Goal: Task Accomplishment & Management: Use online tool/utility

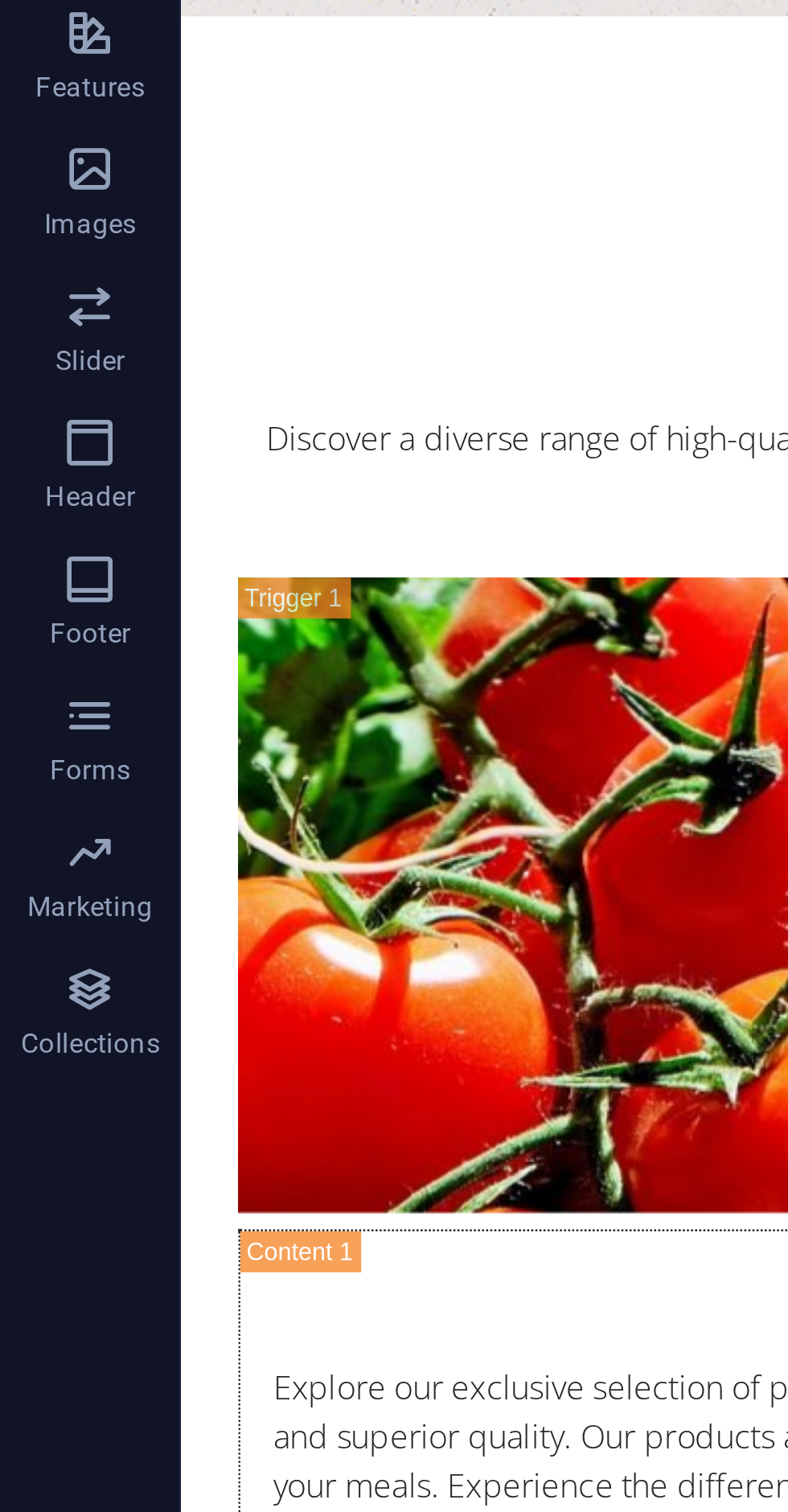
scroll to position [4174, 0]
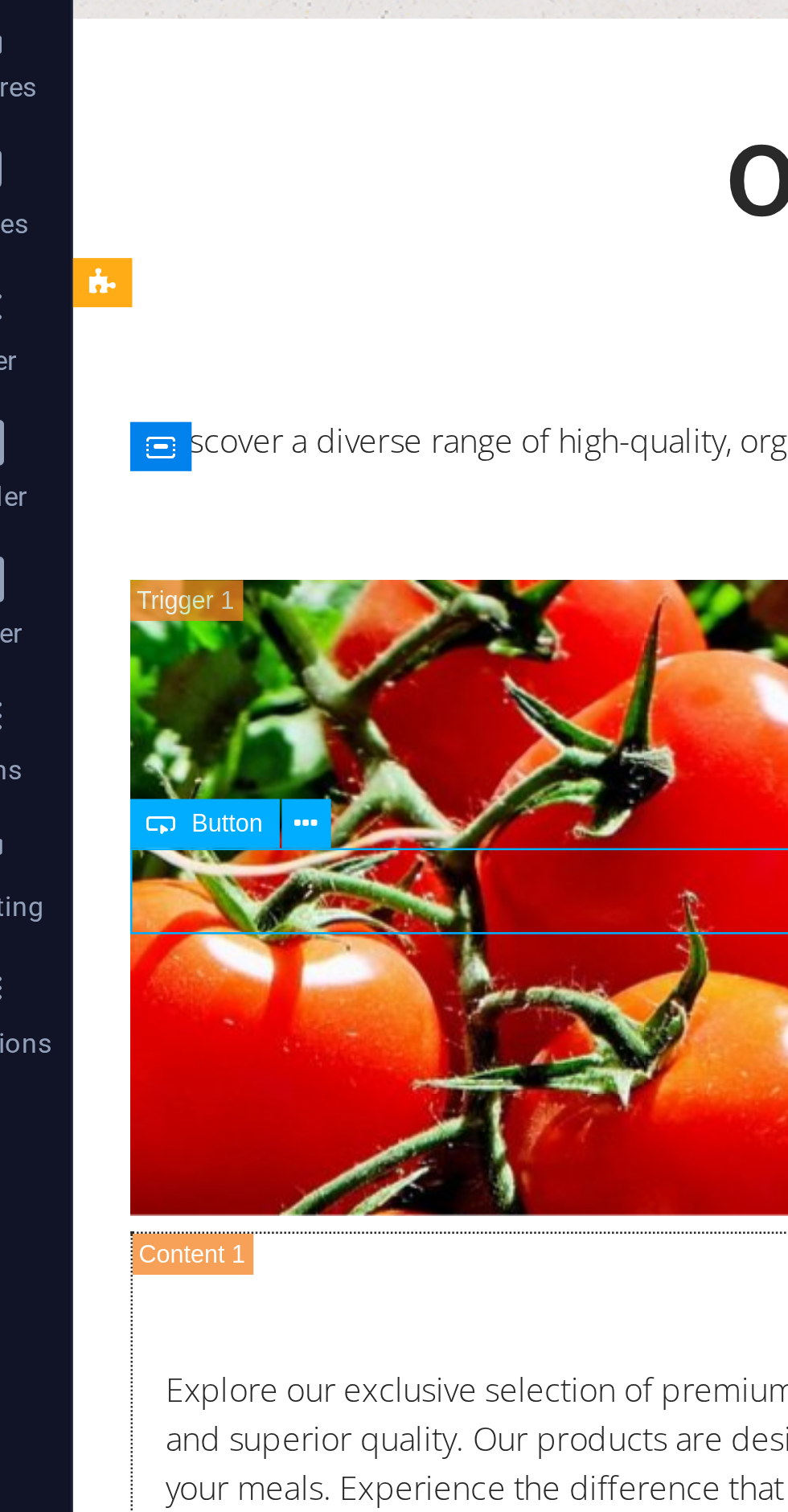
click at [121, 675] on span "Button" at bounding box center [119, 673] width 25 height 9
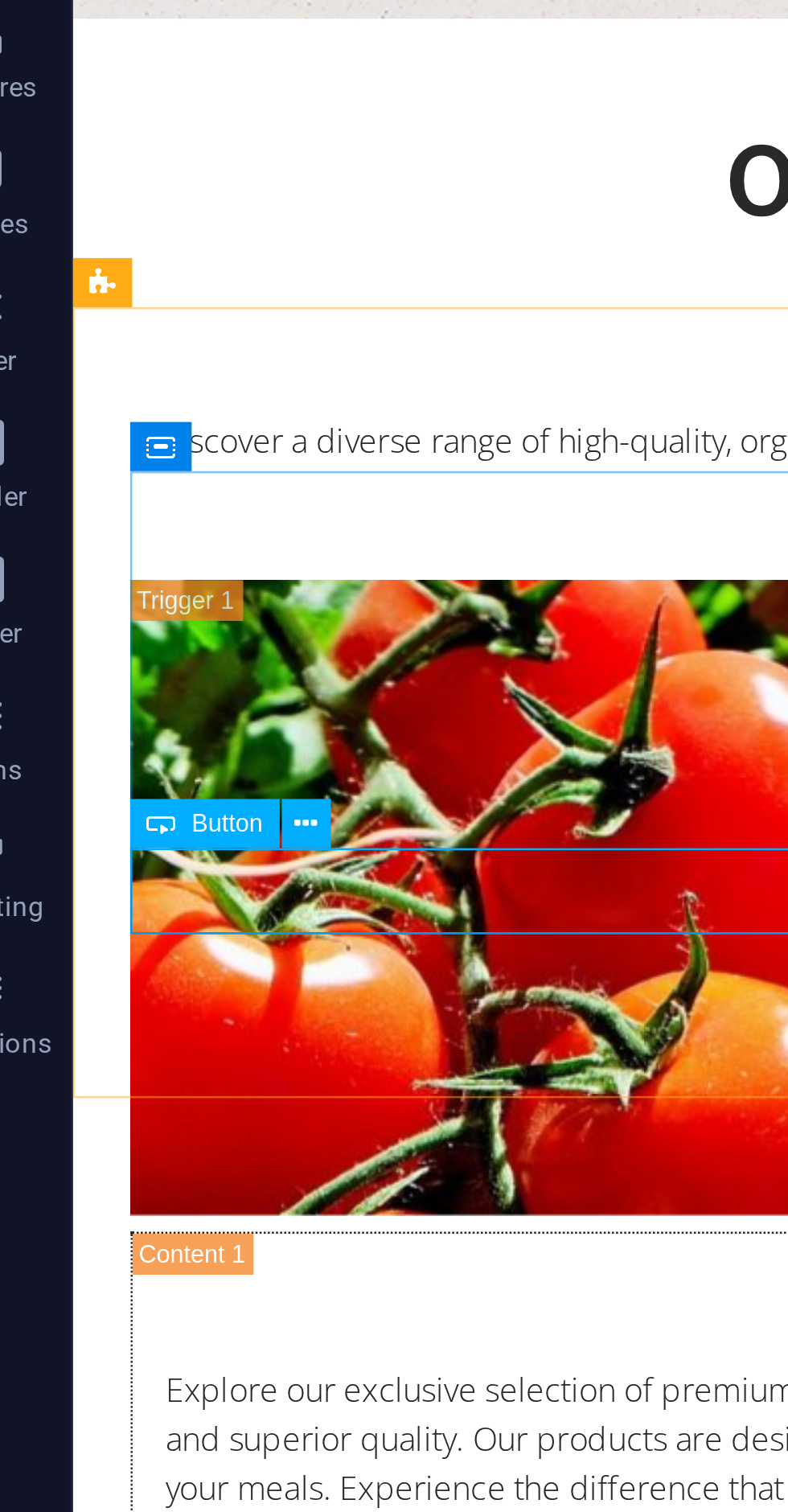
click at [148, 670] on icon at bounding box center [147, 673] width 8 height 15
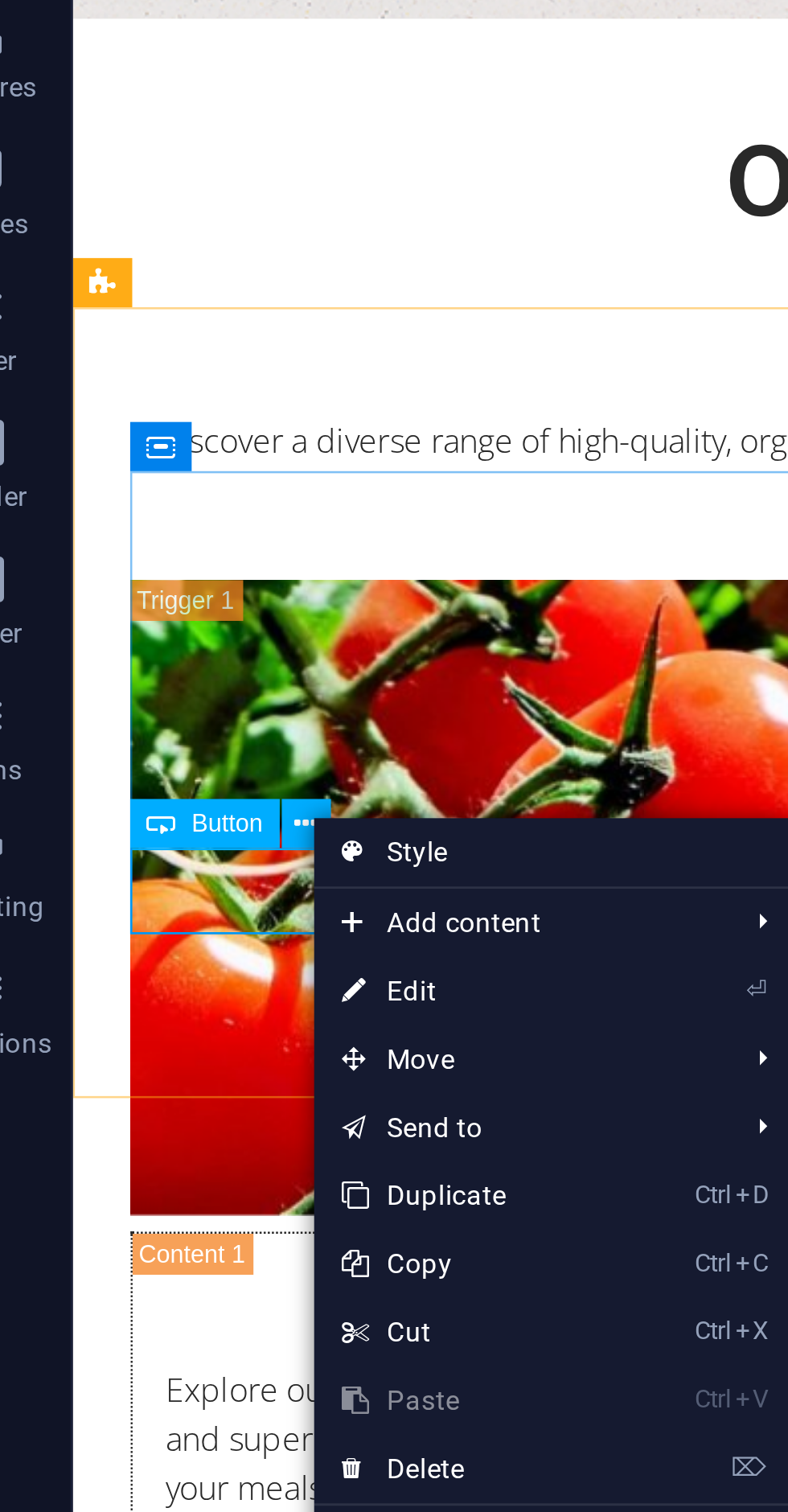
click at [198, 728] on link "⏎ Edit" at bounding box center [203, 732] width 108 height 24
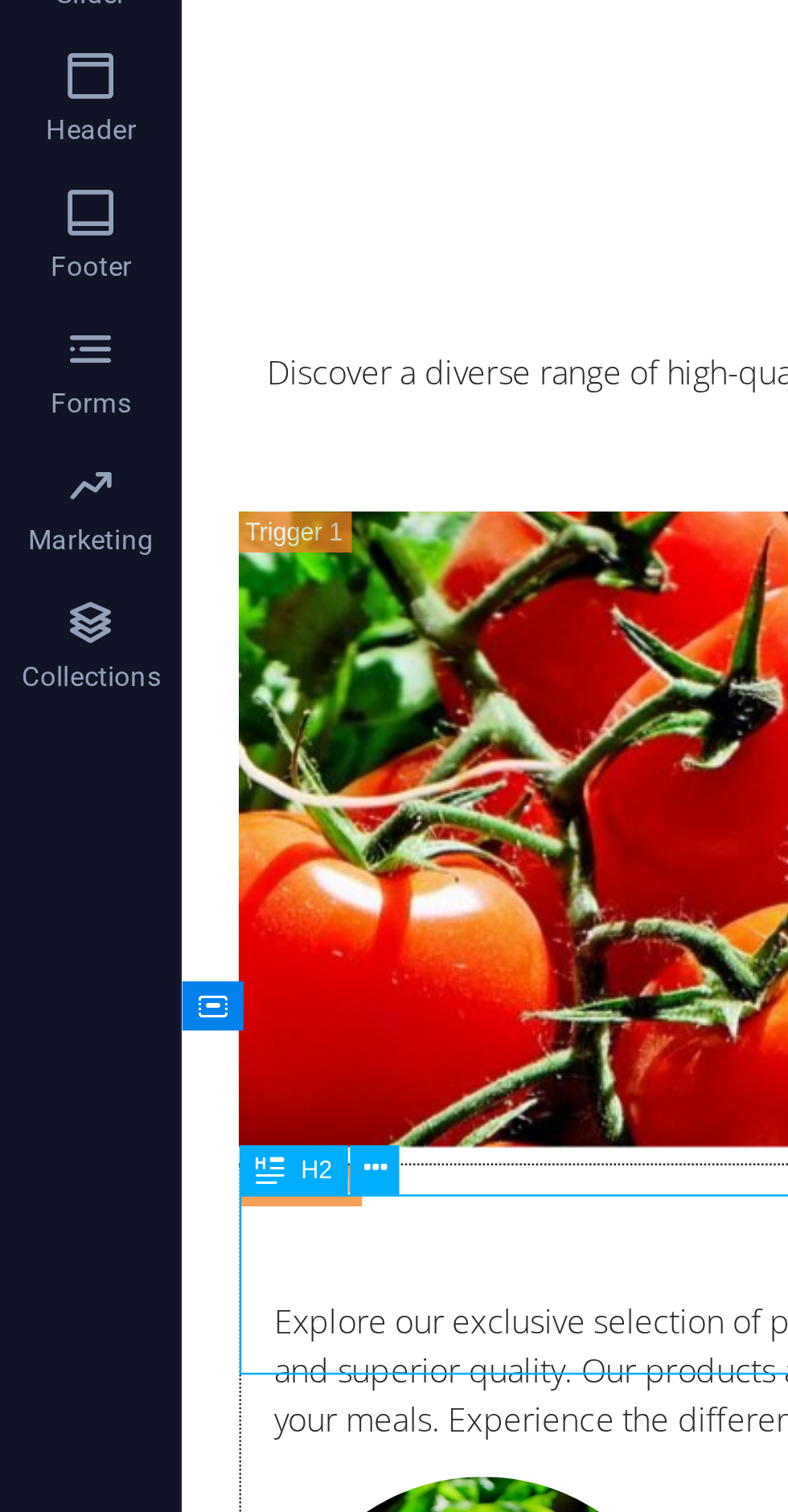
scroll to position [4055, 0]
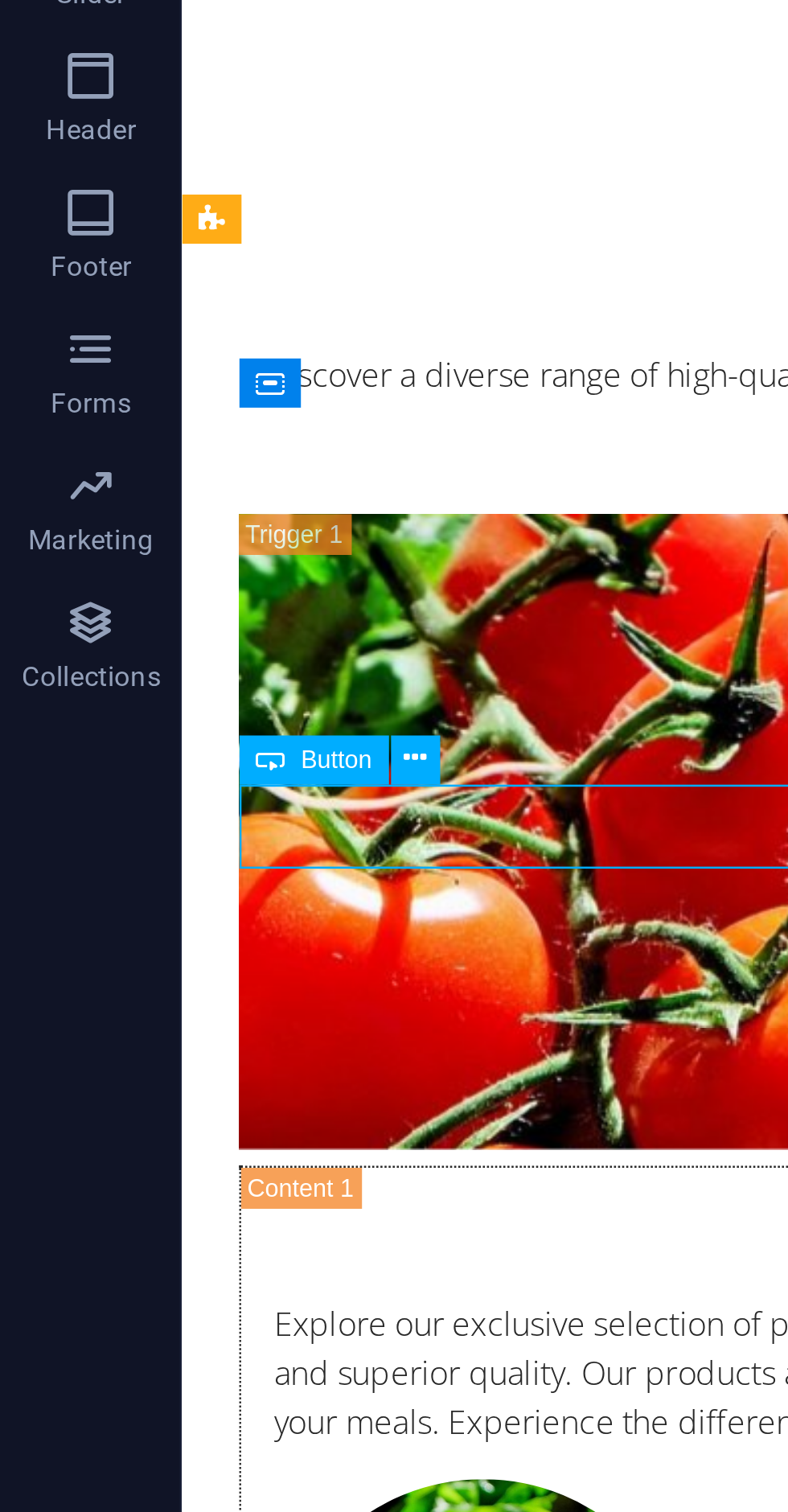
click at [153, 779] on button at bounding box center [147, 780] width 18 height 18
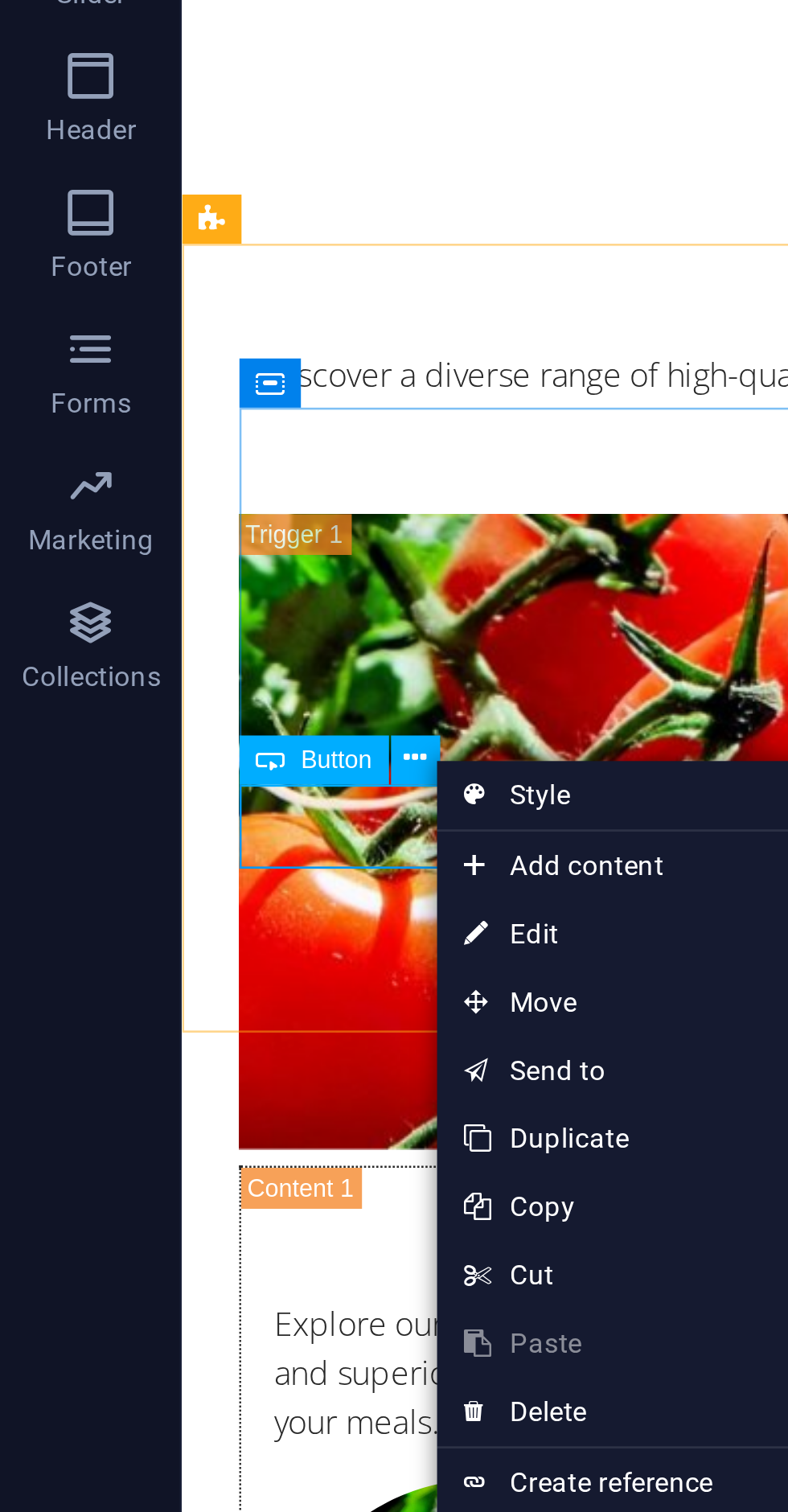
click at [196, 839] on link "⏎ Edit" at bounding box center [208, 842] width 108 height 24
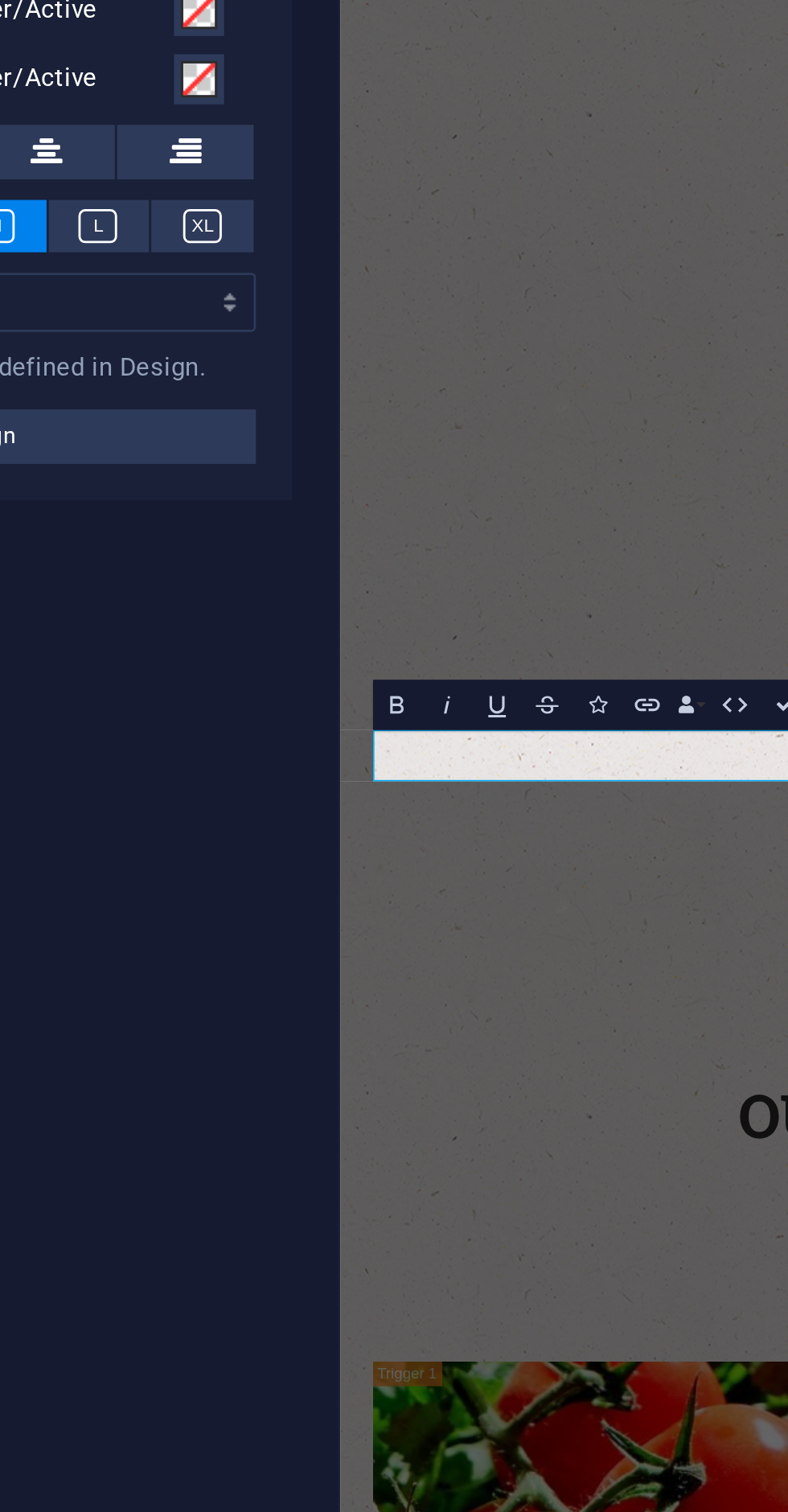
scroll to position [4566, 0]
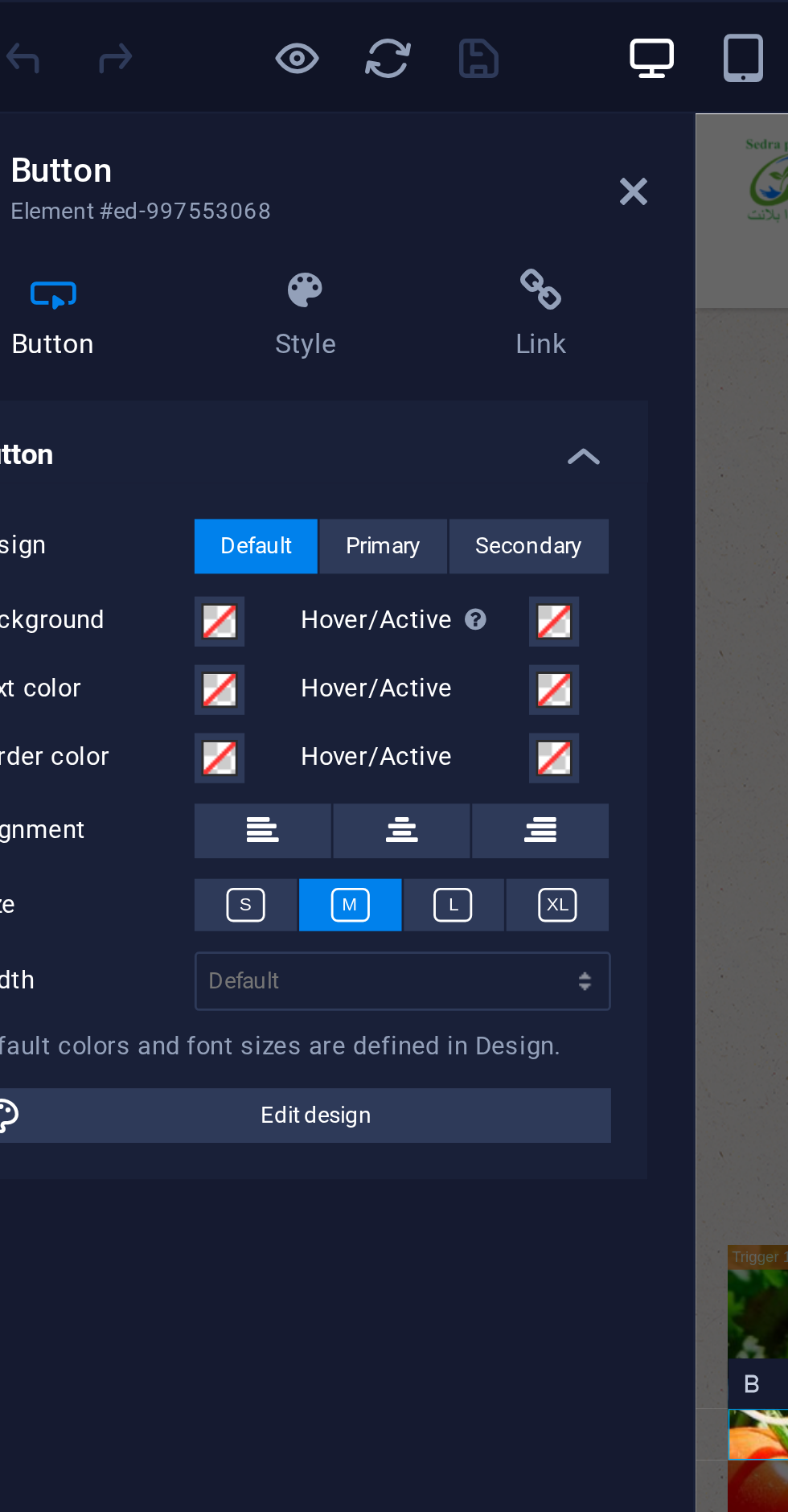
click at [288, 108] on icon at bounding box center [292, 103] width 76 height 16
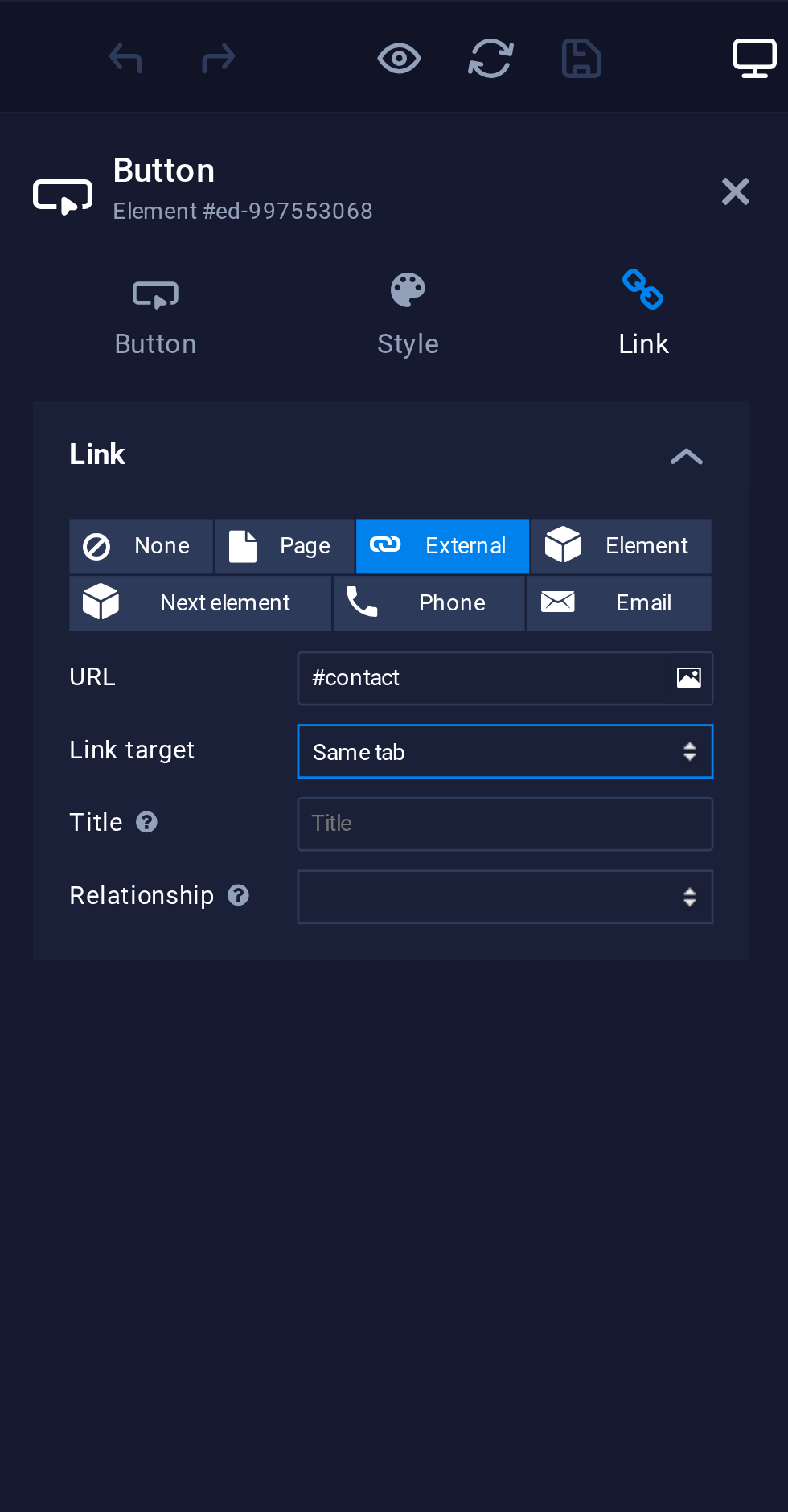
click at [311, 272] on select "New tab Same tab Overlay" at bounding box center [244, 265] width 147 height 19
click at [316, 239] on button at bounding box center [309, 239] width 15 height 18
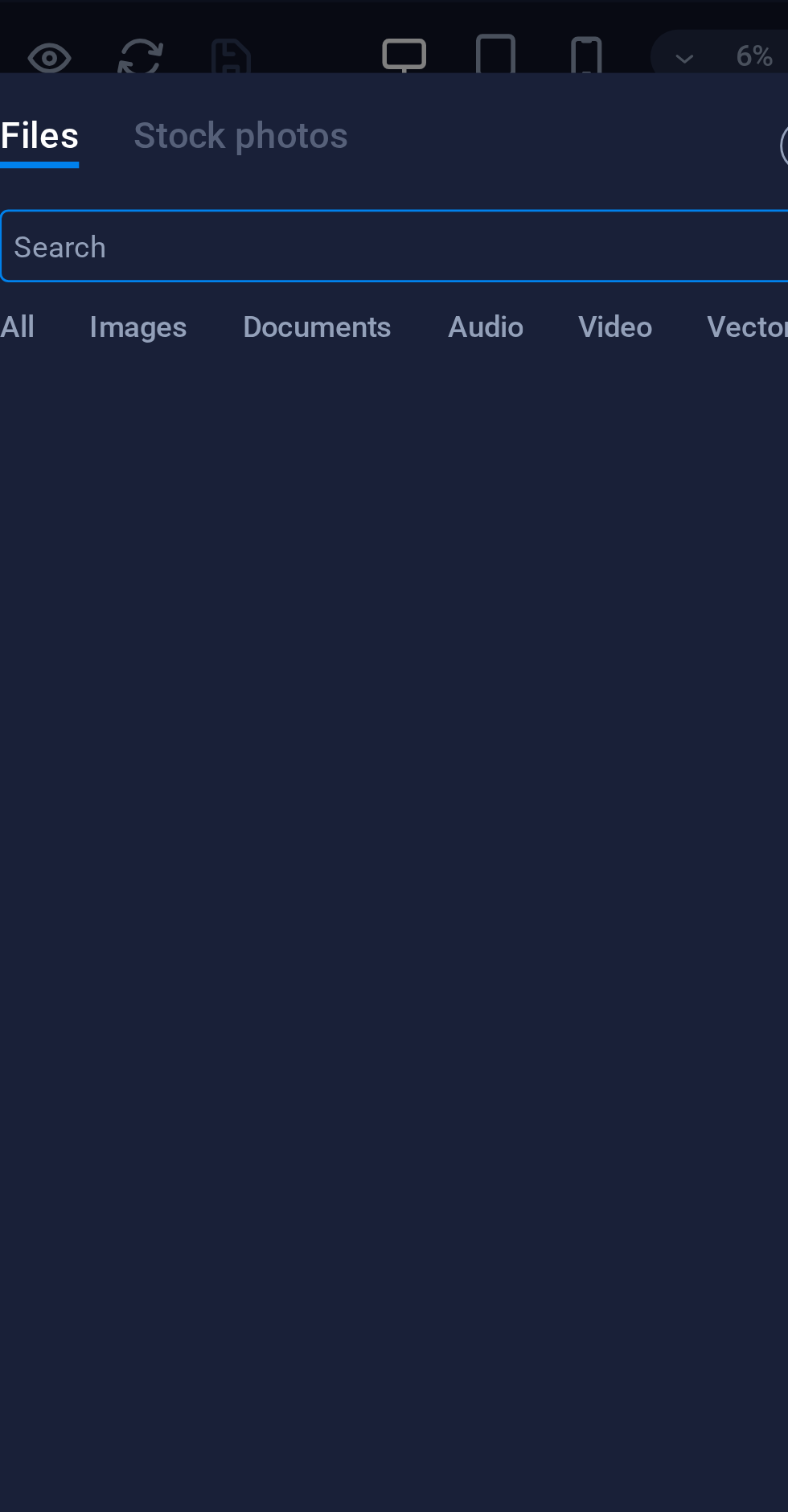
scroll to position [0, 0]
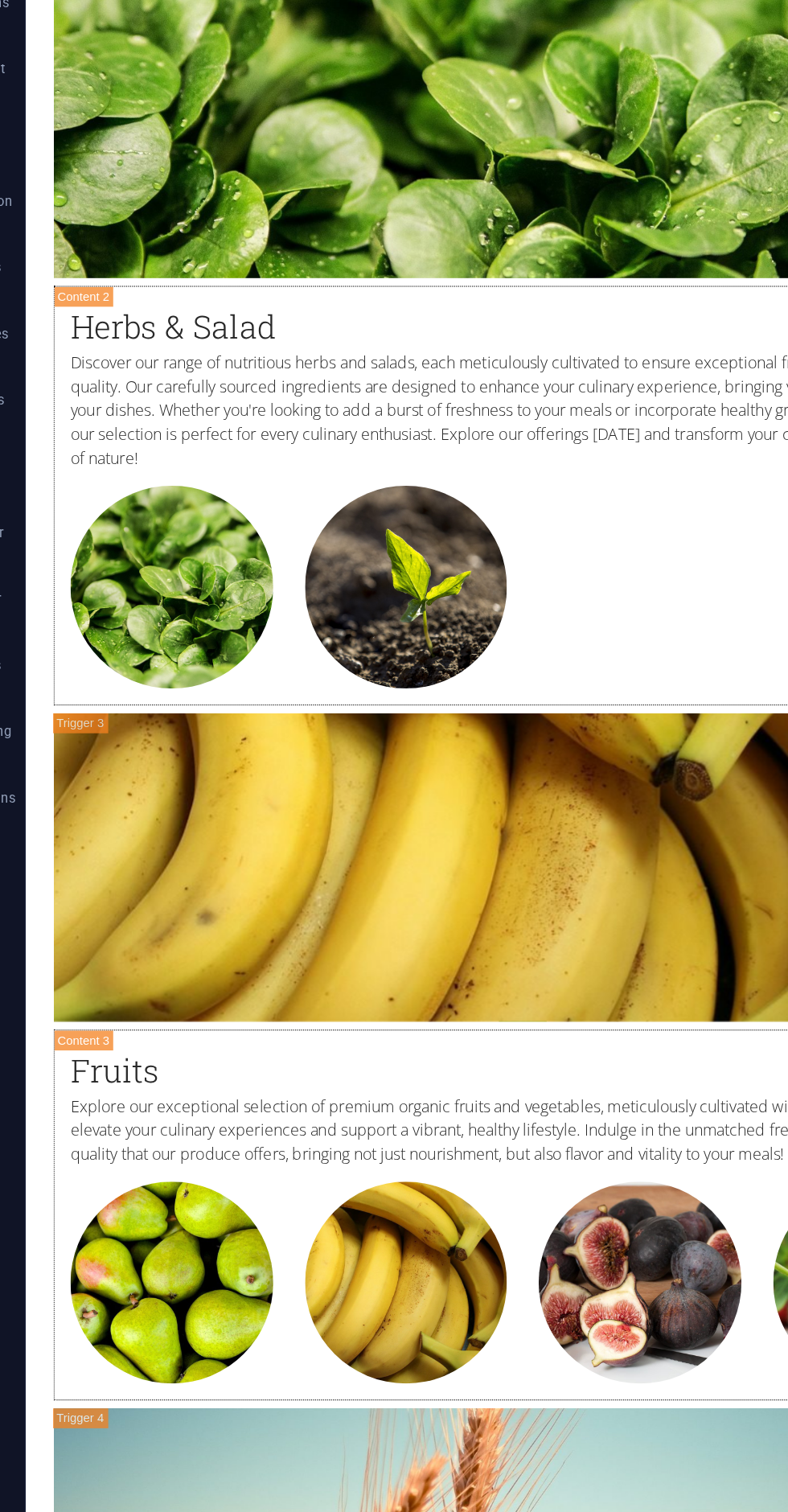
scroll to position [5222, 0]
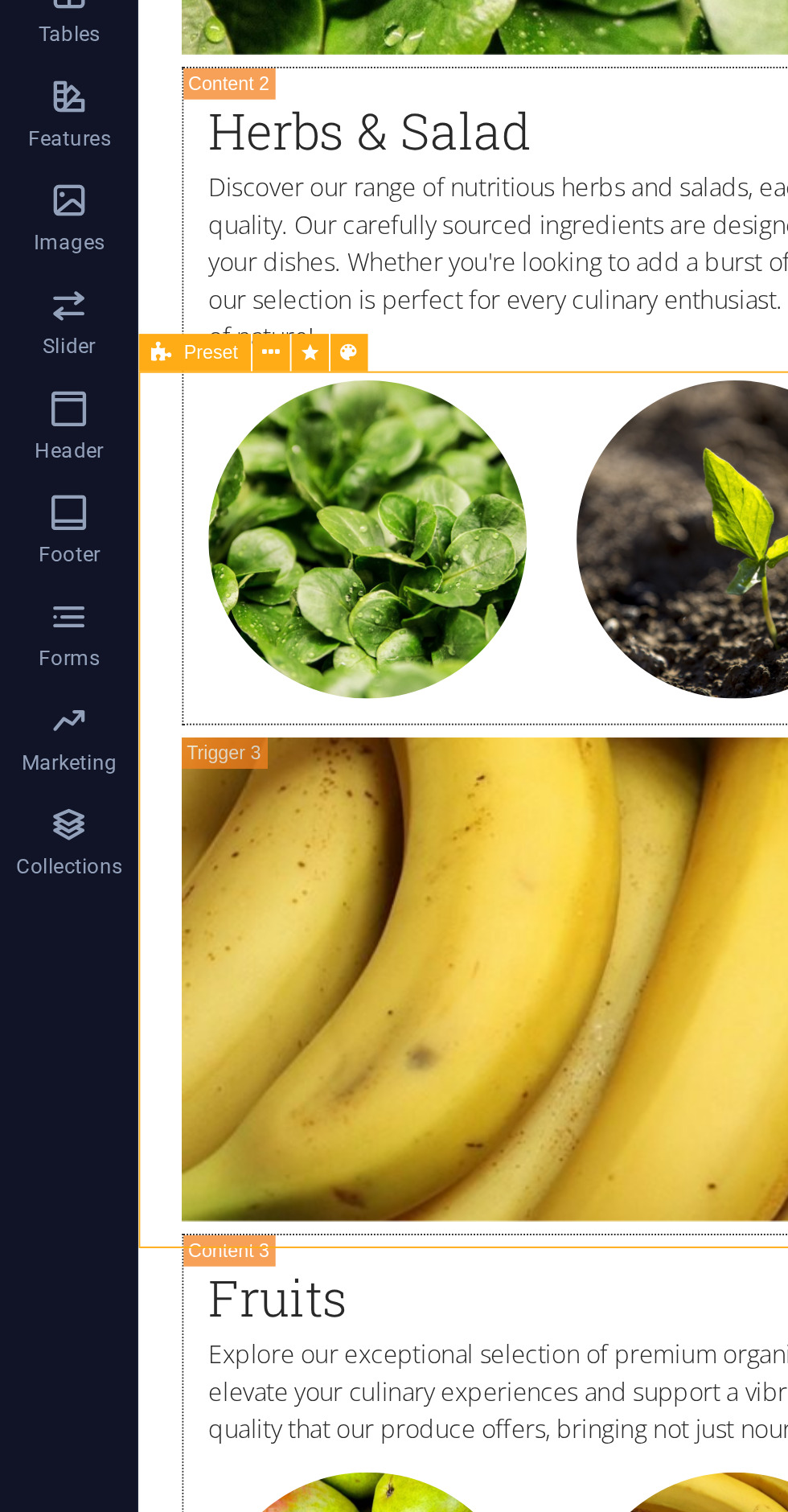
click at [130, 507] on button at bounding box center [125, 512] width 18 height 18
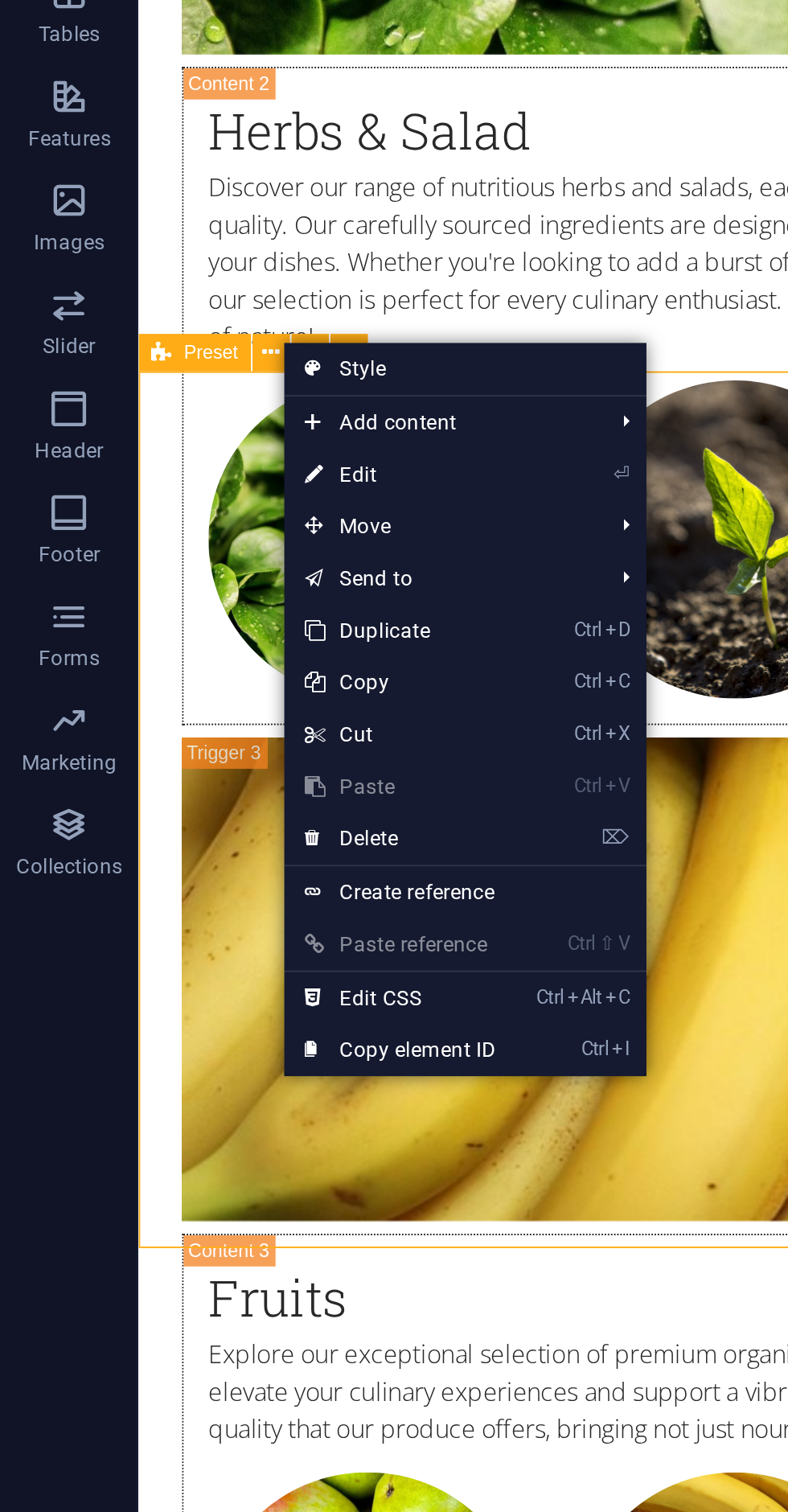
click at [164, 569] on link "⏎ Edit" at bounding box center [185, 569] width 108 height 24
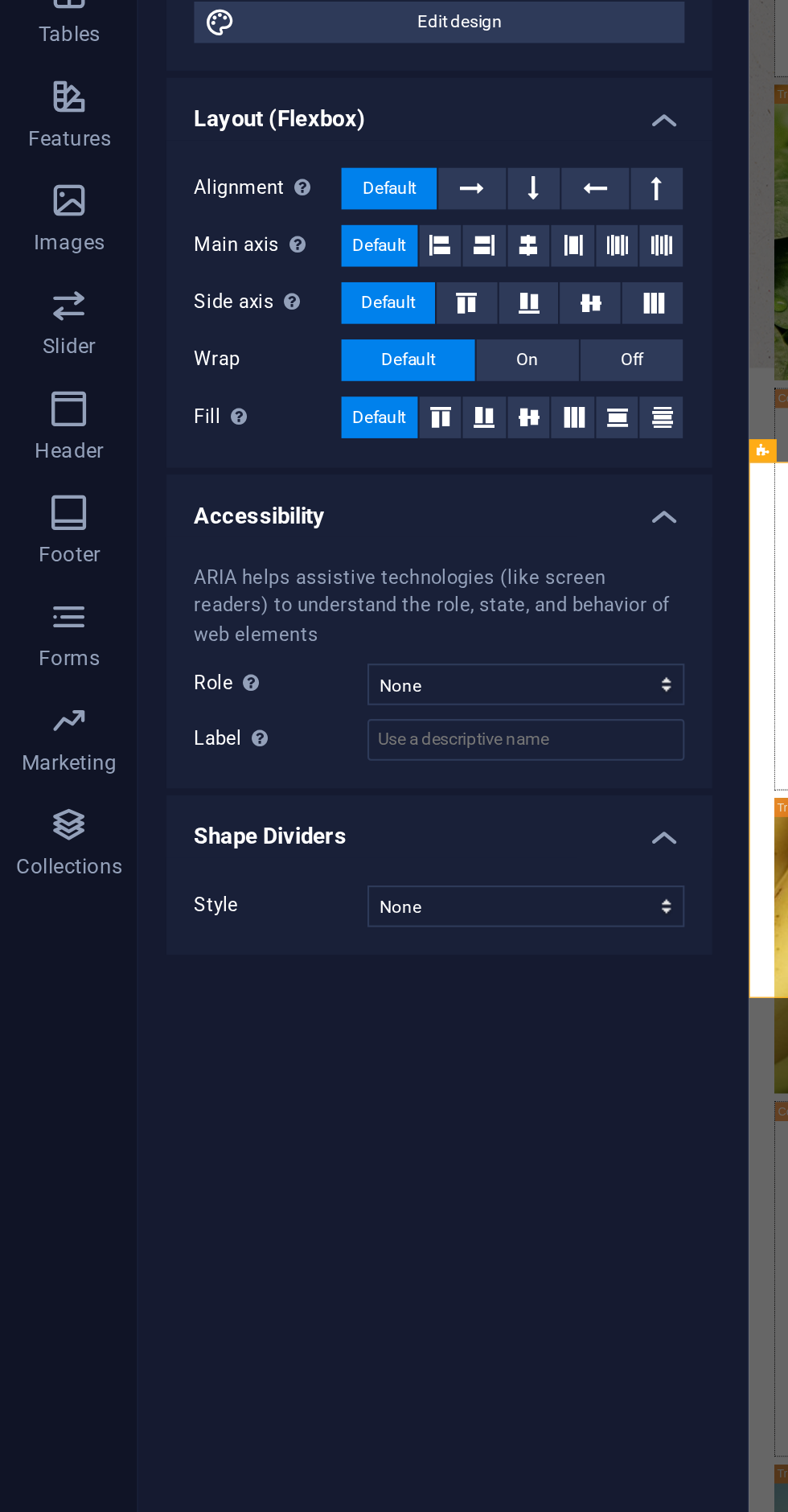
scroll to position [5315, 0]
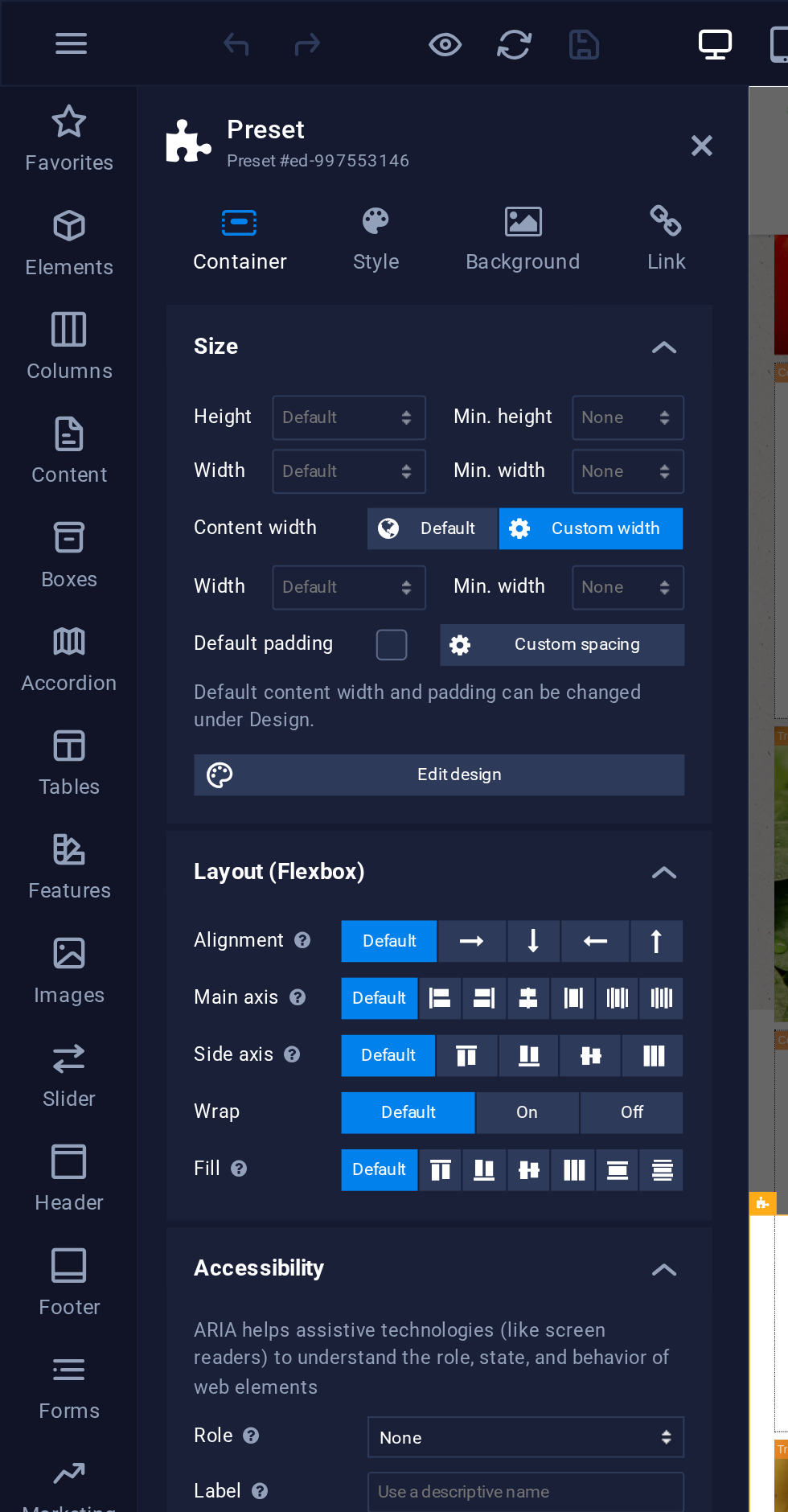
click at [303, 103] on icon at bounding box center [309, 103] width 43 height 16
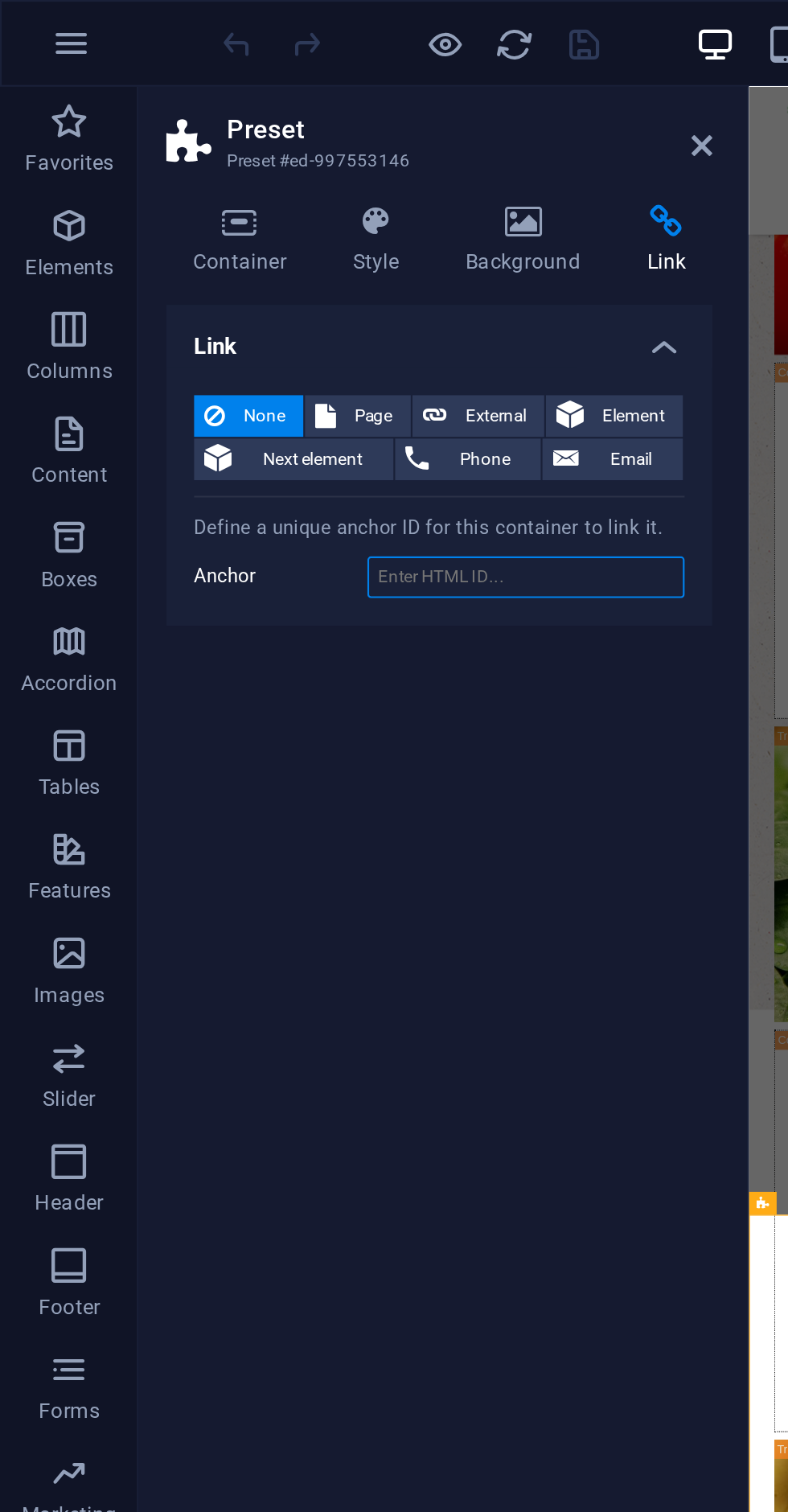
click at [235, 268] on input "Anchor" at bounding box center [244, 267] width 147 height 19
type input "W"
type input "s"
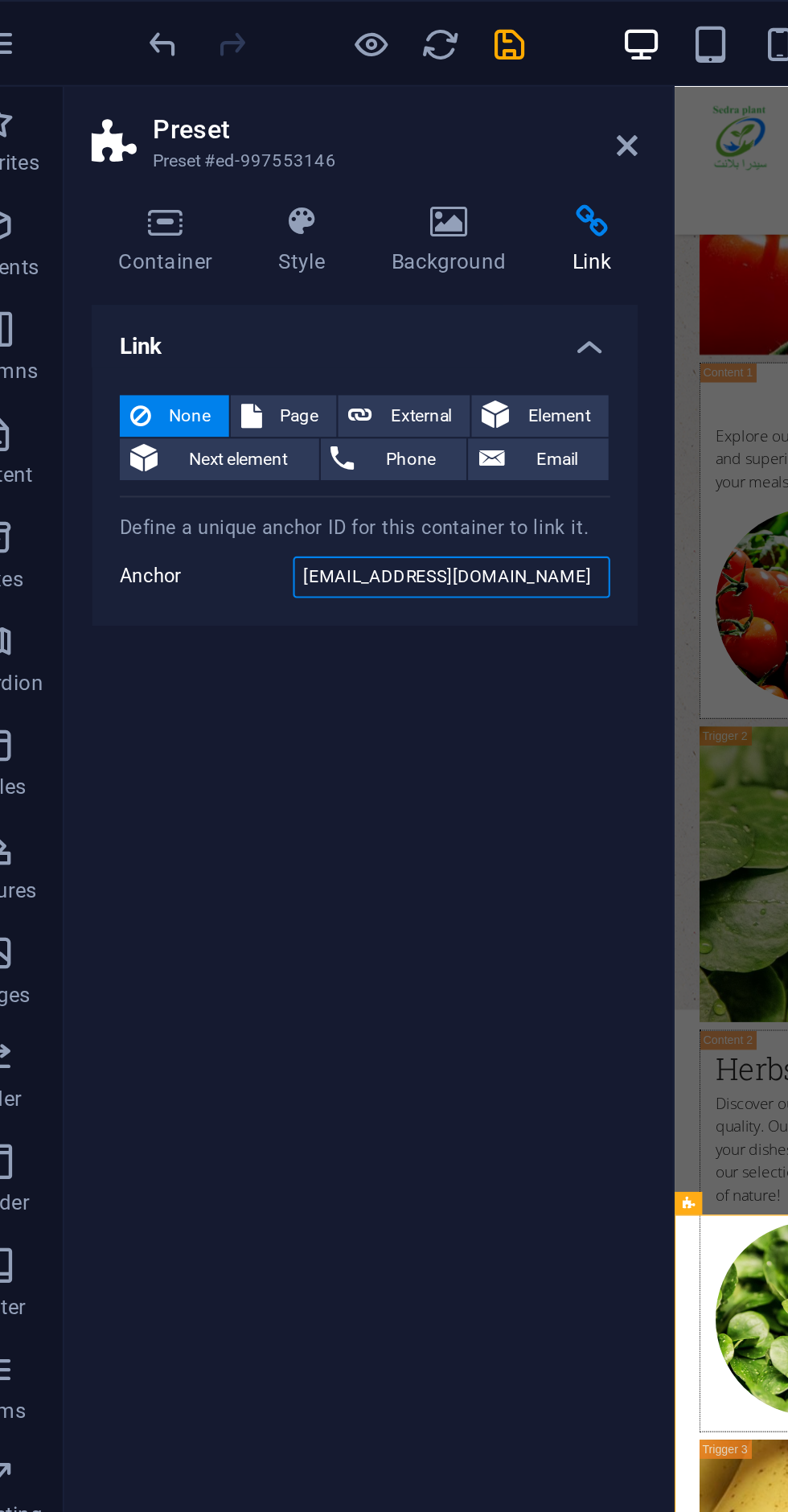
type input "[EMAIL_ADDRESS][DOMAIN_NAME]"
click at [230, 349] on div "Link None Page External Element Next element Phone Email Page Home Subpage Lega…" at bounding box center [205, 808] width 254 height 1332
click at [275, 21] on icon "save" at bounding box center [271, 20] width 18 height 18
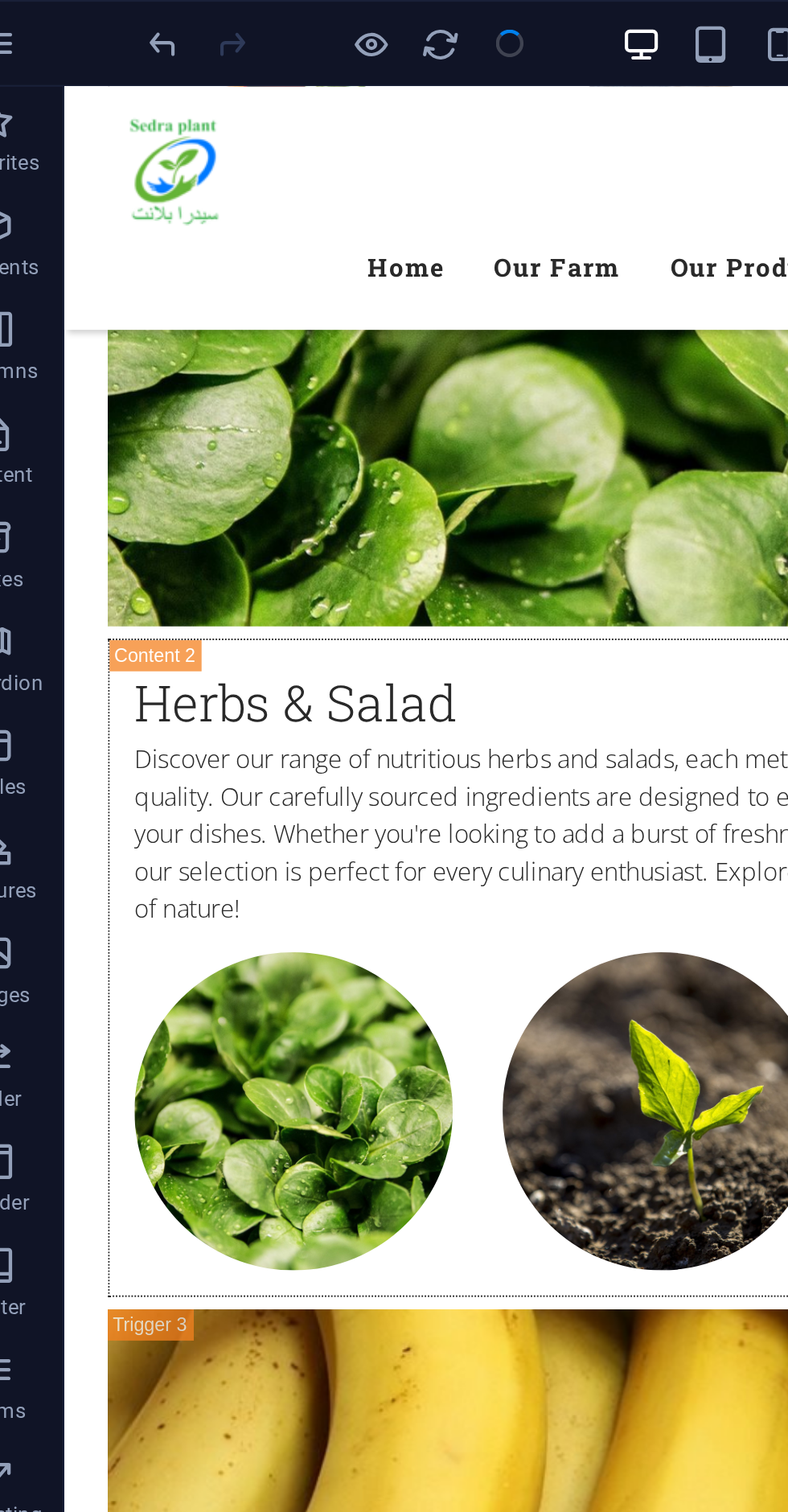
checkbox input "false"
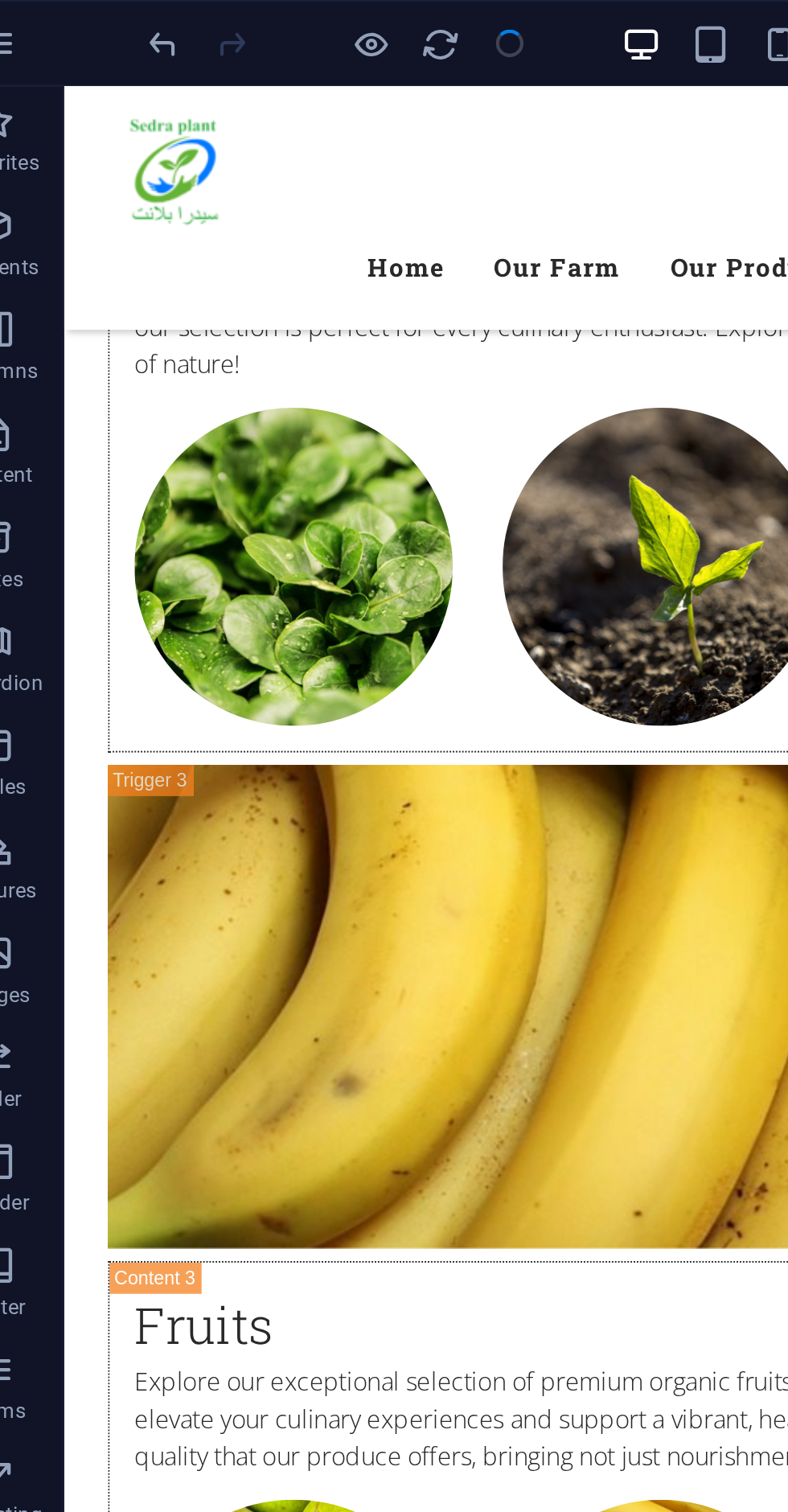
scroll to position [5597, 0]
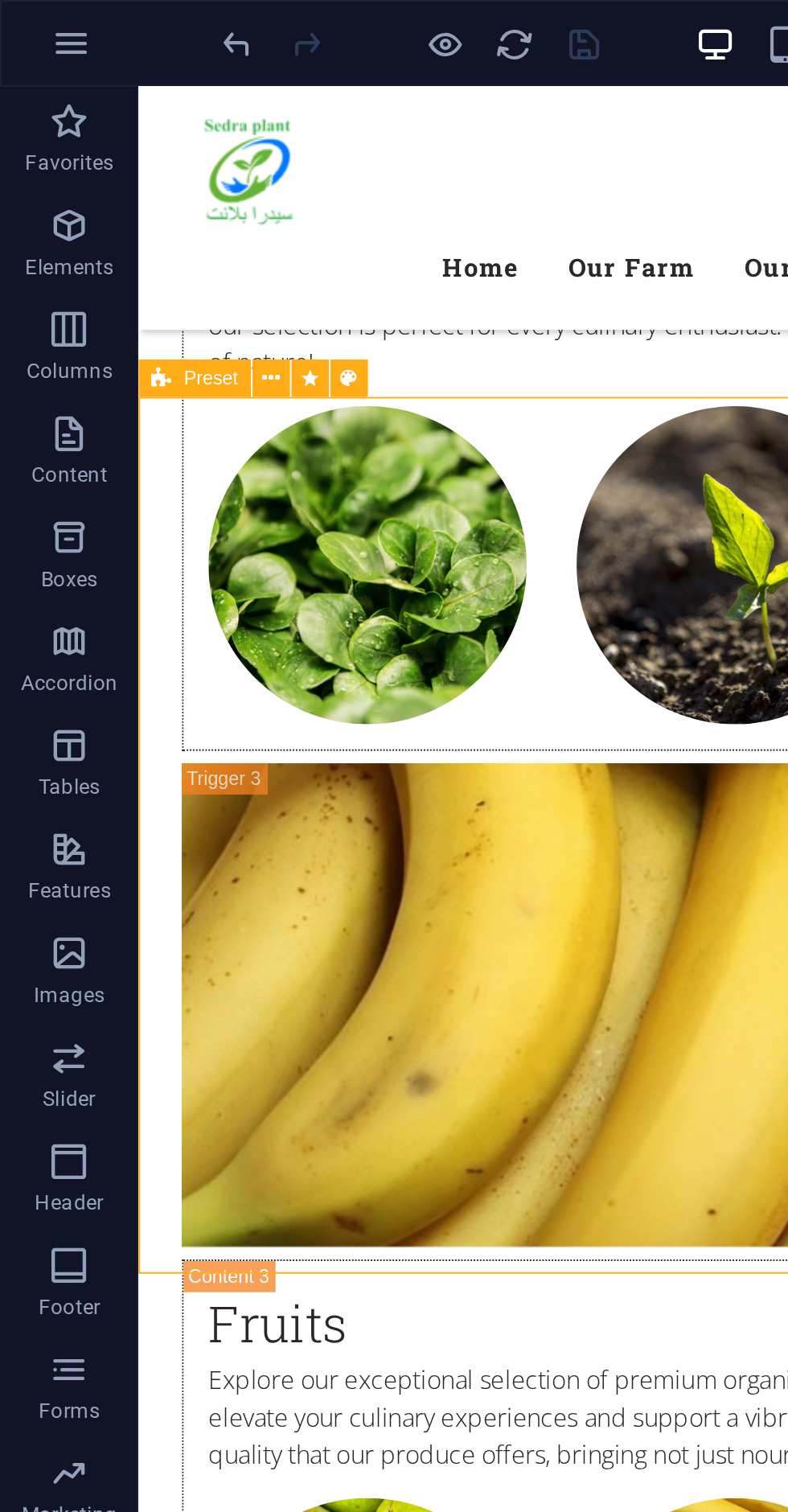
click at [120, 174] on button at bounding box center [125, 175] width 18 height 18
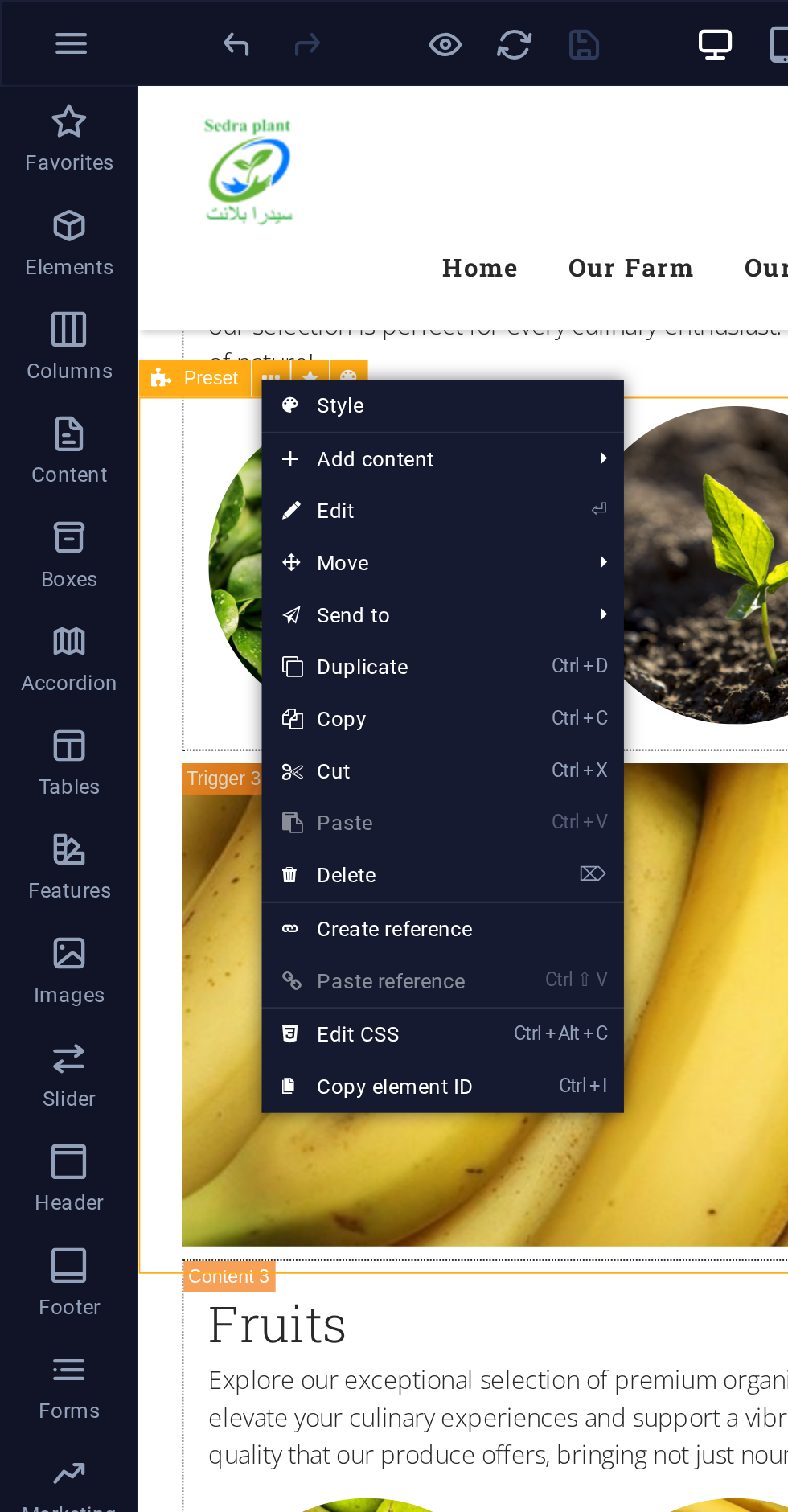
click at [159, 239] on link "⏎ Edit" at bounding box center [175, 237] width 108 height 24
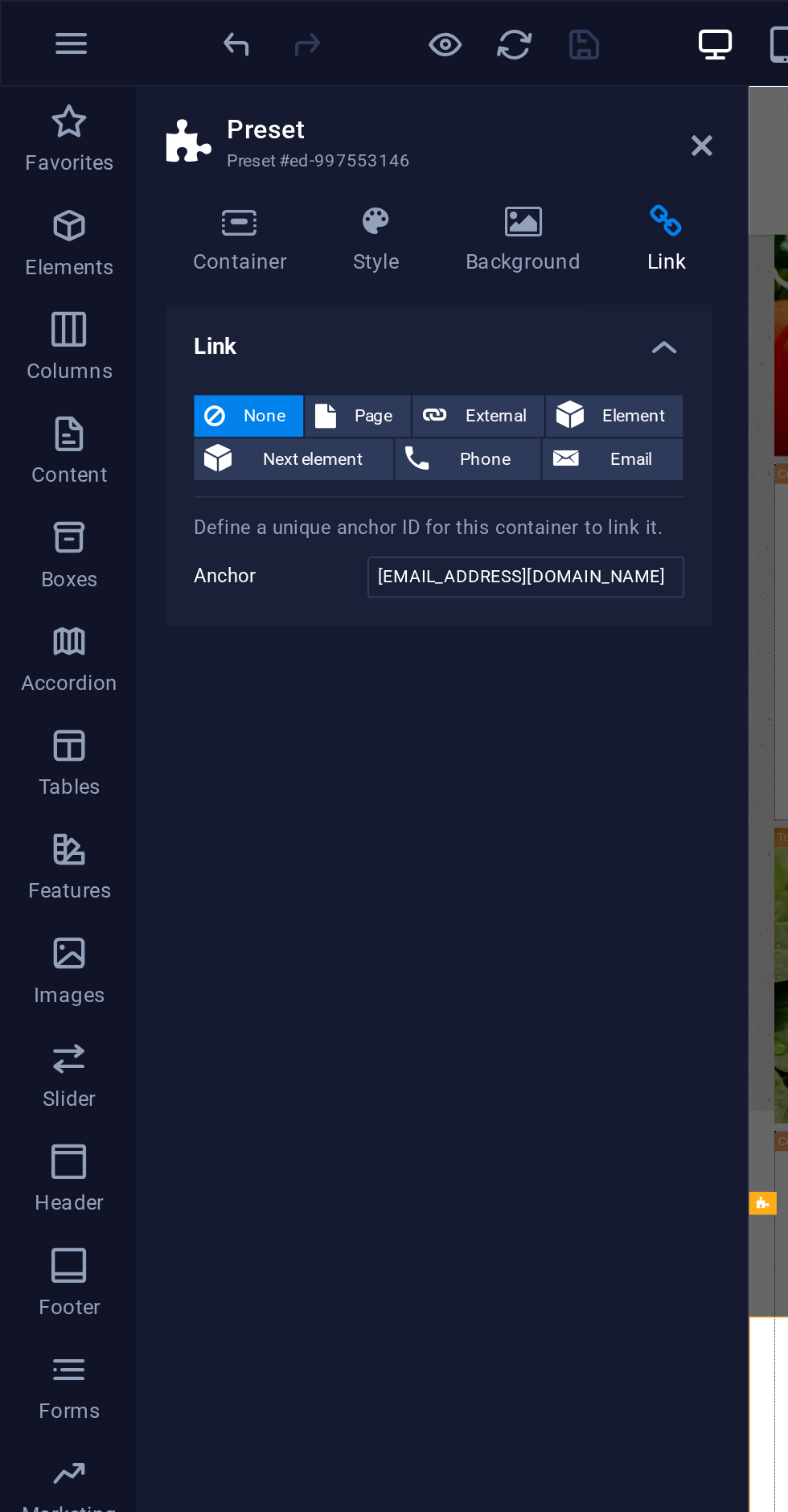
scroll to position [5315, 0]
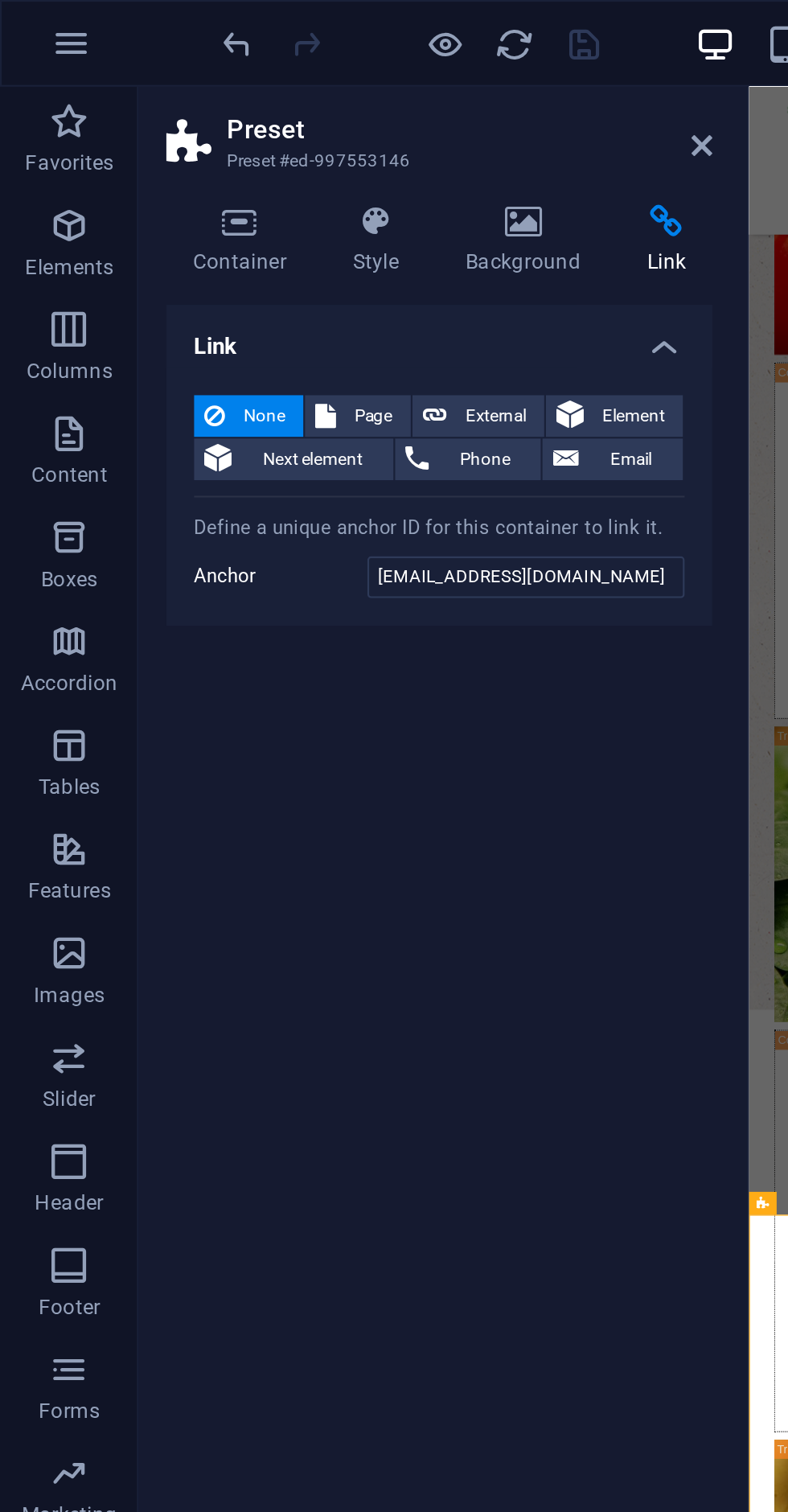
click at [295, 210] on span "Email" at bounding box center [293, 213] width 38 height 19
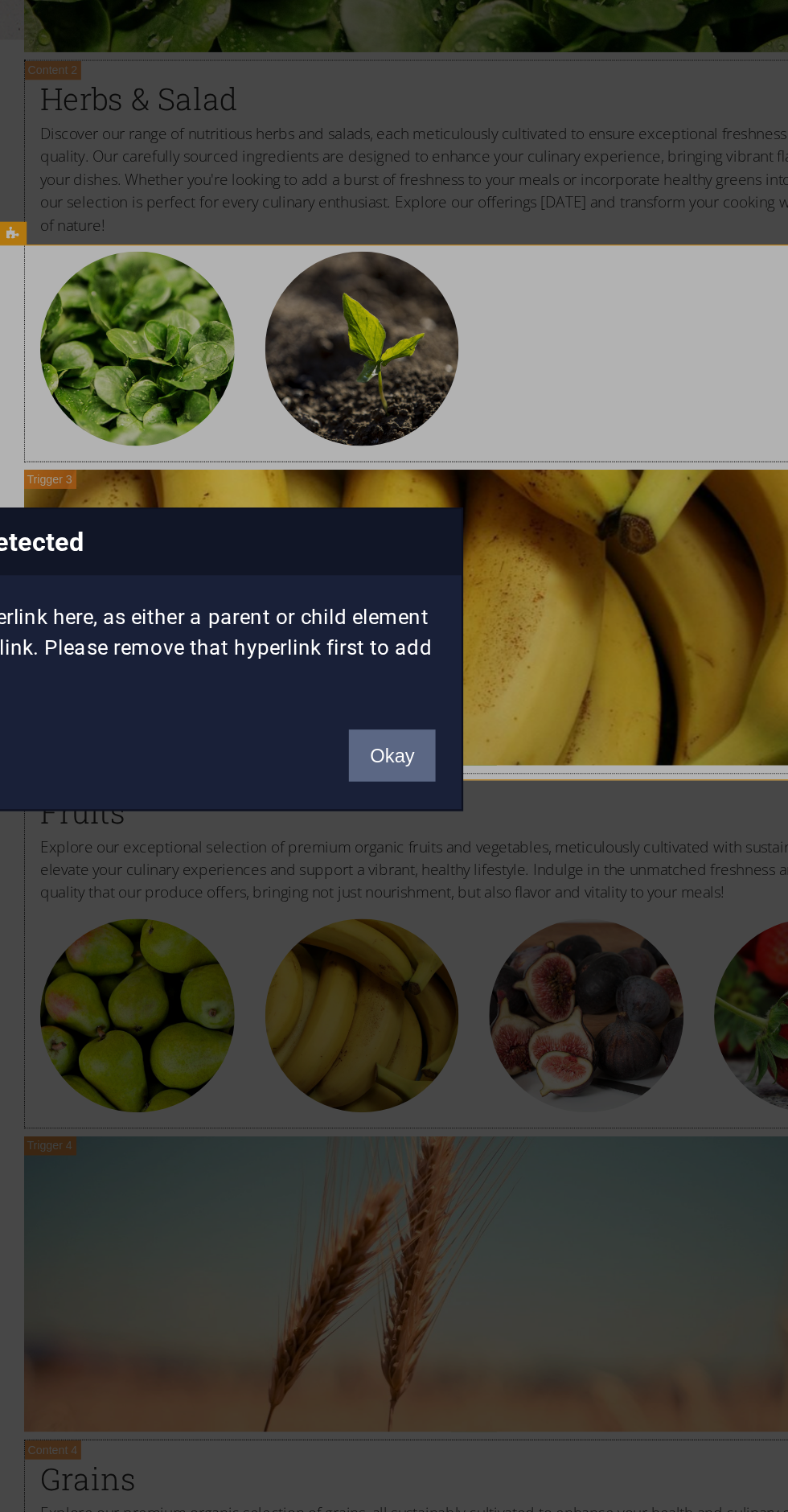
click at [532, 810] on button "Okay" at bounding box center [530, 800] width 40 height 24
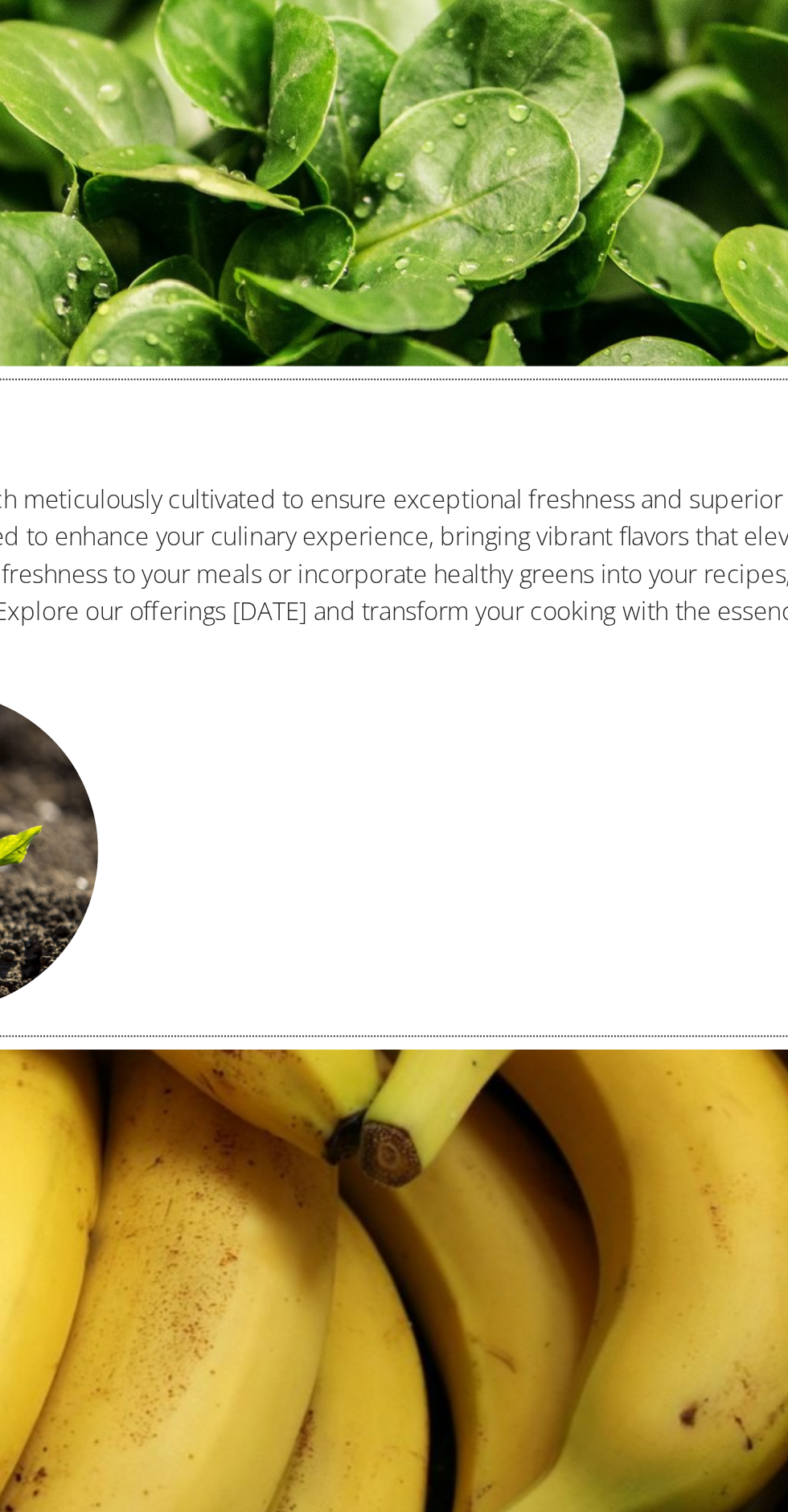
scroll to position [4805, 0]
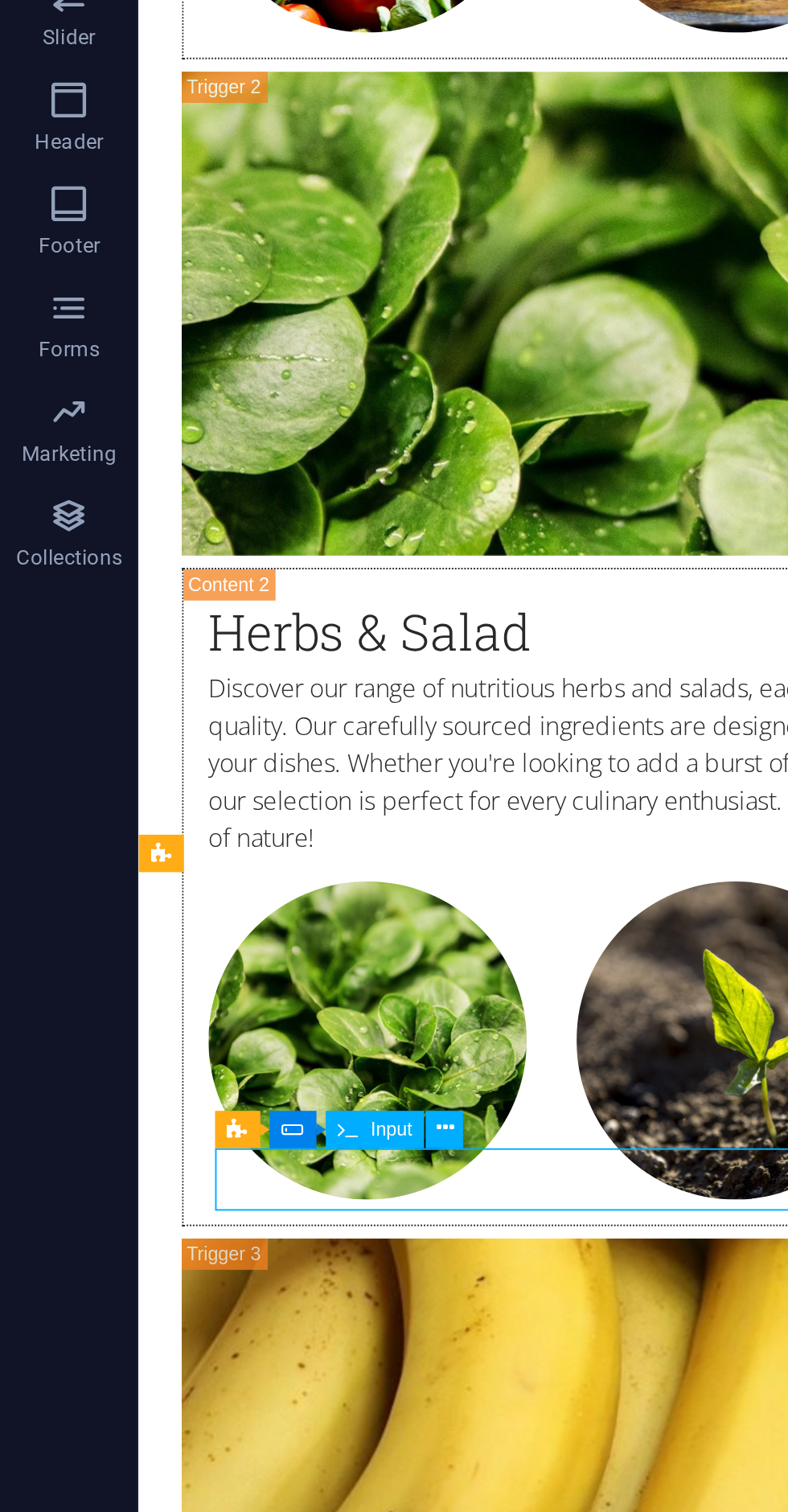
click at [172, 1016] on span "Input" at bounding box center [181, 1016] width 19 height 9
click at [177, 1012] on span "Input" at bounding box center [181, 1016] width 19 height 9
click at [208, 1016] on icon at bounding box center [207, 1016] width 8 height 15
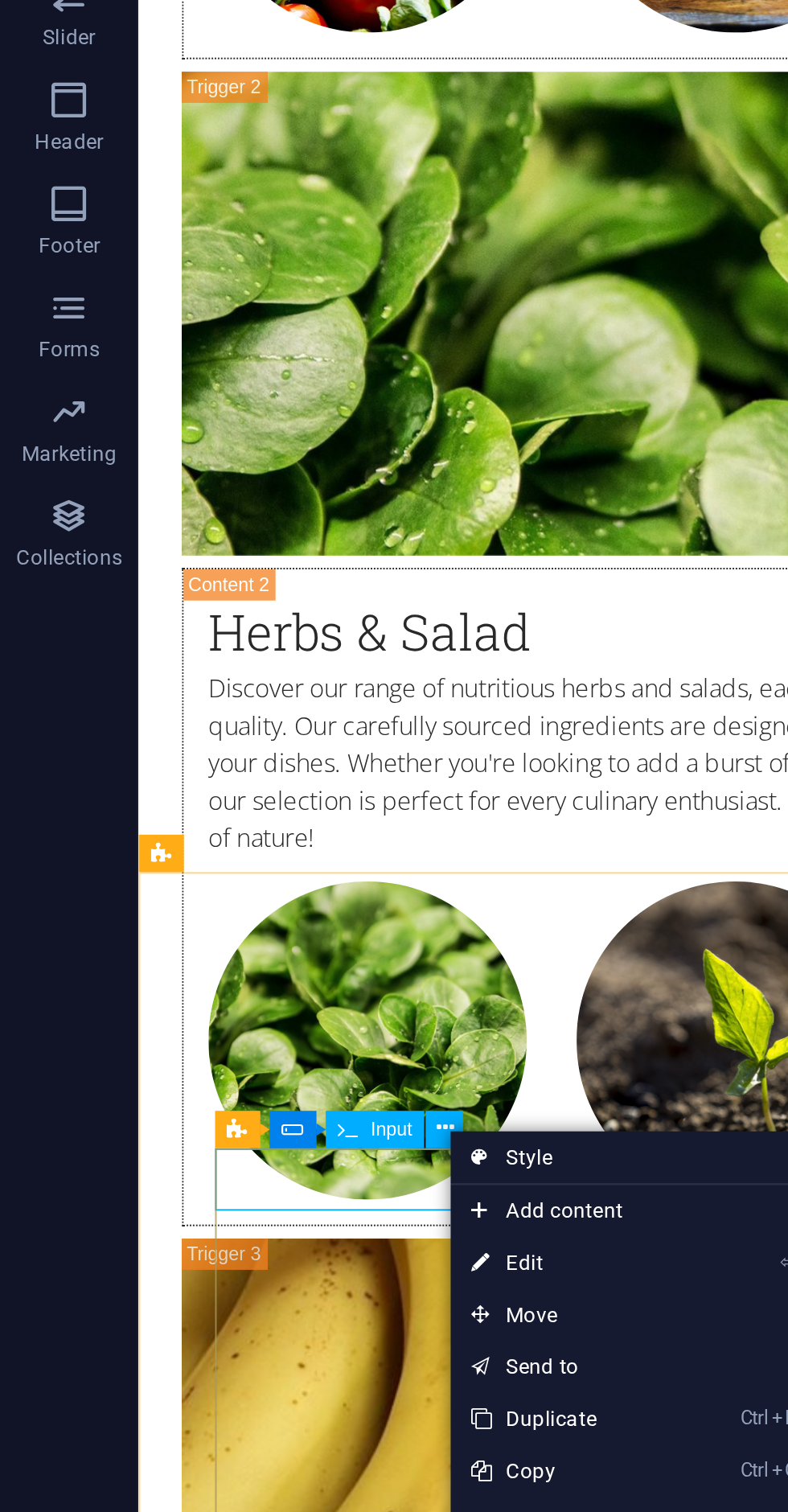
click at [252, 1080] on link "⏎ Edit" at bounding box center [263, 1078] width 108 height 24
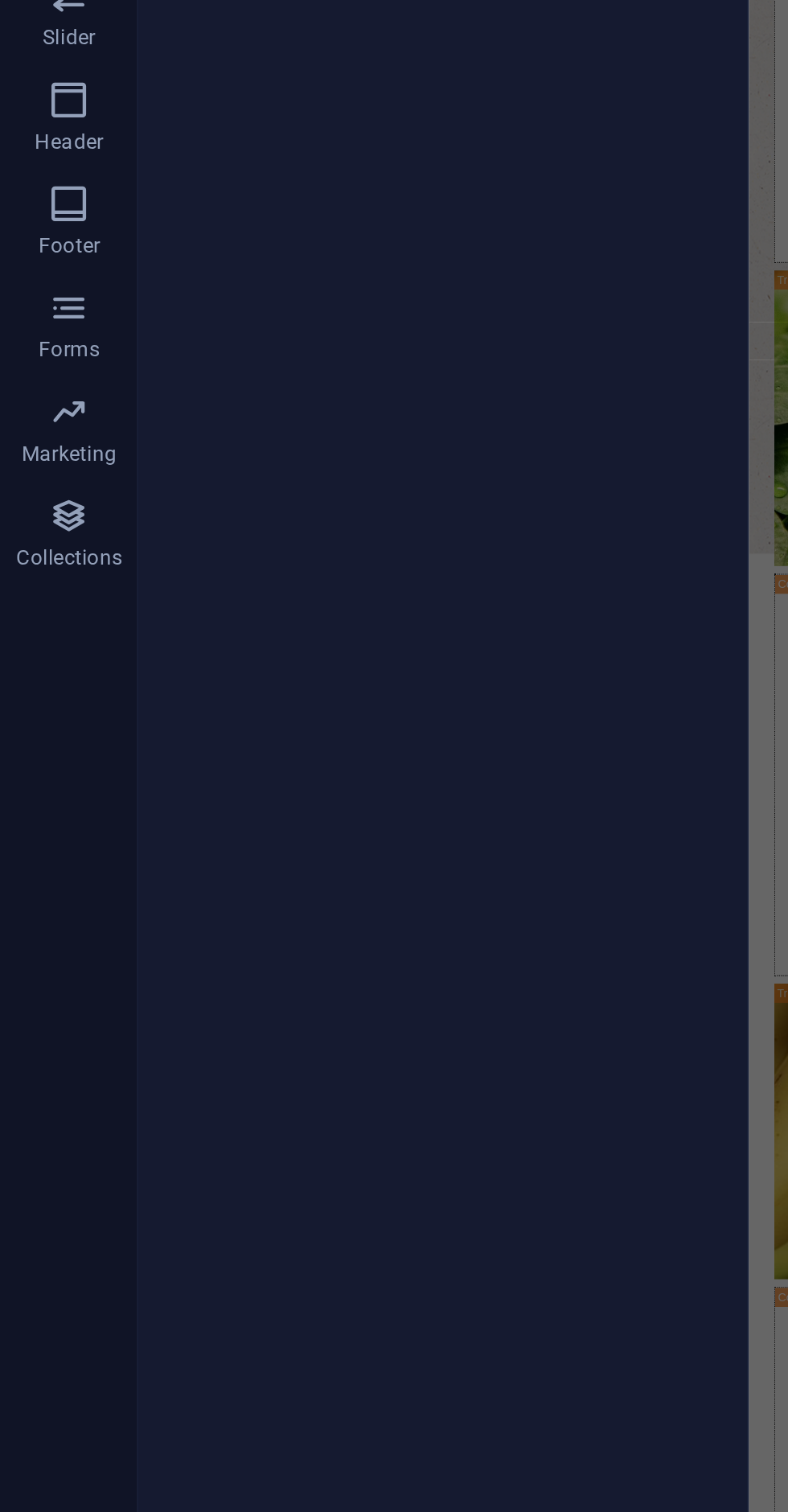
scroll to position [5315, 0]
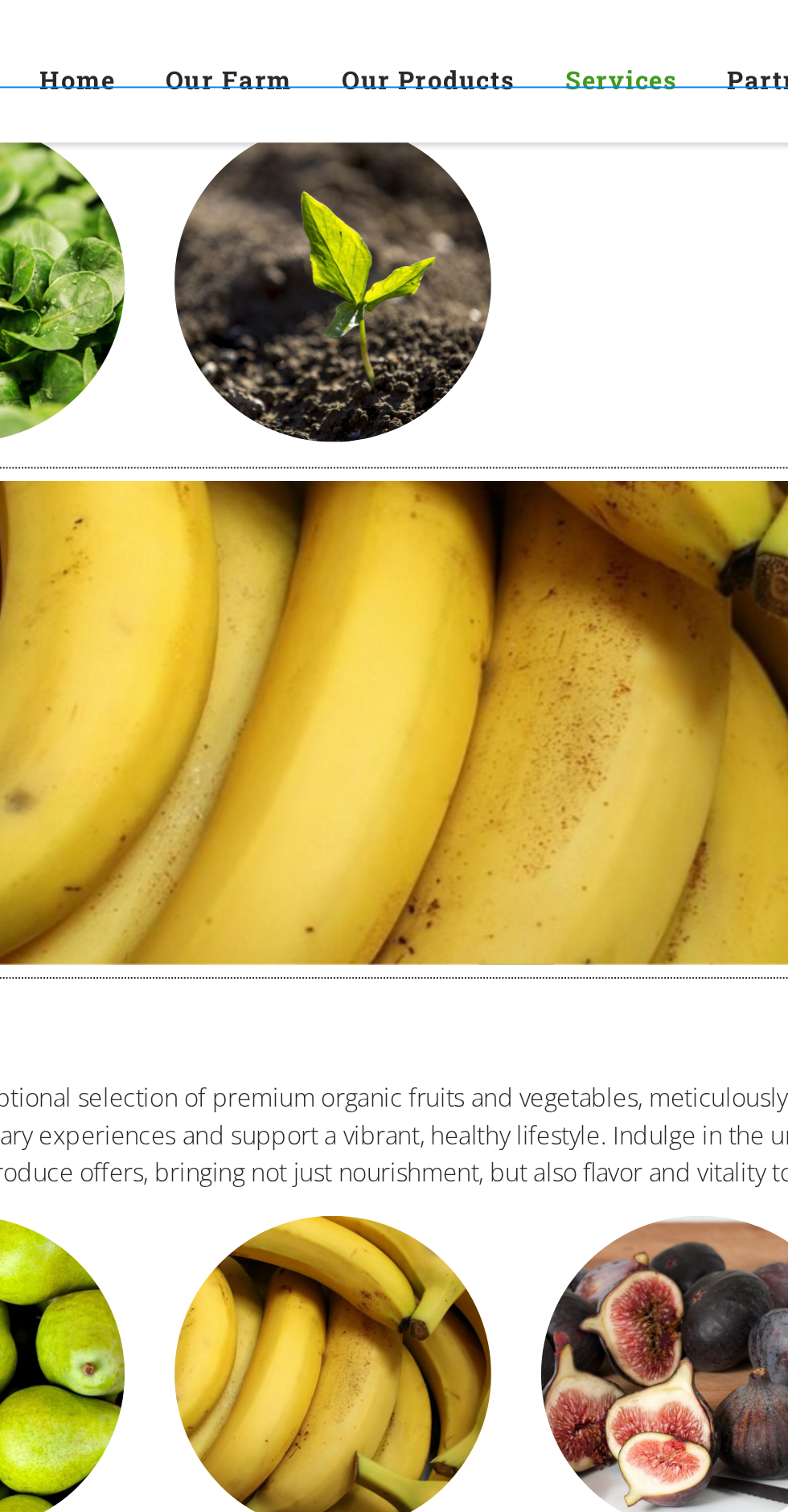
scroll to position [5642, 0]
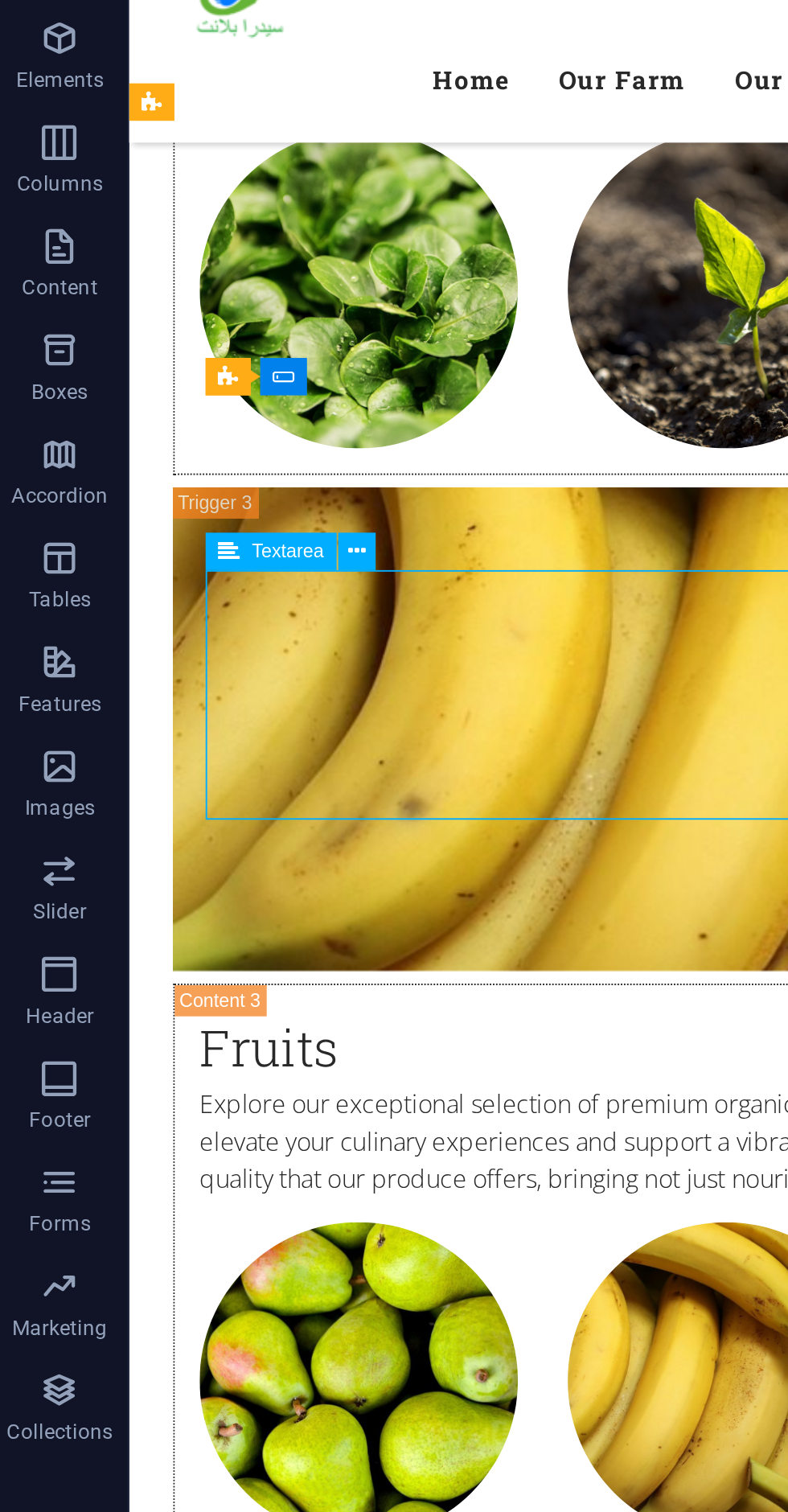
click at [167, 343] on icon at bounding box center [170, 343] width 8 height 15
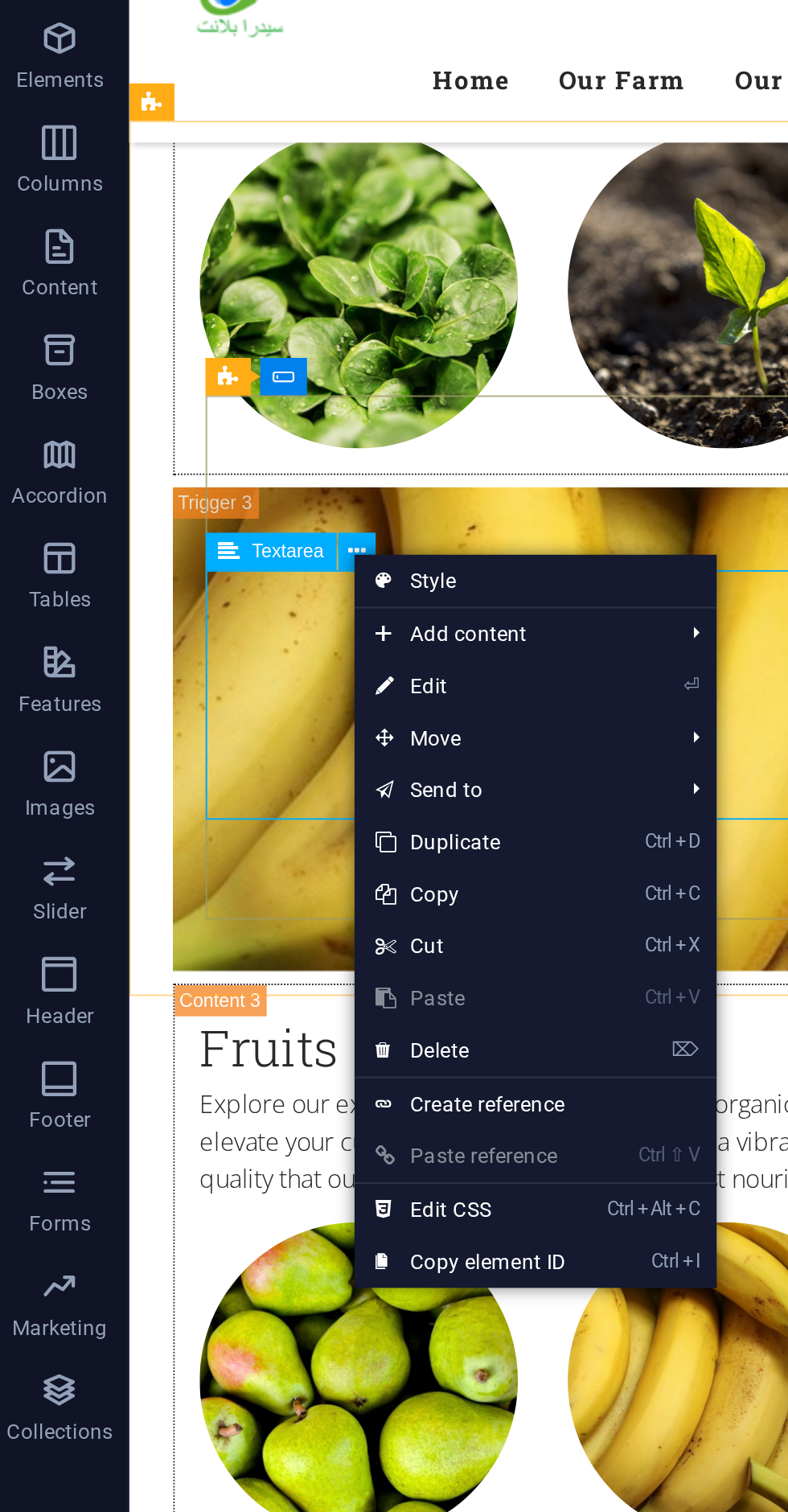
click at [207, 411] on link "⏎ Edit" at bounding box center [222, 405] width 108 height 24
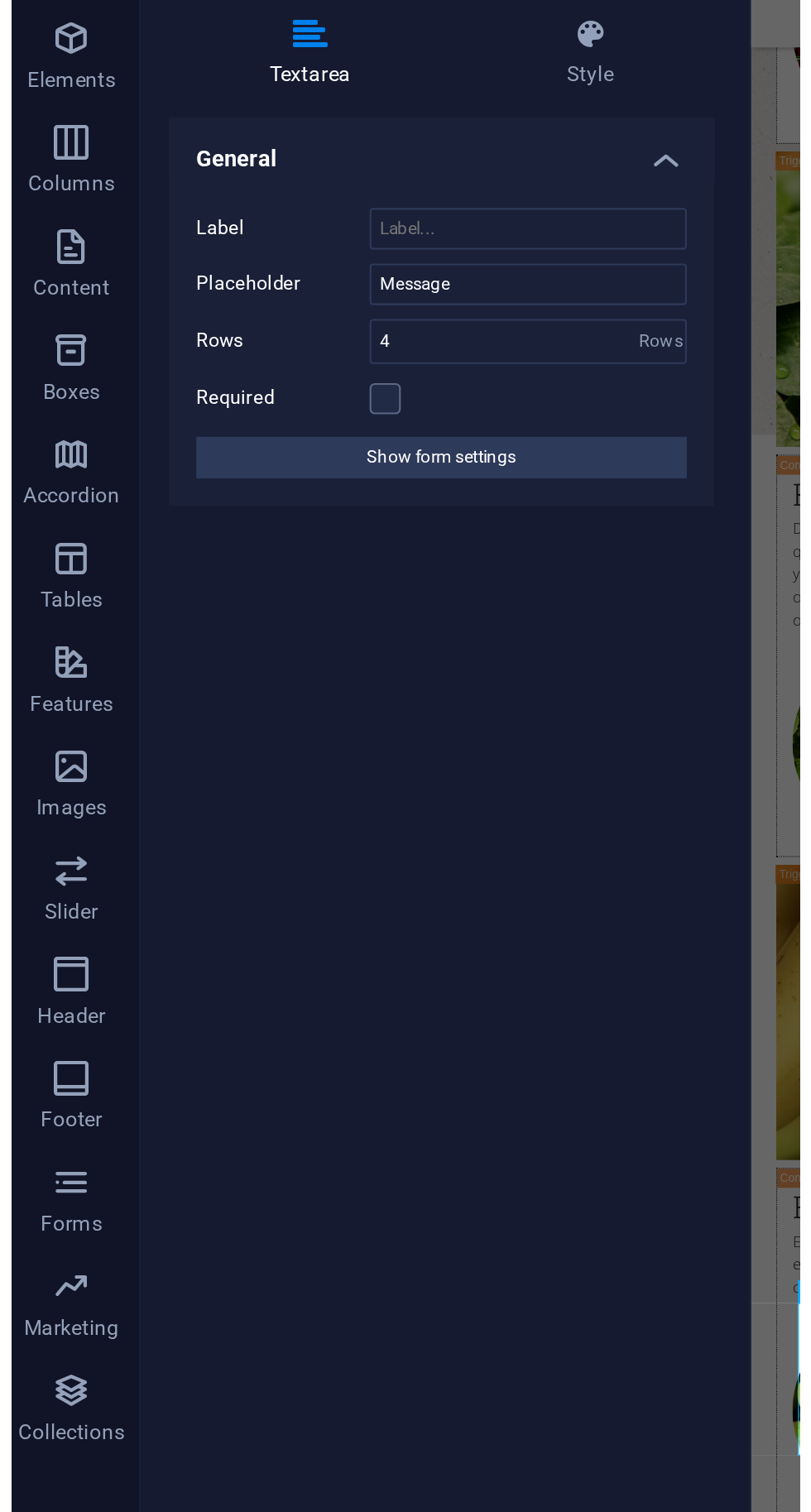
scroll to position [5469, 0]
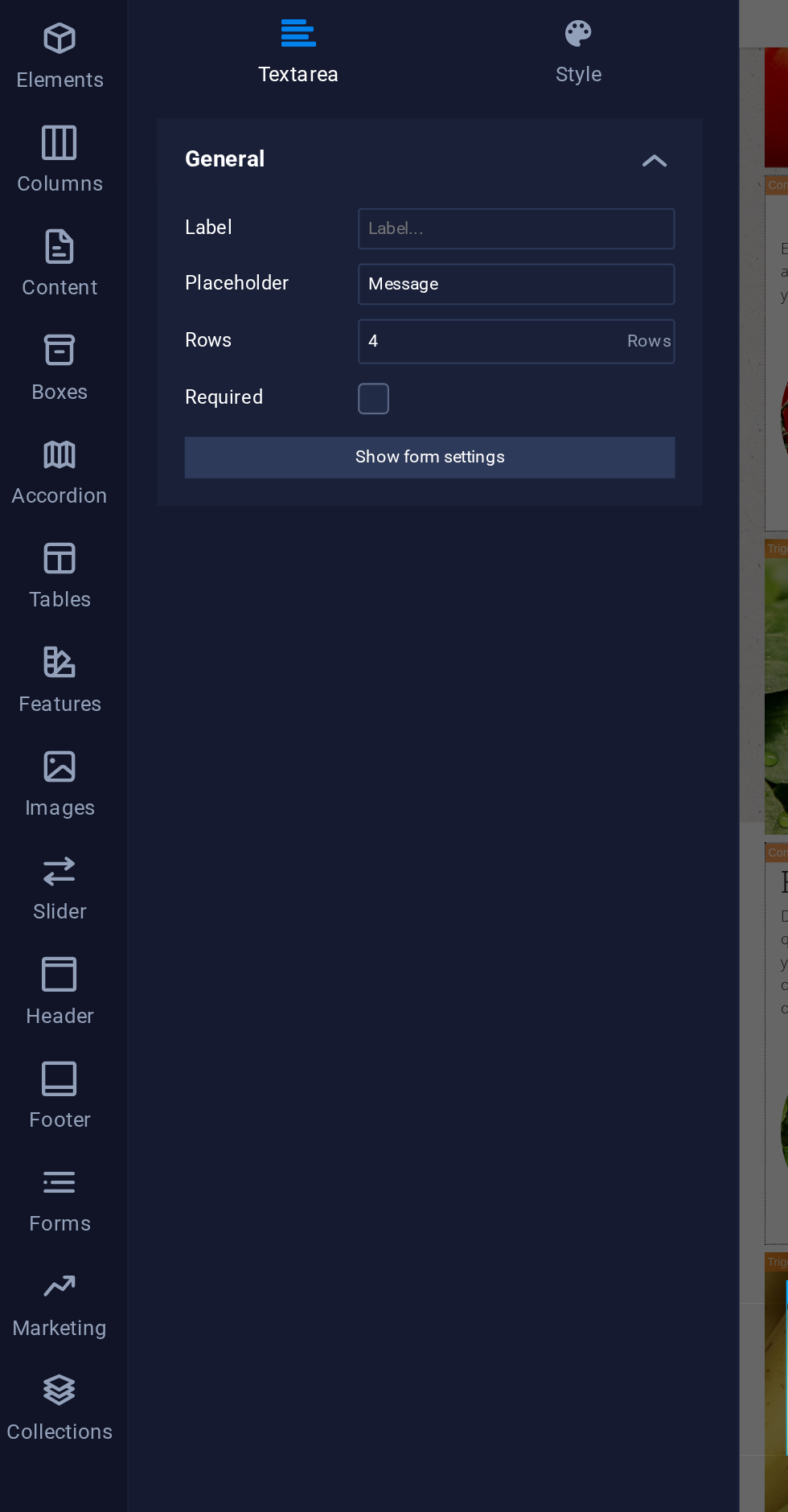
click at [154, 306] on button "Show form settings" at bounding box center [204, 299] width 228 height 19
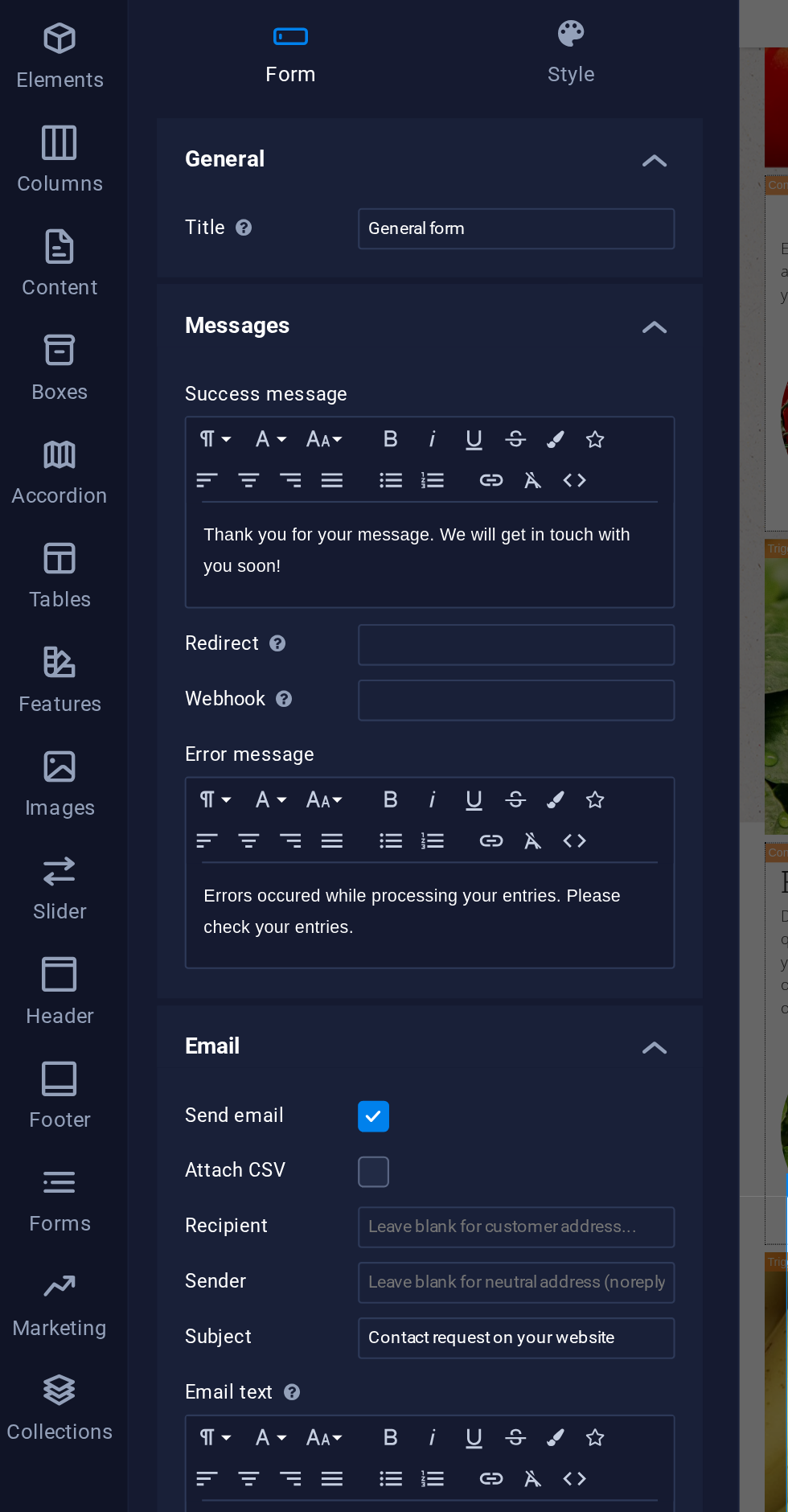
click at [326, 786] on div "Send email Attach CSV Recipient Sender Subject Contact request on your website …" at bounding box center [205, 714] width 254 height 264
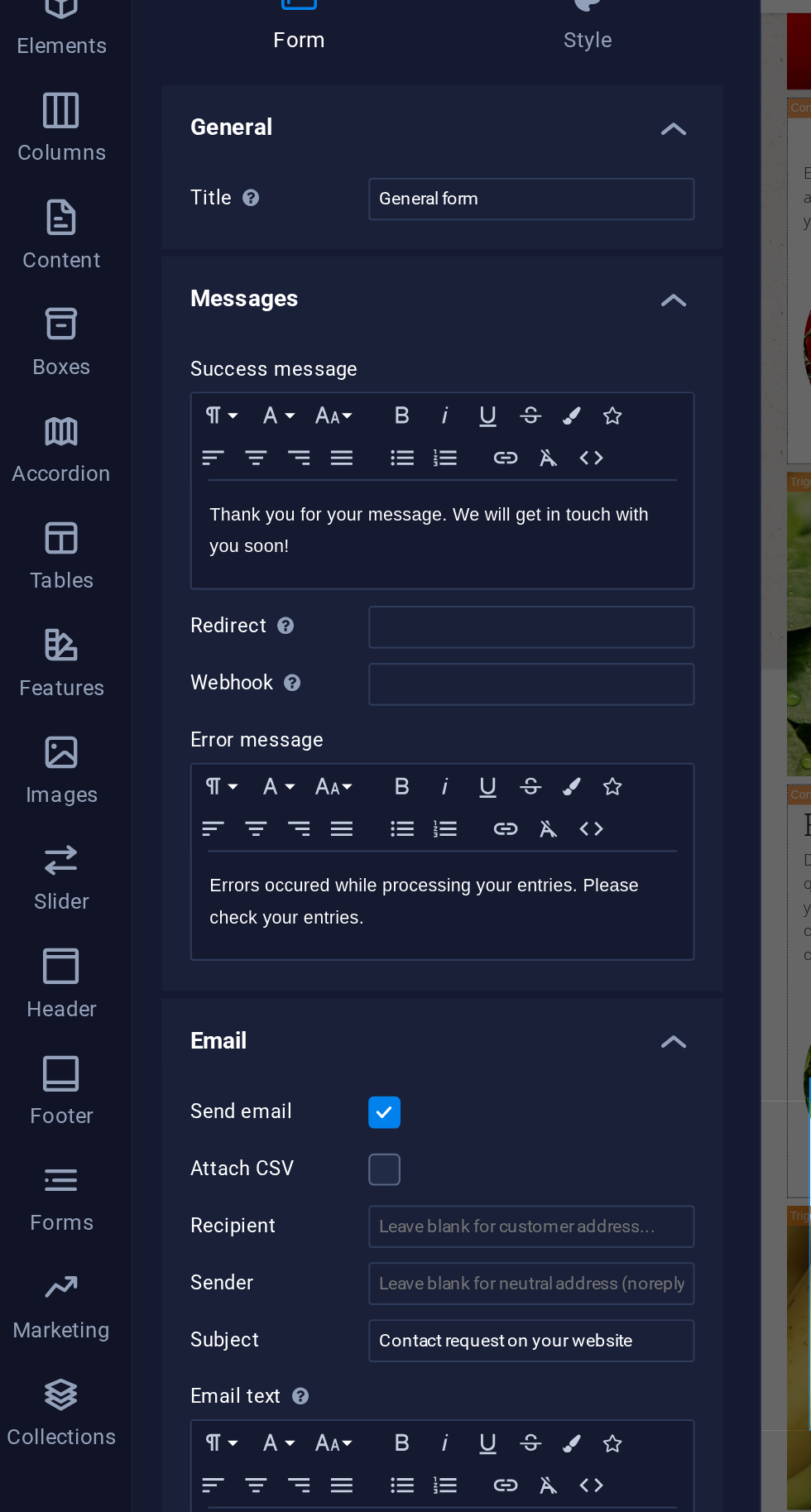
scroll to position [5509, 0]
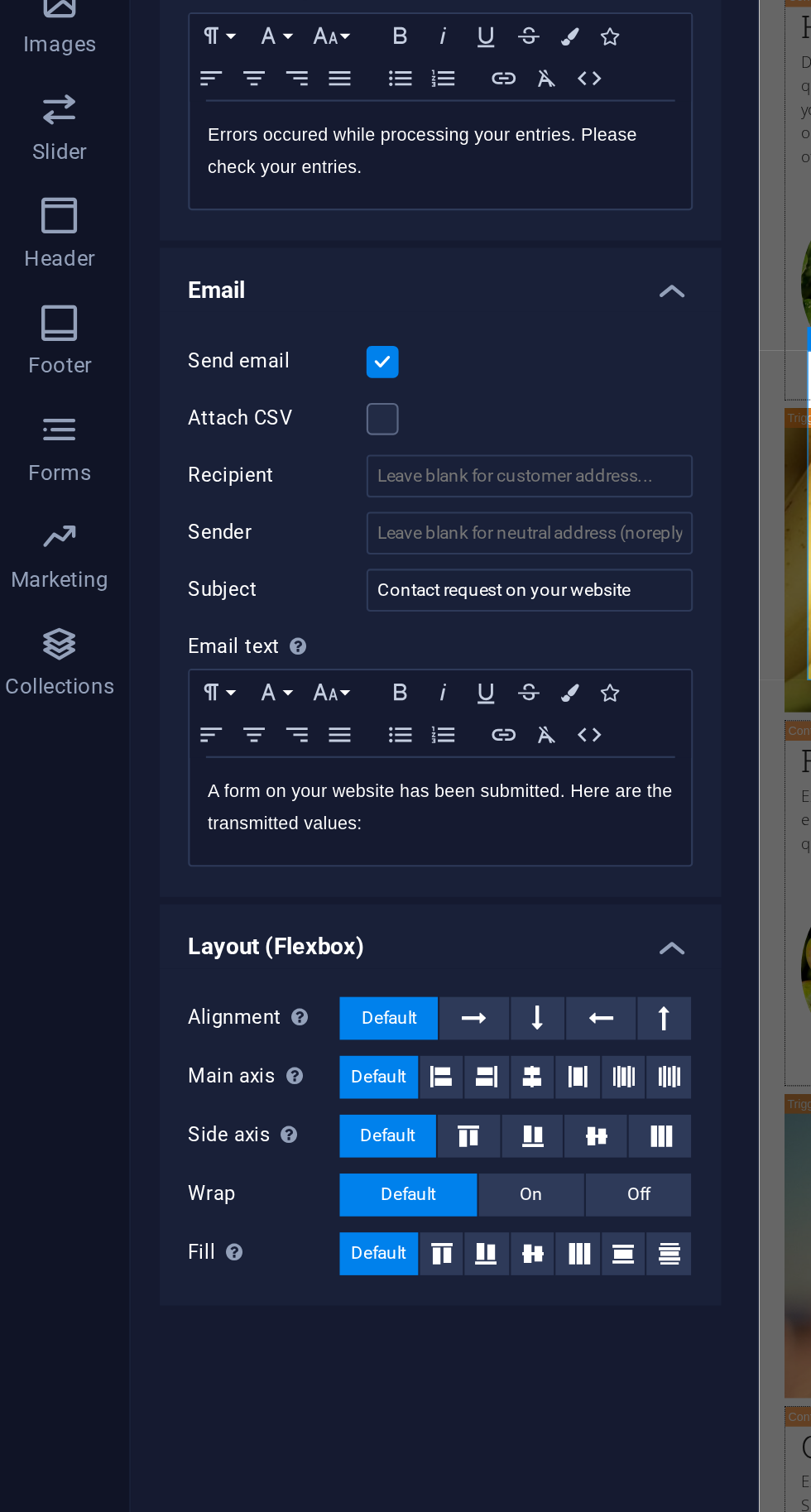
click at [183, 647] on label at bounding box center [182, 648] width 15 height 15
click at [0, 0] on input "Attach CSV" at bounding box center [0, 0] width 0 height 0
click at [238, 682] on input "Recipient" at bounding box center [251, 675] width 151 height 20
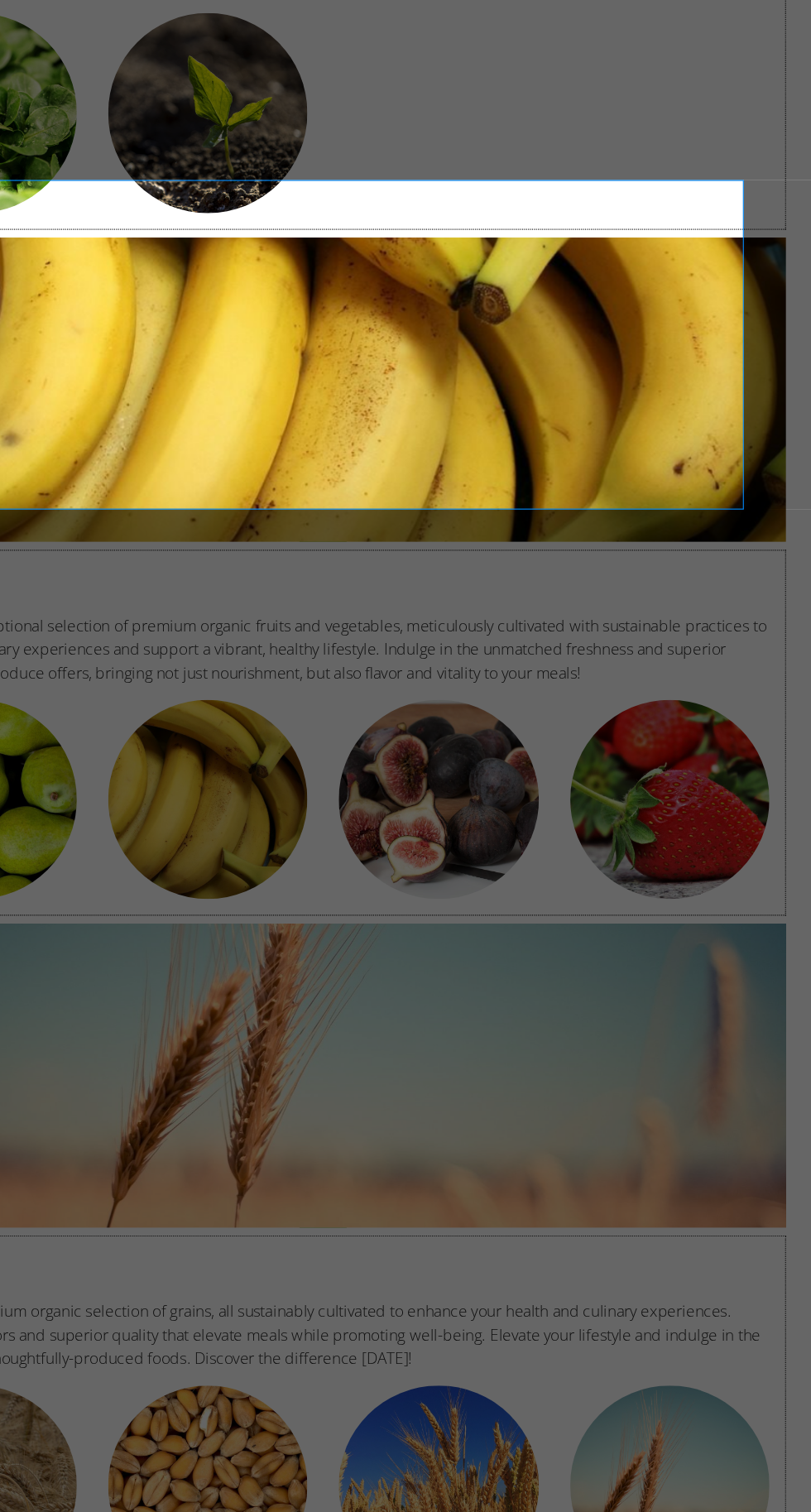
scroll to position [0, 0]
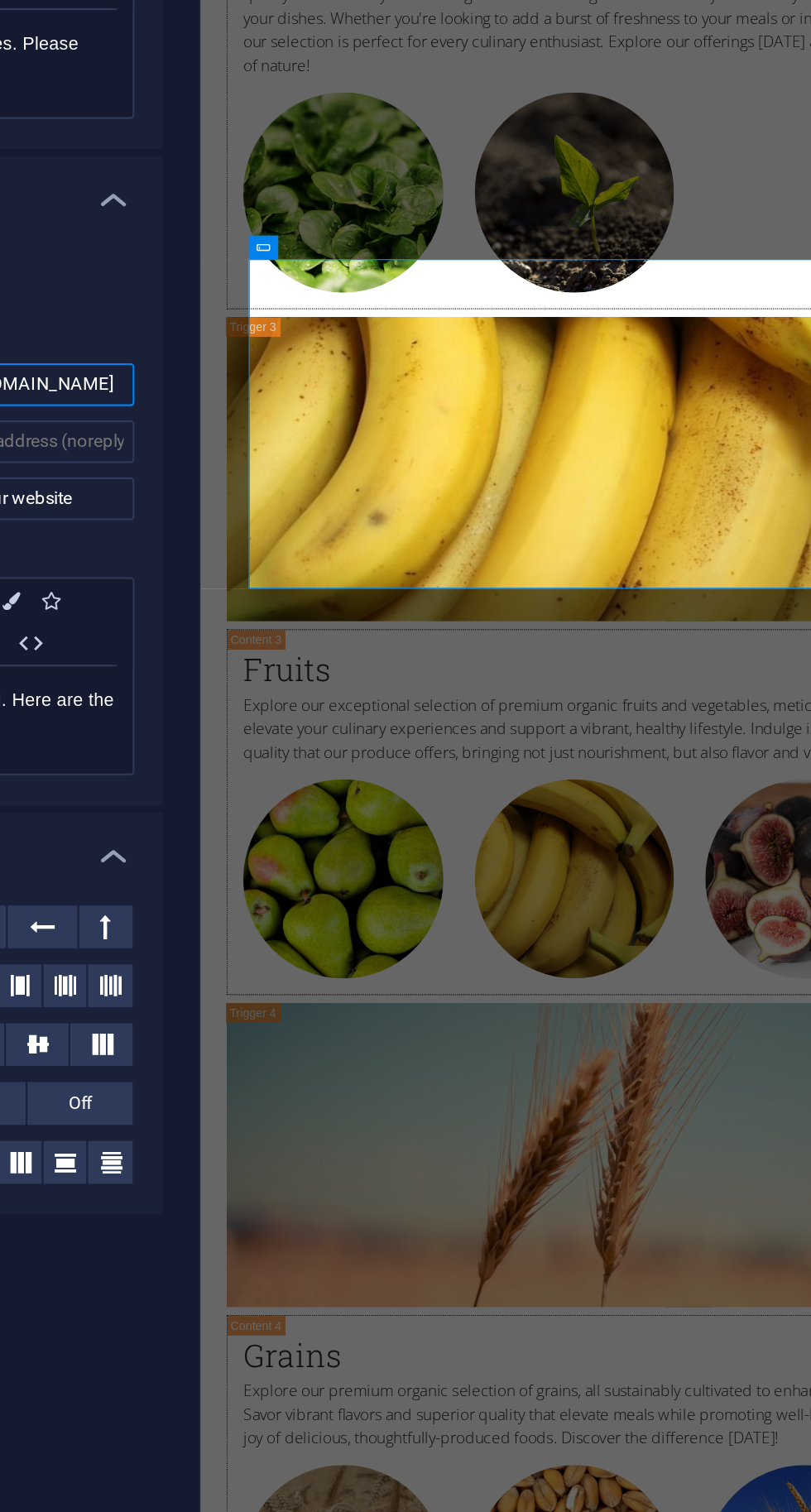
type input "[EMAIL_ADDRESS][DOMAIN_NAME]"
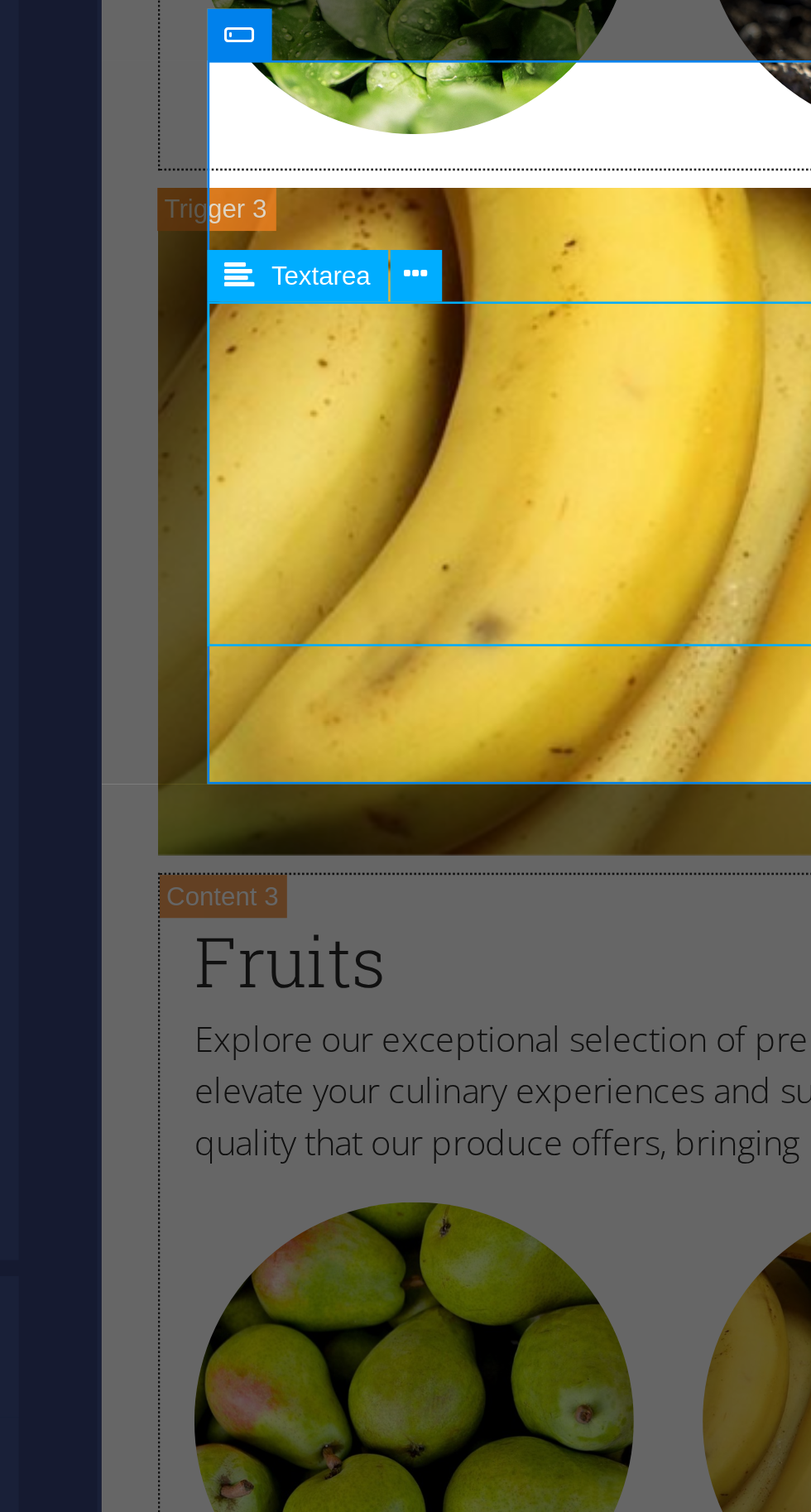
click at [425, 661] on icon at bounding box center [424, 663] width 5 height 10
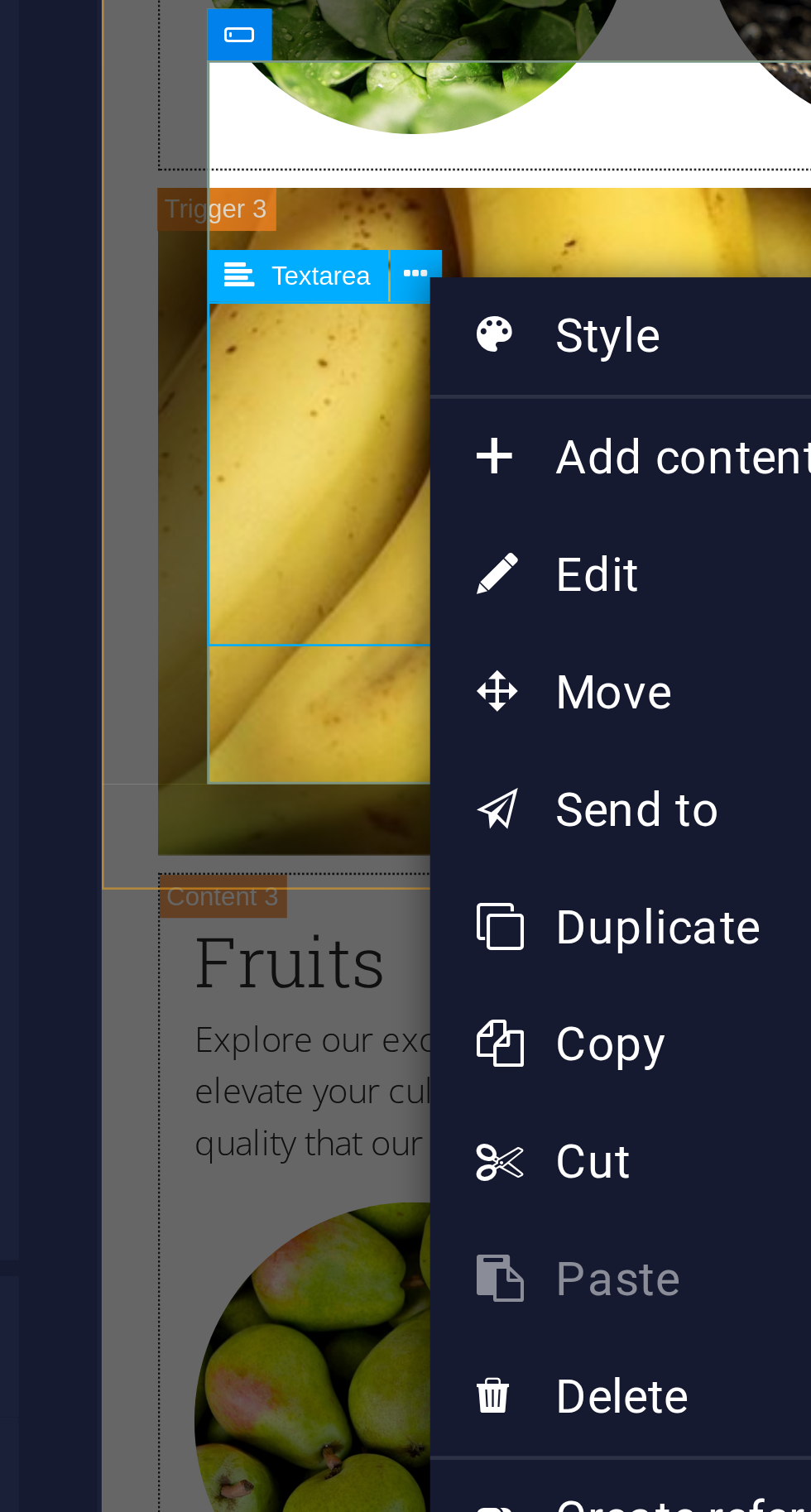
click at [464, 723] on link "⏎ Edit" at bounding box center [482, 726] width 111 height 25
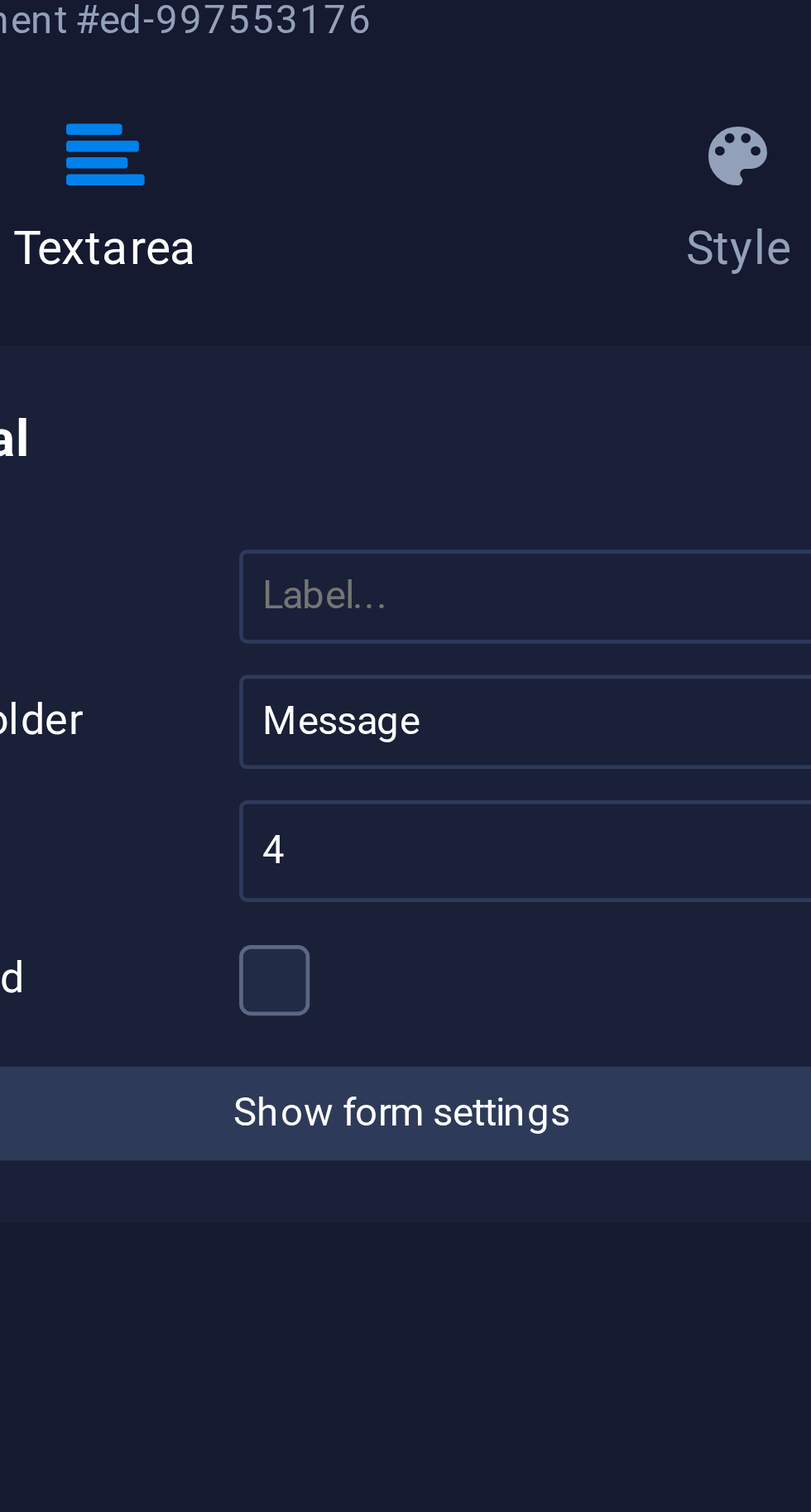
click at [184, 308] on span "Show form settings" at bounding box center [210, 307] width 71 height 20
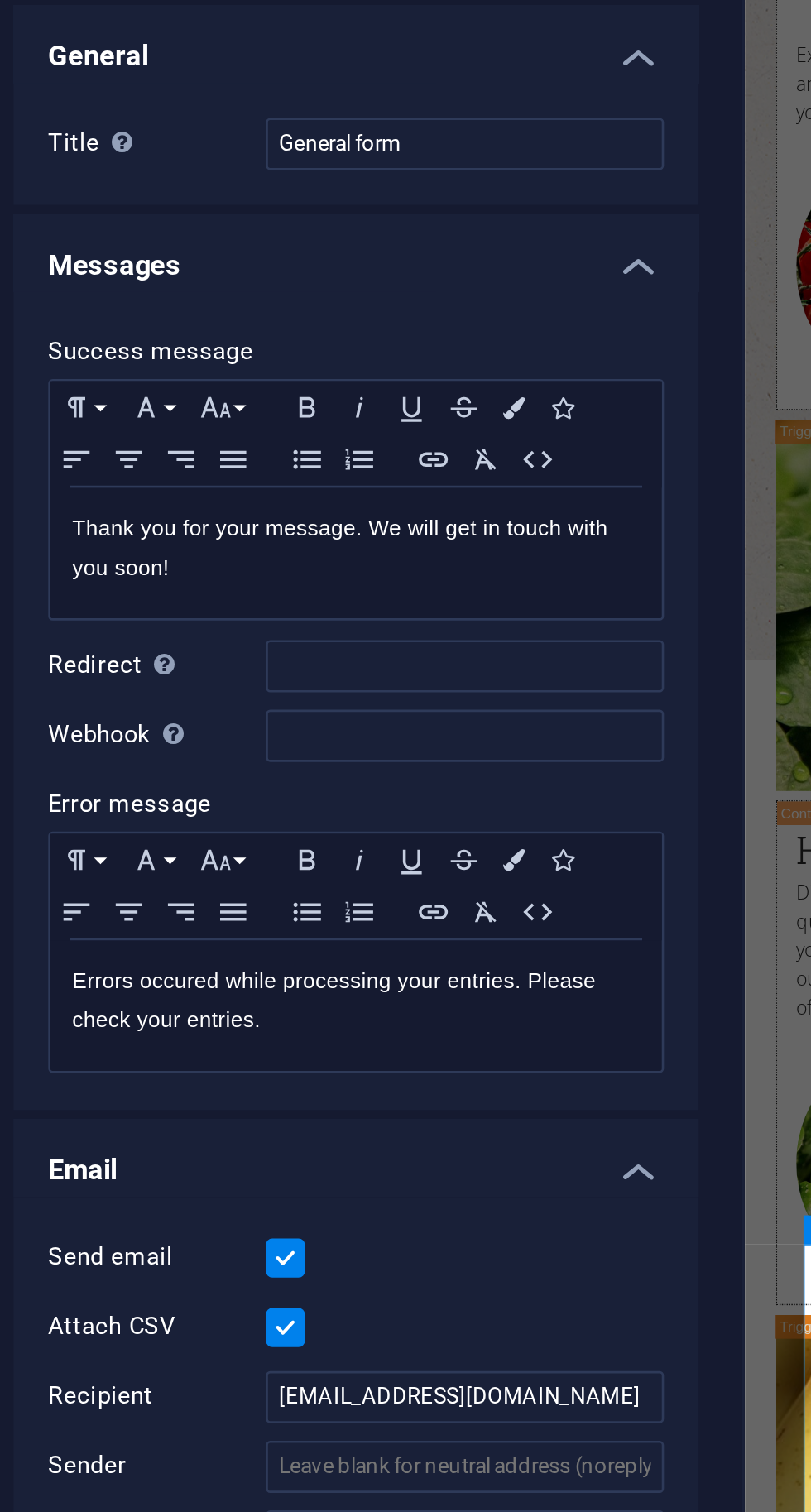
click at [133, 386] on div "Define a redirect target upon successful form submission; for example, a succes…" at bounding box center [186, 361] width 132 height 50
click at [175, 397] on input "Redirect Define a redirect target upon successful form submission; for example,…" at bounding box center [251, 397] width 151 height 20
click at [137, 426] on icon at bounding box center [140, 423] width 8 height 9
click at [175, 426] on input "Webhook A webhook is a push notification from this form to another server. Ever…" at bounding box center [251, 423] width 151 height 20
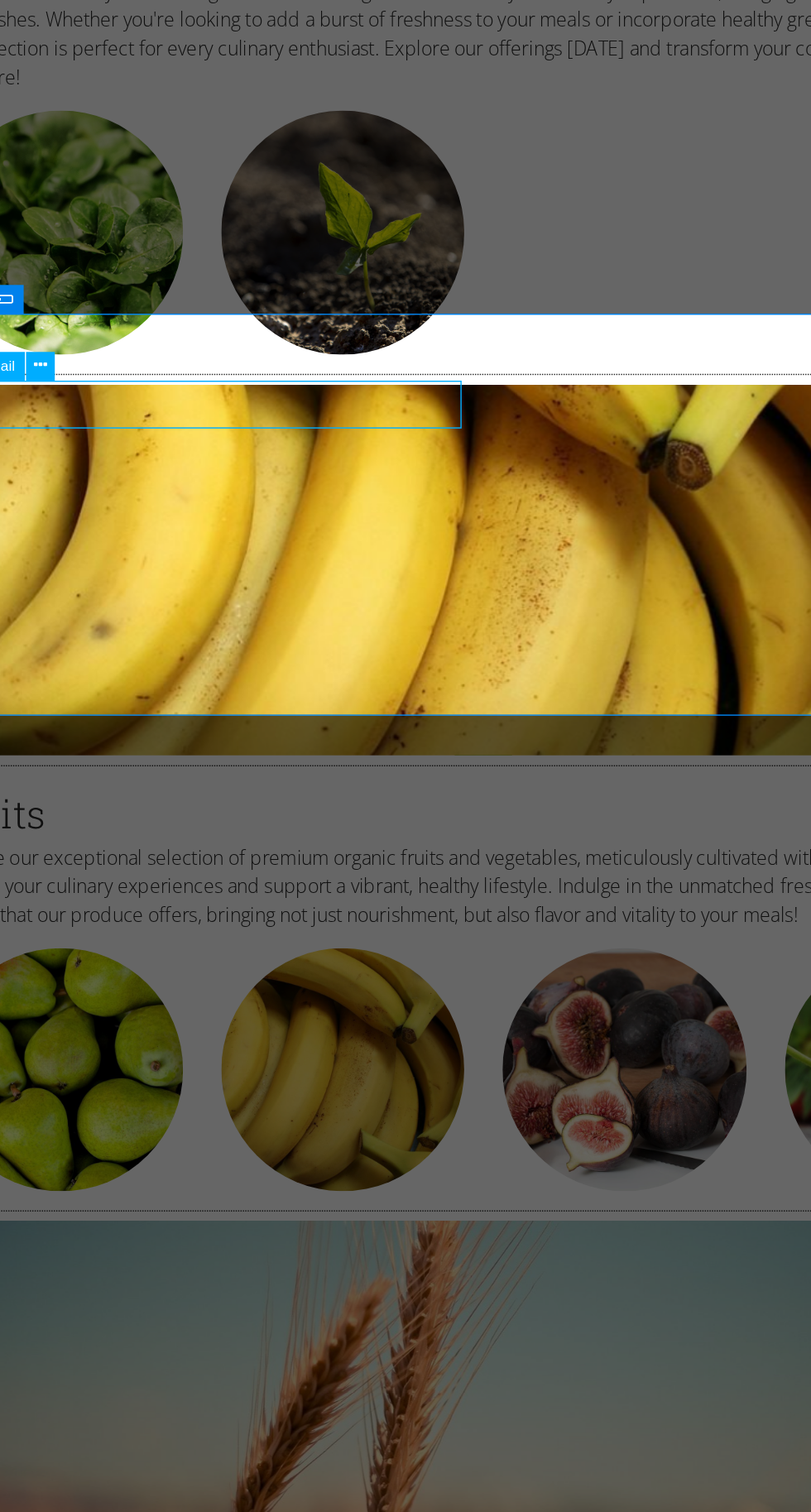
click at [403, 635] on span "Email" at bounding box center [399, 637] width 14 height 6
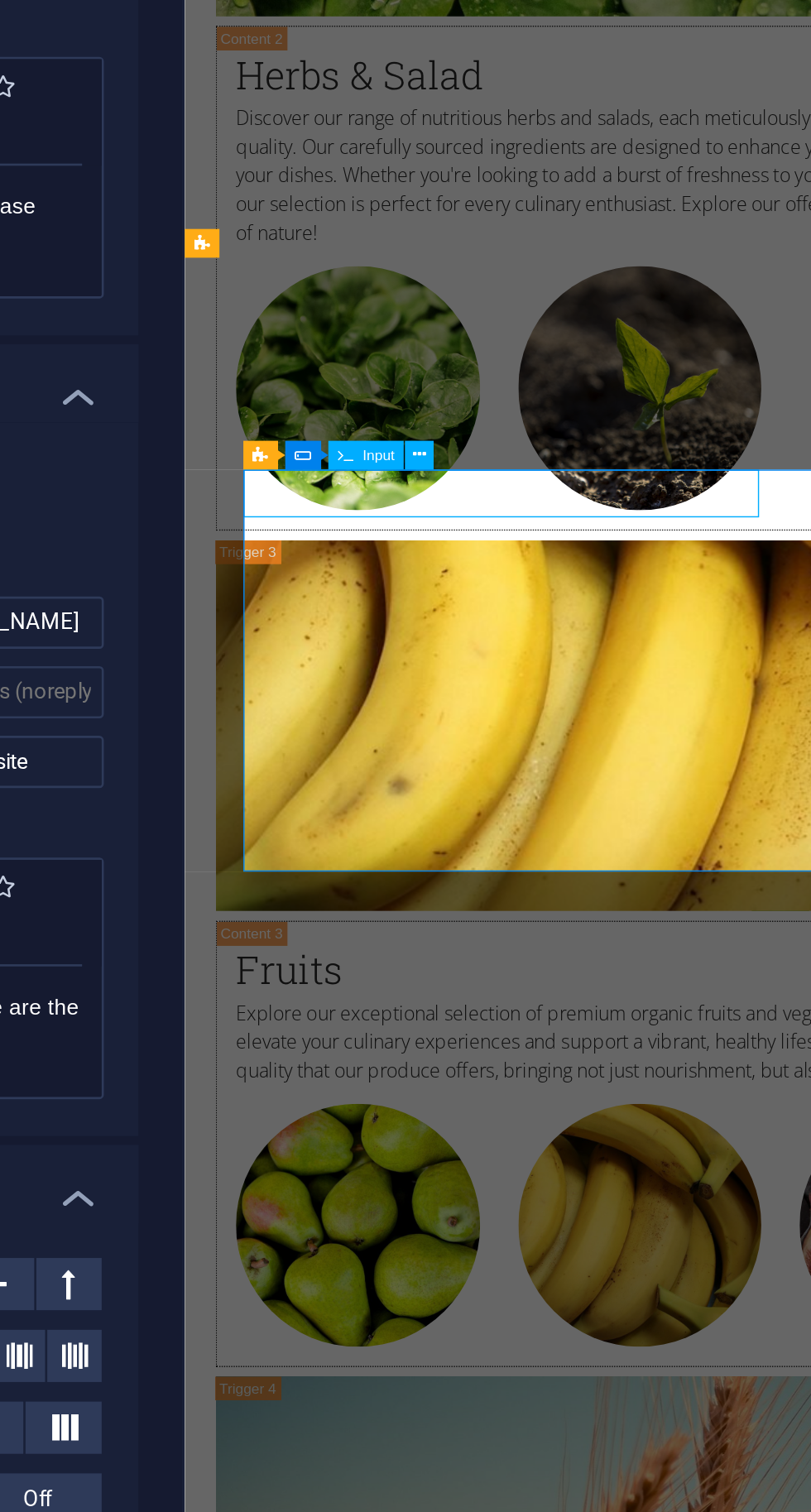
click at [451, 606] on button at bounding box center [447, 611] width 11 height 11
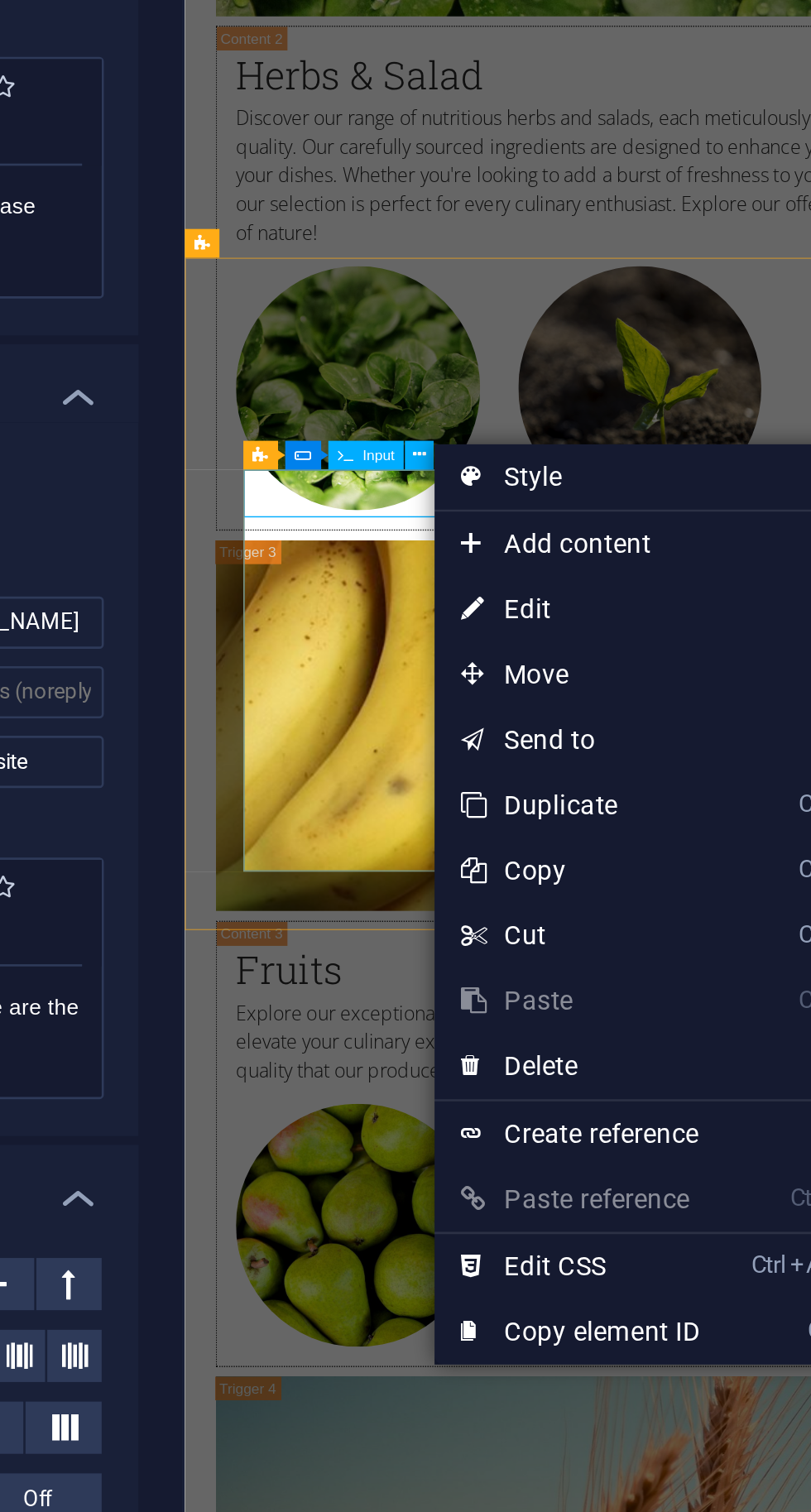
click at [487, 670] on link "⏎ Edit" at bounding box center [508, 670] width 111 height 25
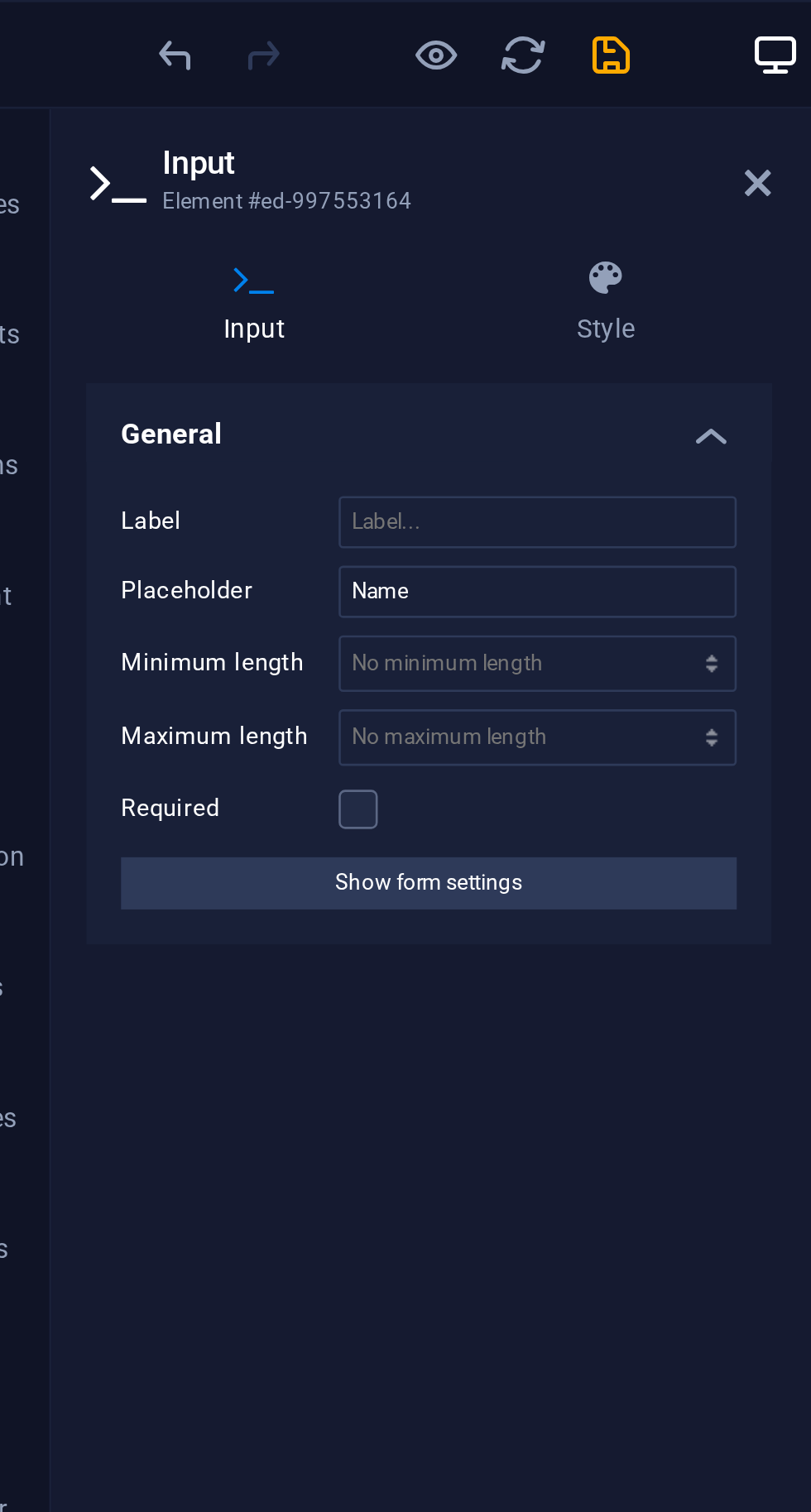
click at [162, 337] on button "Show form settings" at bounding box center [210, 336] width 235 height 20
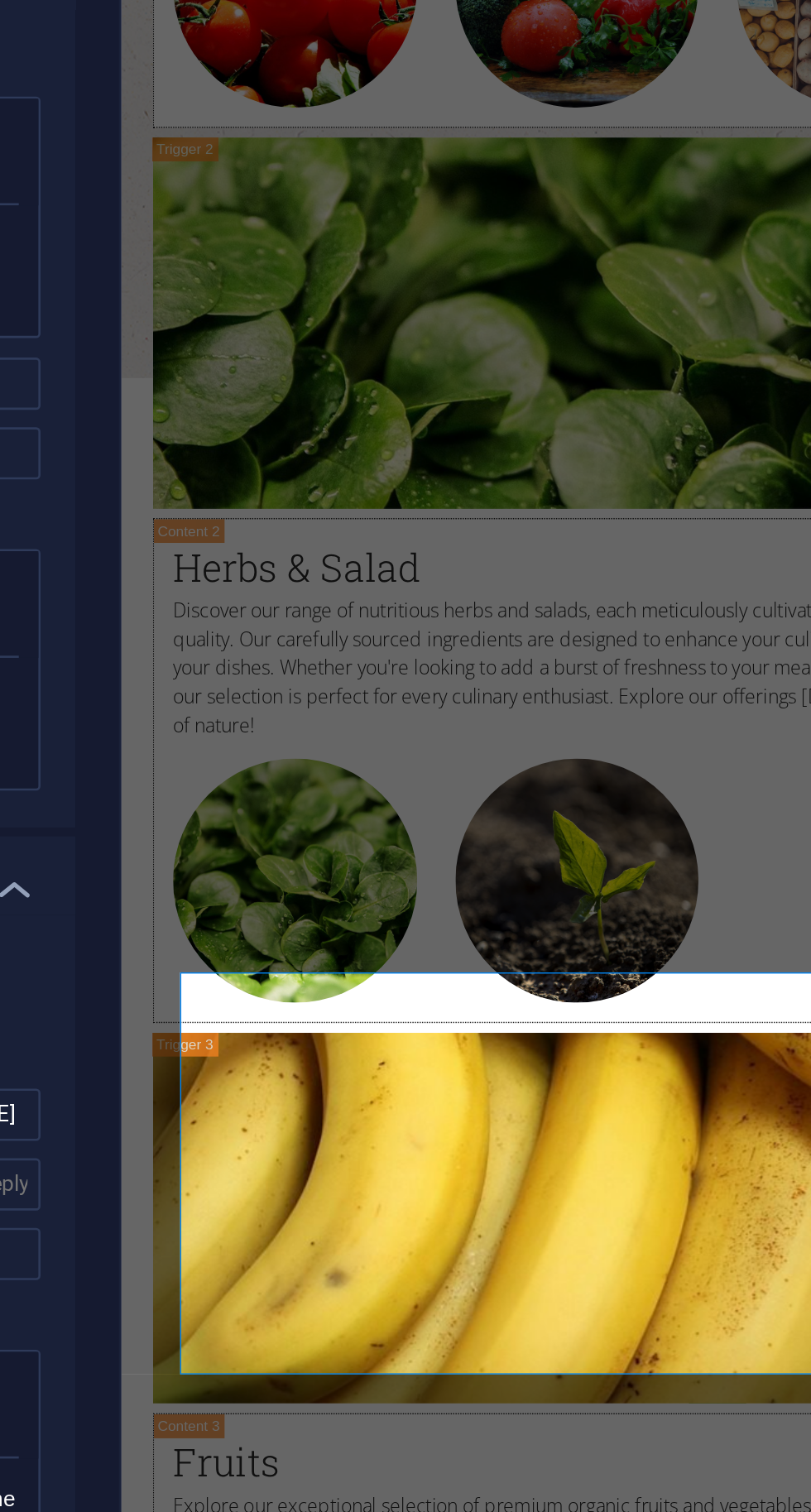
scroll to position [5502, 0]
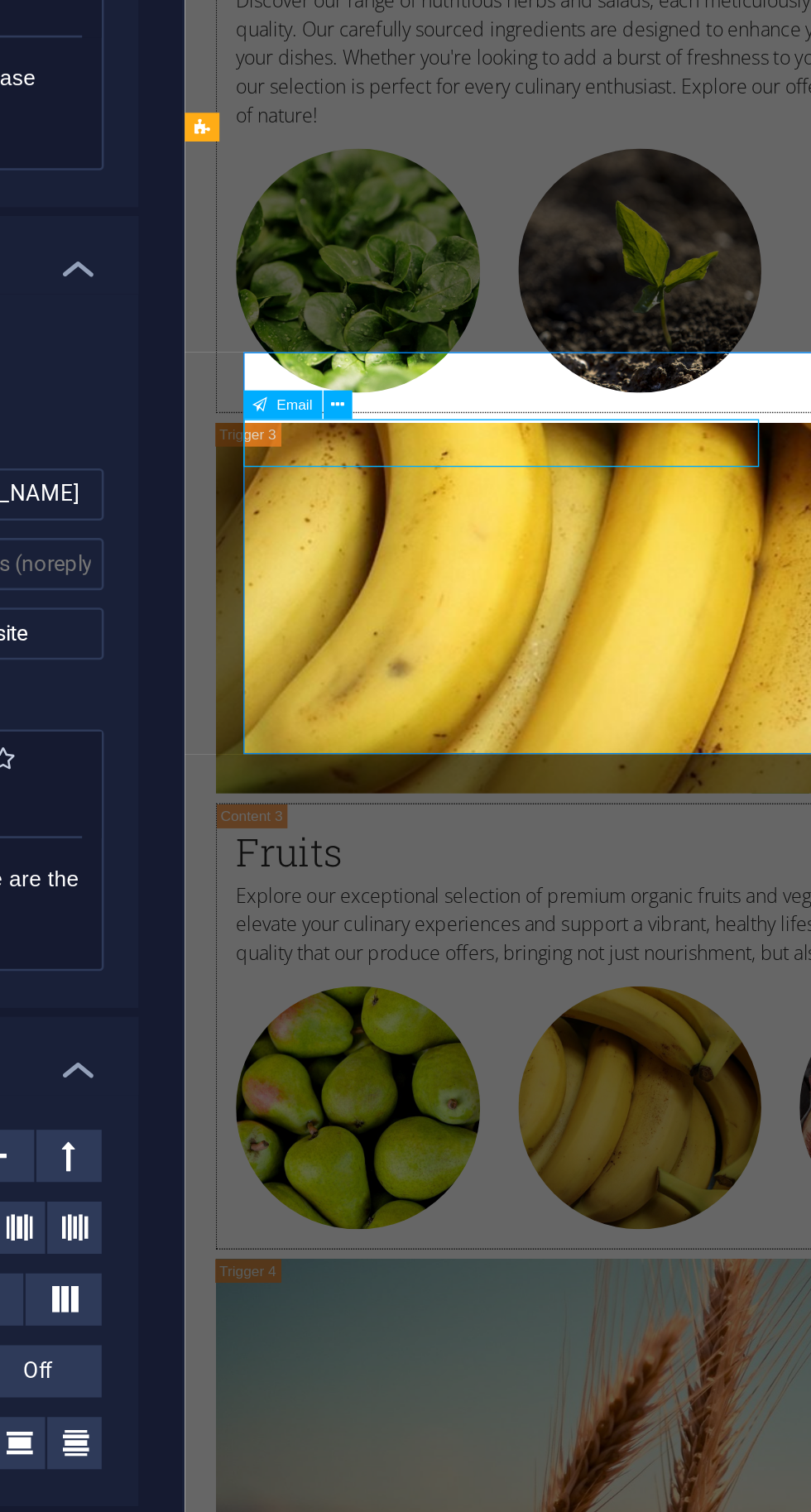
click at [415, 641] on icon at bounding box center [416, 641] width 5 height 10
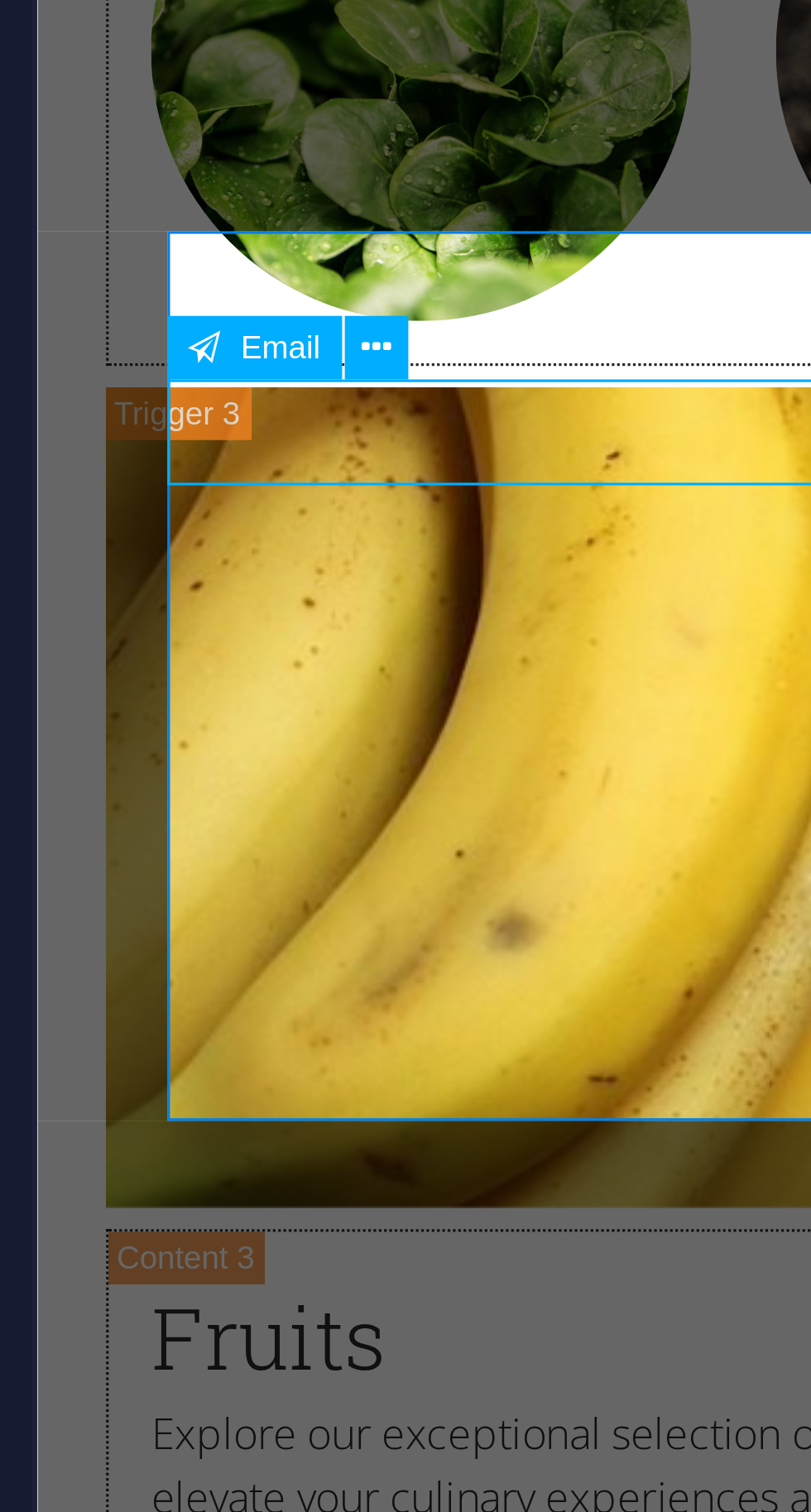
click at [398, 641] on span "Email" at bounding box center [399, 641] width 14 height 6
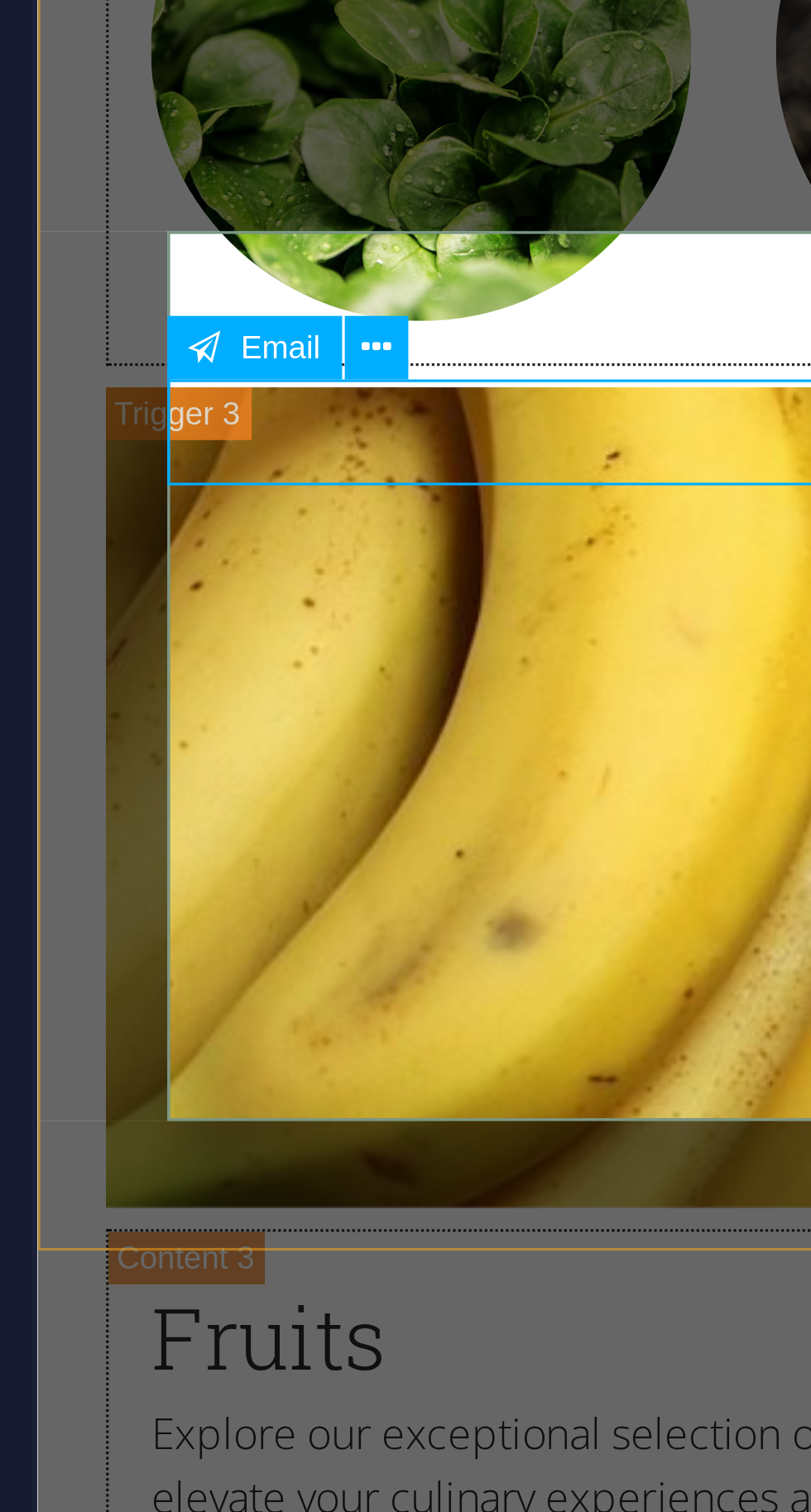
click at [412, 646] on button at bounding box center [416, 641] width 11 height 11
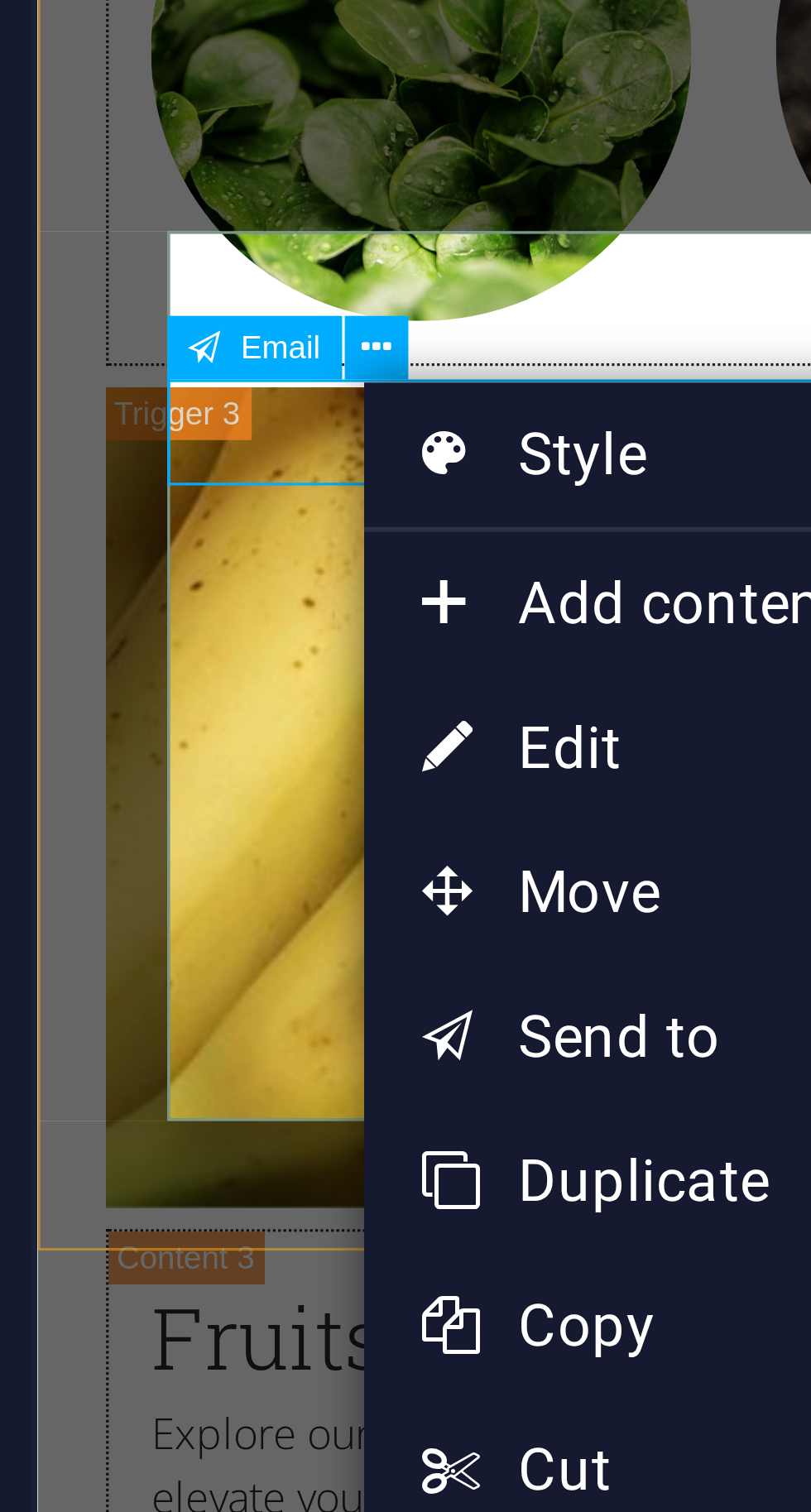
click at [416, 639] on icon at bounding box center [416, 641] width 5 height 10
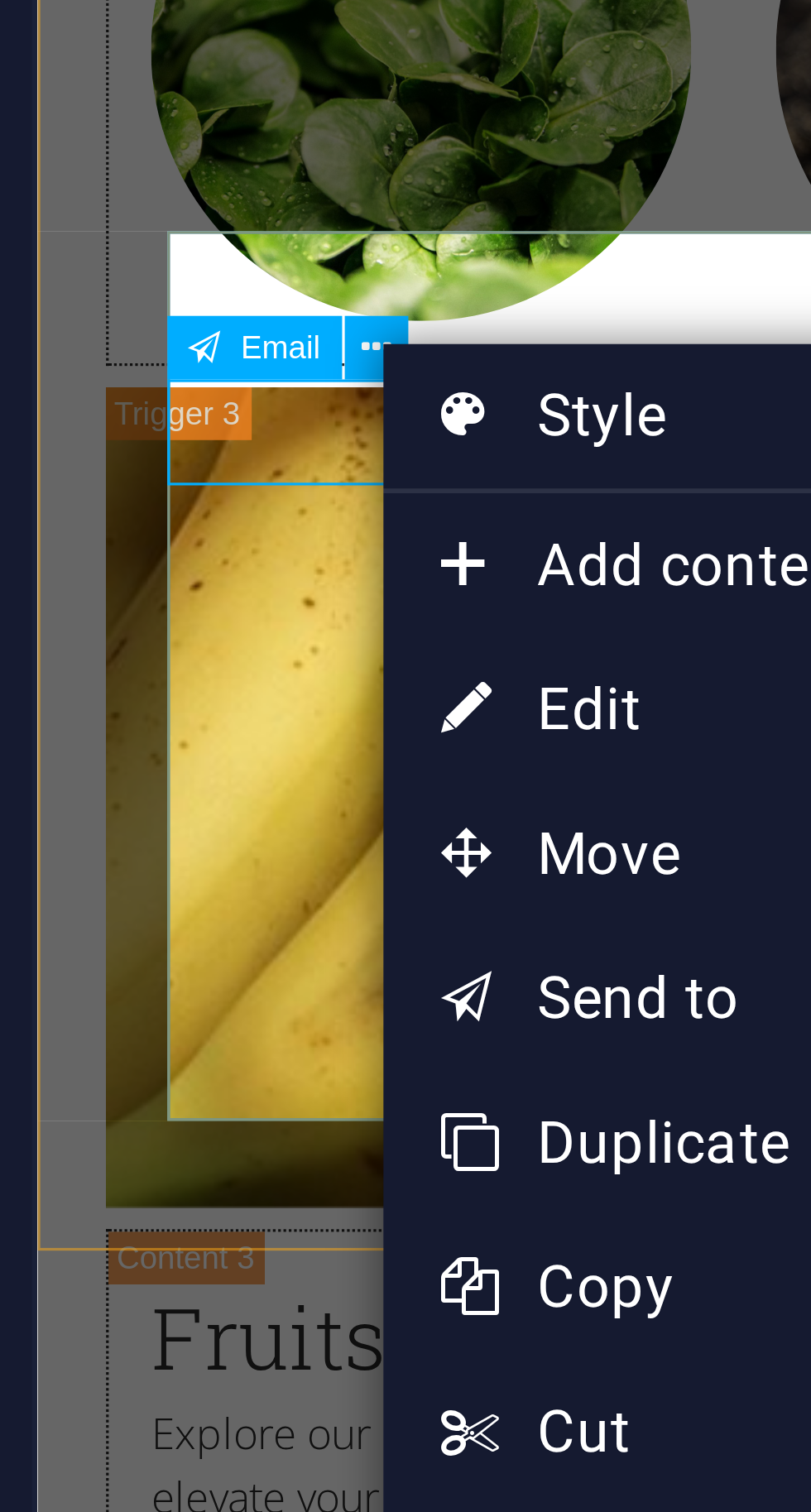
click at [448, 701] on link "⏎ Edit" at bounding box center [473, 703] width 111 height 25
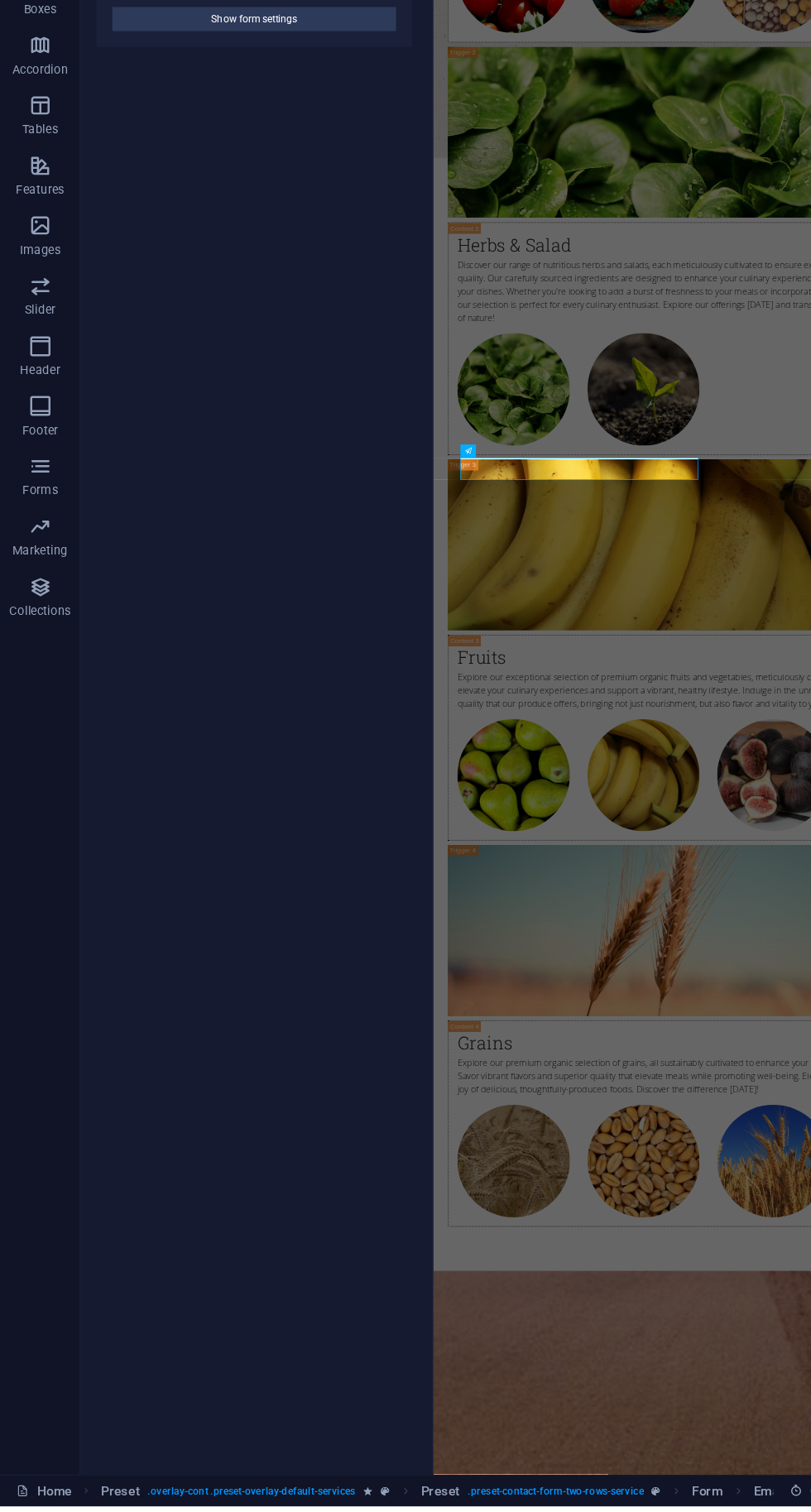
scroll to position [0, 0]
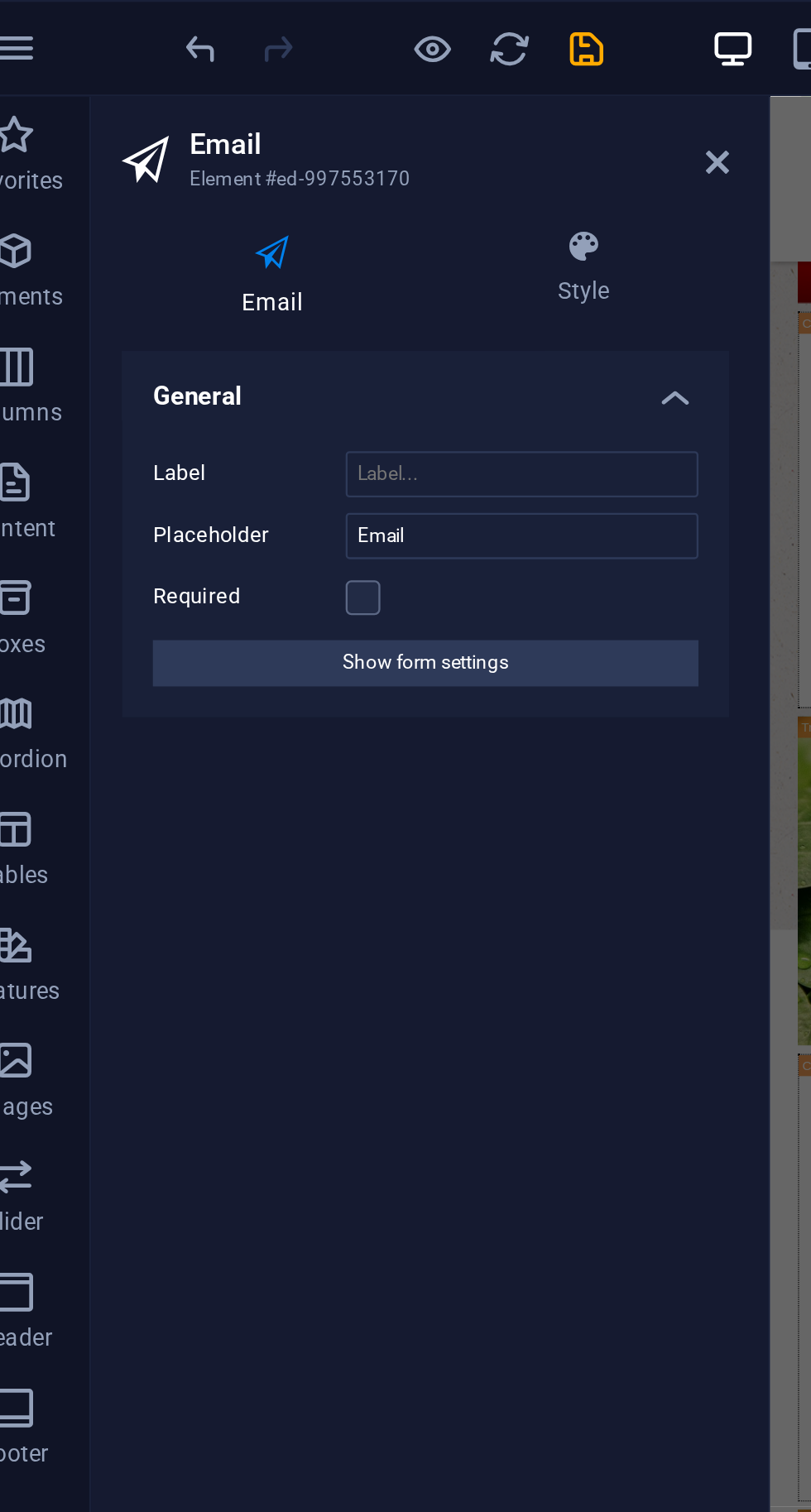
click at [171, 288] on button "Show form settings" at bounding box center [210, 284] width 235 height 20
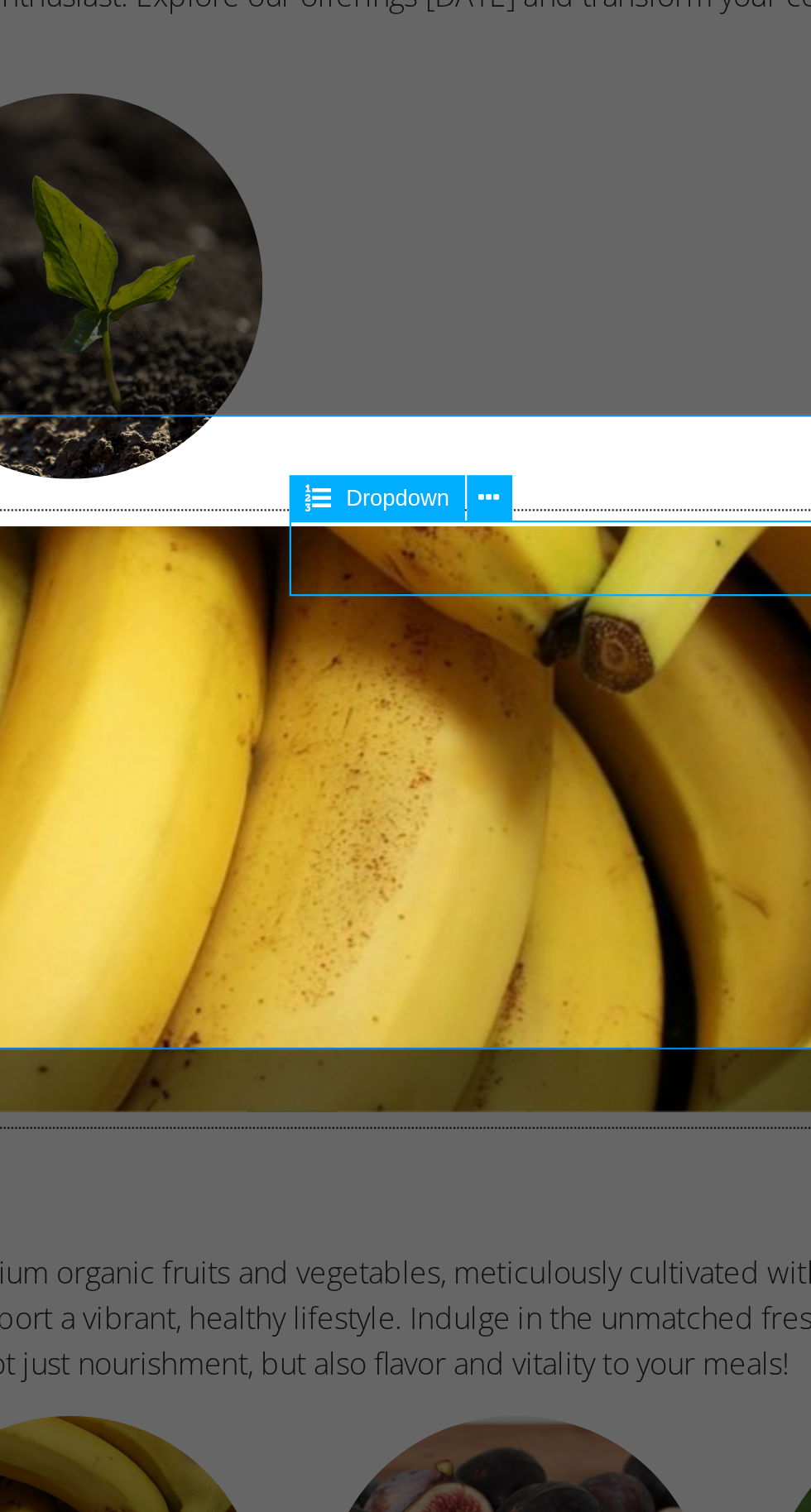
click at [629, 641] on icon at bounding box center [631, 641] width 5 height 10
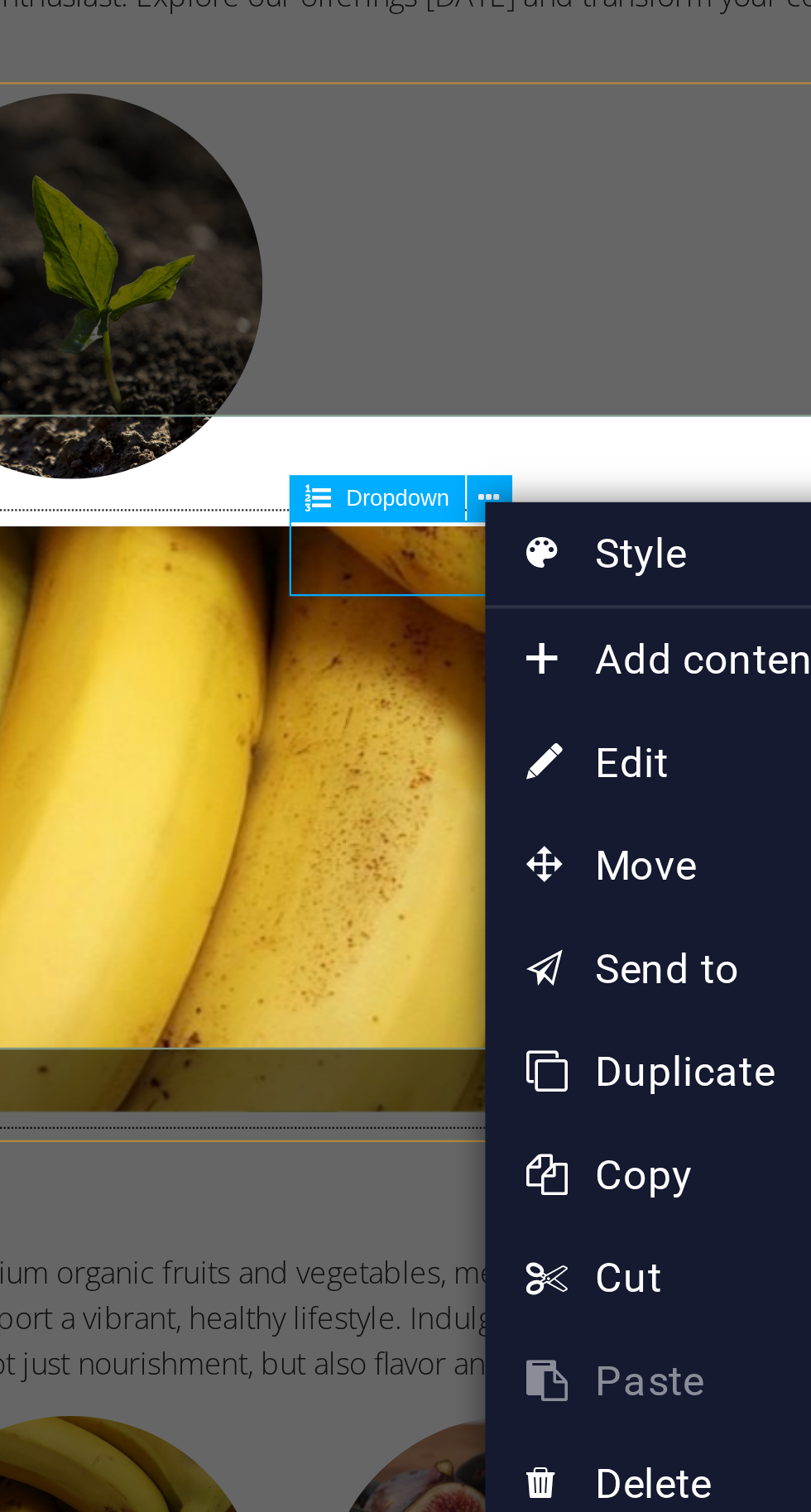
click at [657, 707] on link "⏎ Edit" at bounding box center [686, 705] width 111 height 25
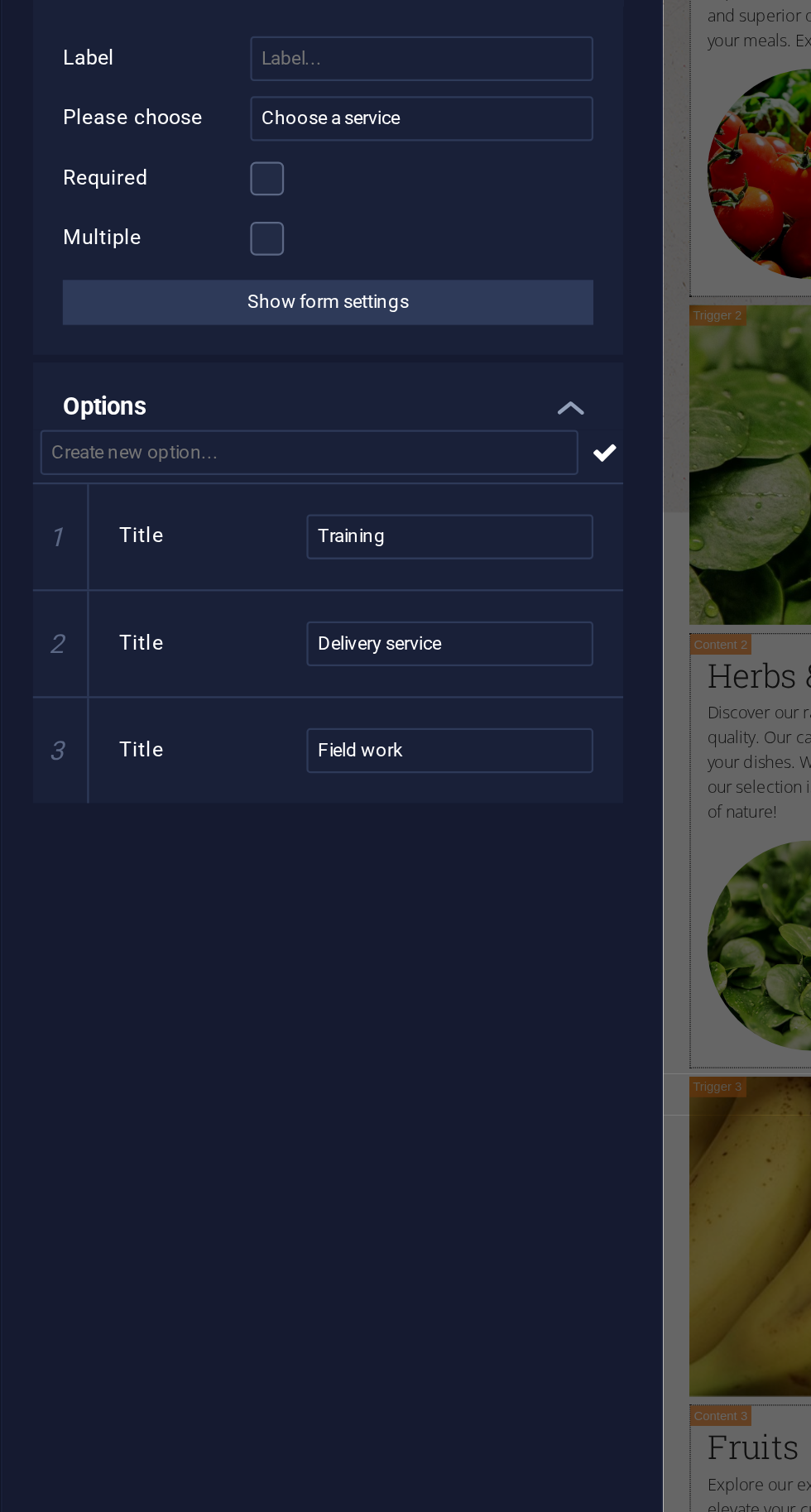
click at [157, 307] on button "Show form settings" at bounding box center [210, 306] width 235 height 20
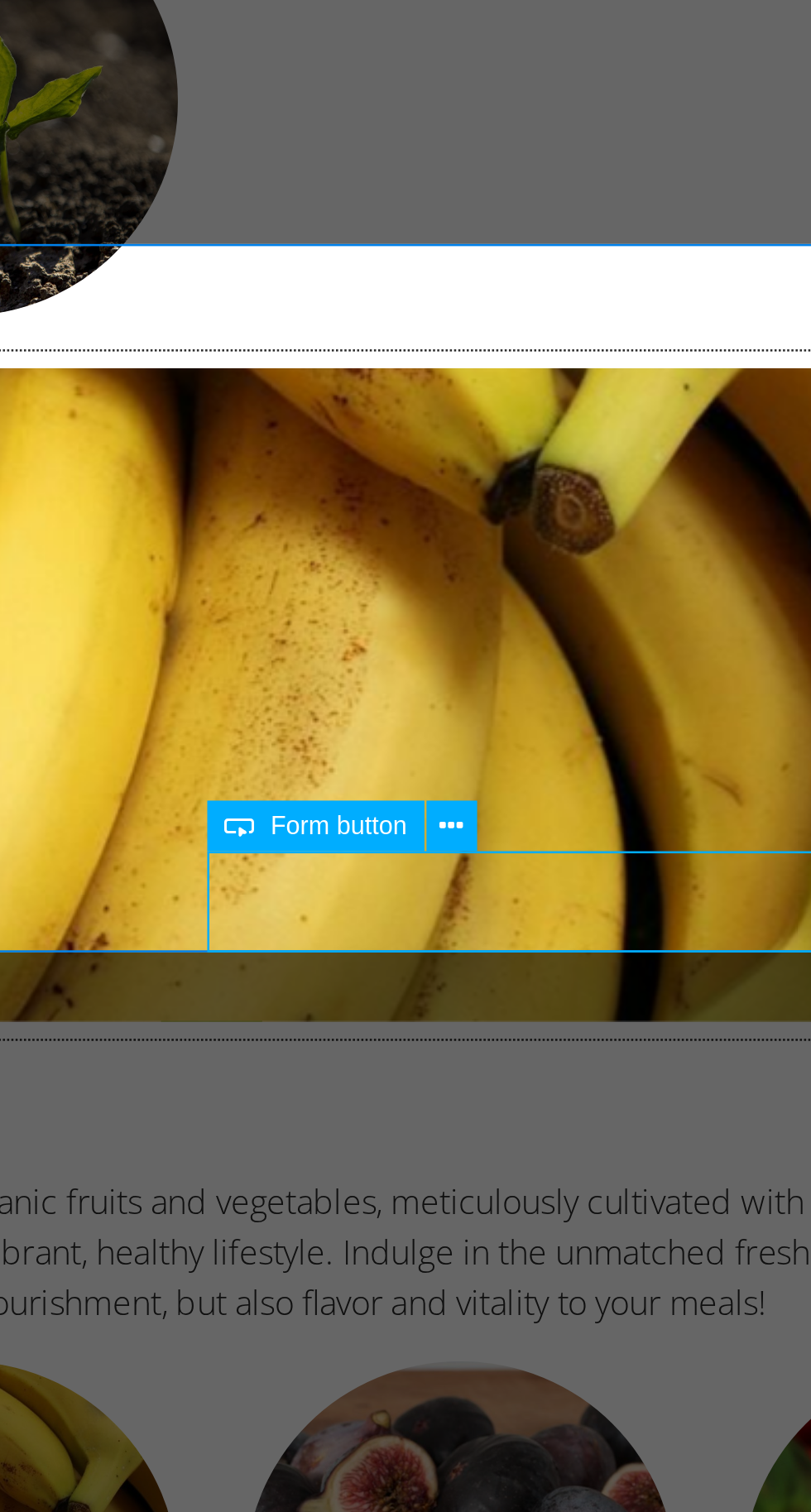
click at [639, 747] on button at bounding box center [636, 746] width 11 height 11
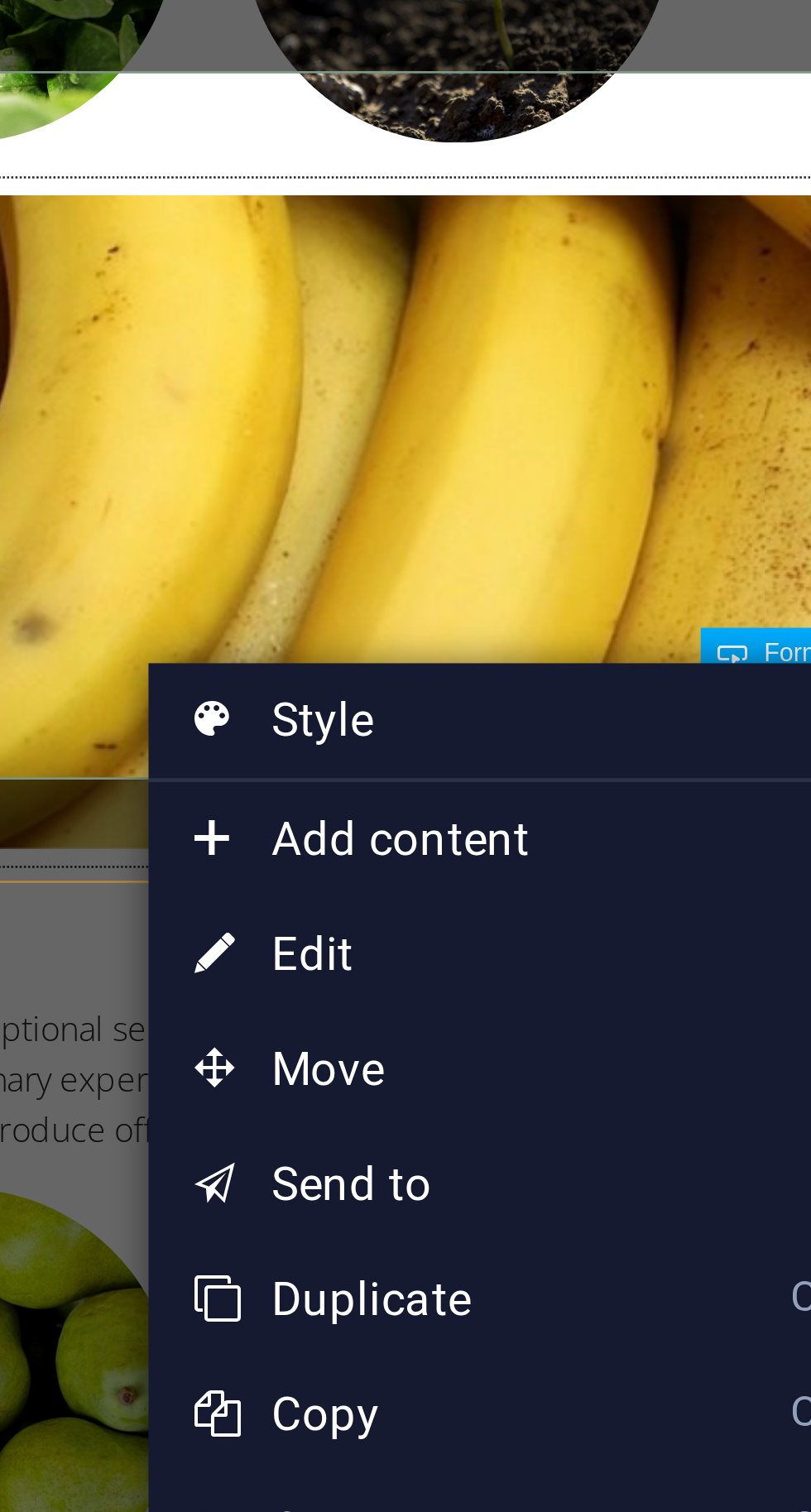
click at [497, 808] on link "⏎ Edit" at bounding box center [520, 811] width 111 height 25
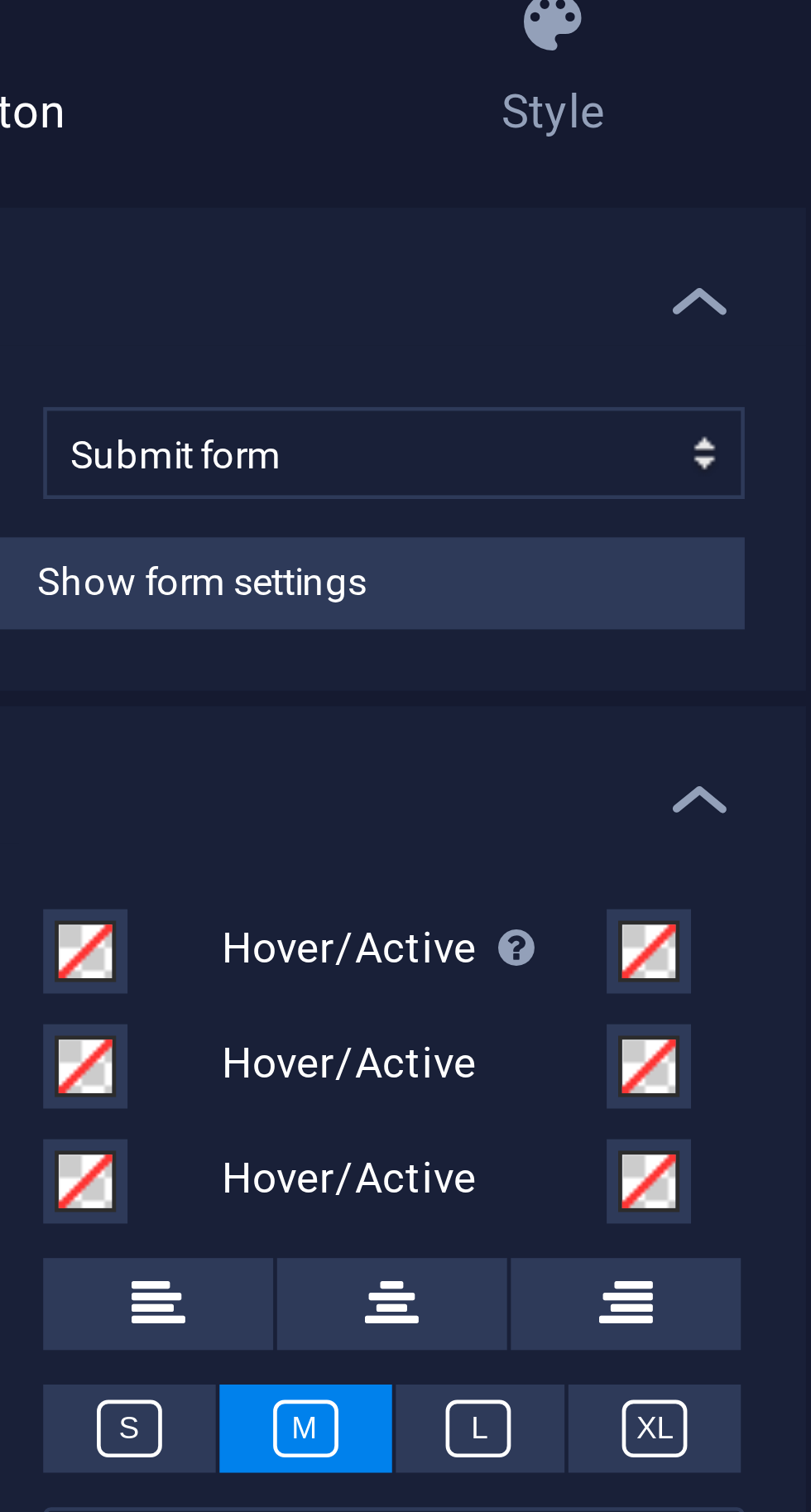
click at [196, 230] on span "Show form settings" at bounding box center [210, 226] width 71 height 20
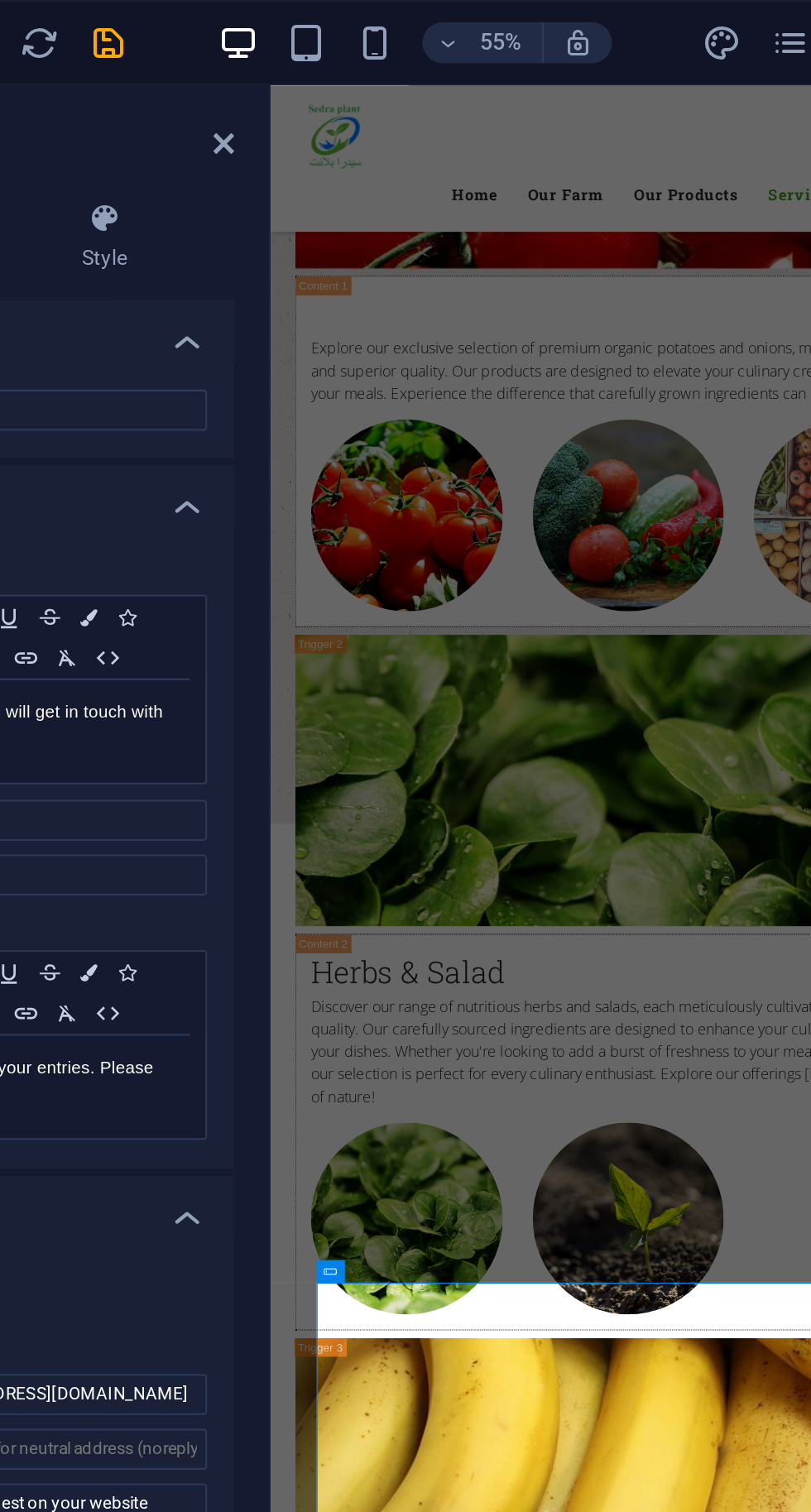
click at [281, 18] on icon "save" at bounding box center [279, 21] width 19 height 19
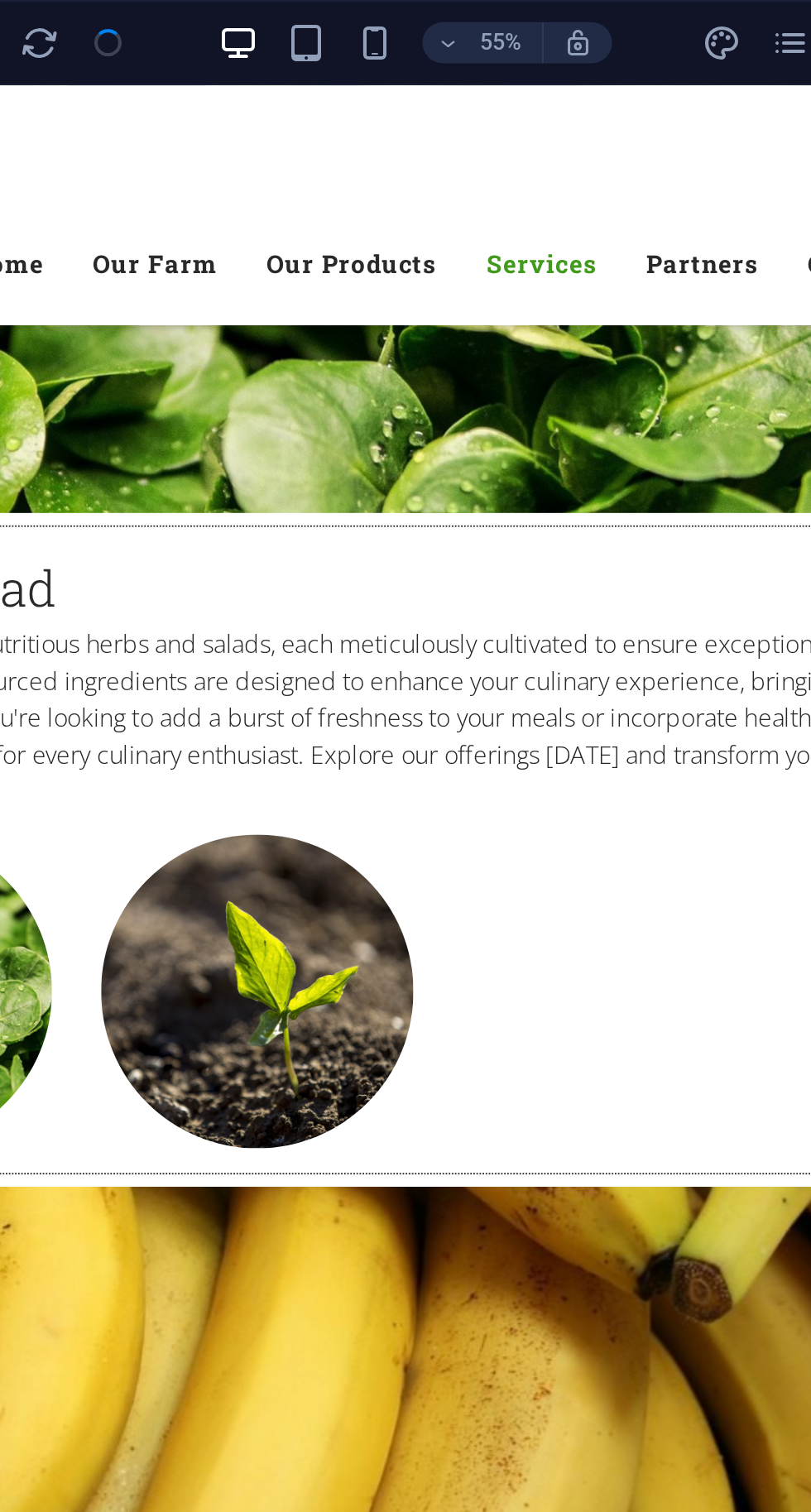
checkbox input "false"
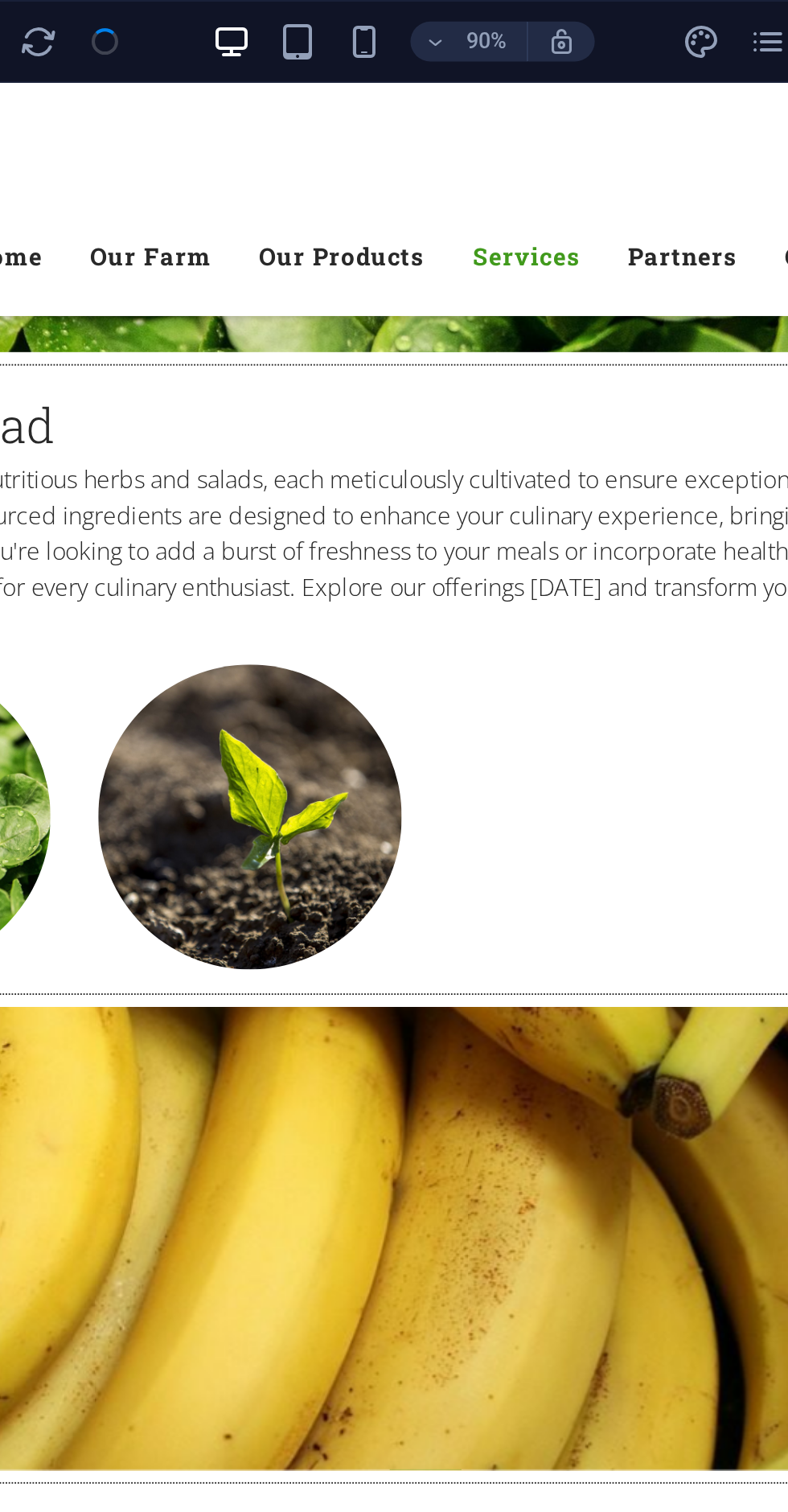
scroll to position [5827, 0]
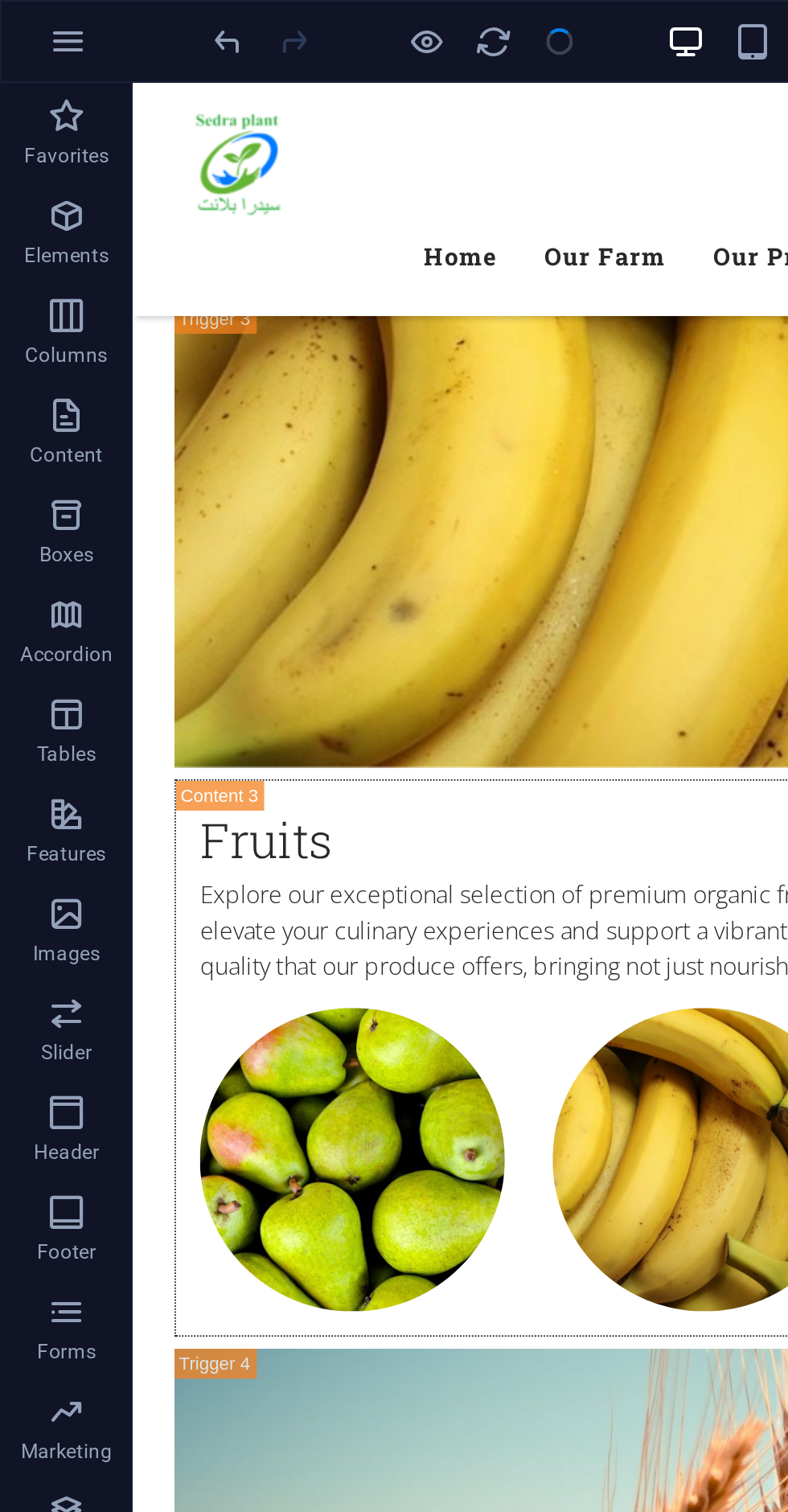
click at [35, 646] on span "Forms" at bounding box center [32, 645] width 64 height 38
click at [24, 644] on icon "button" at bounding box center [32, 635] width 19 height 19
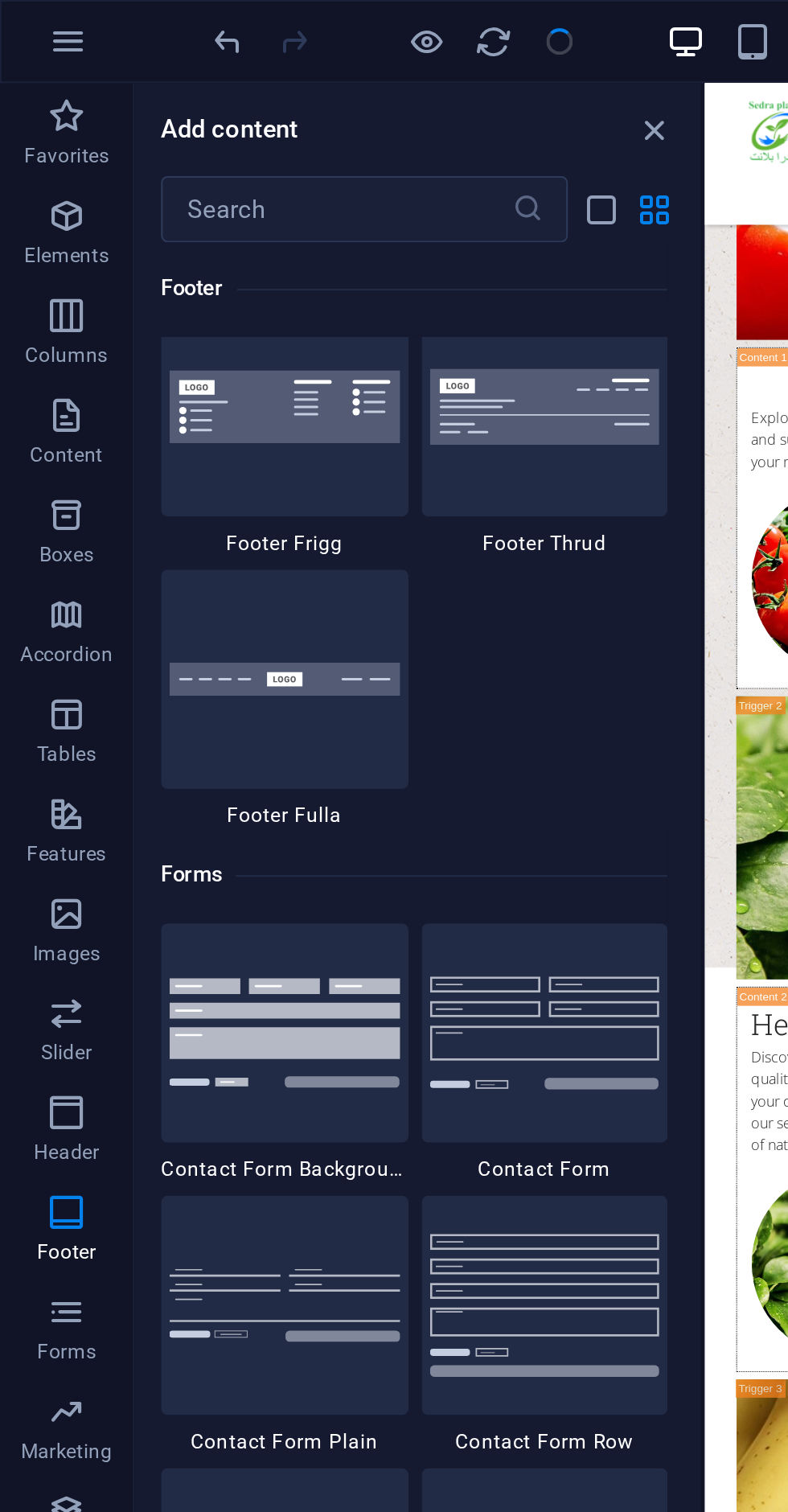
scroll to position [11468, 0]
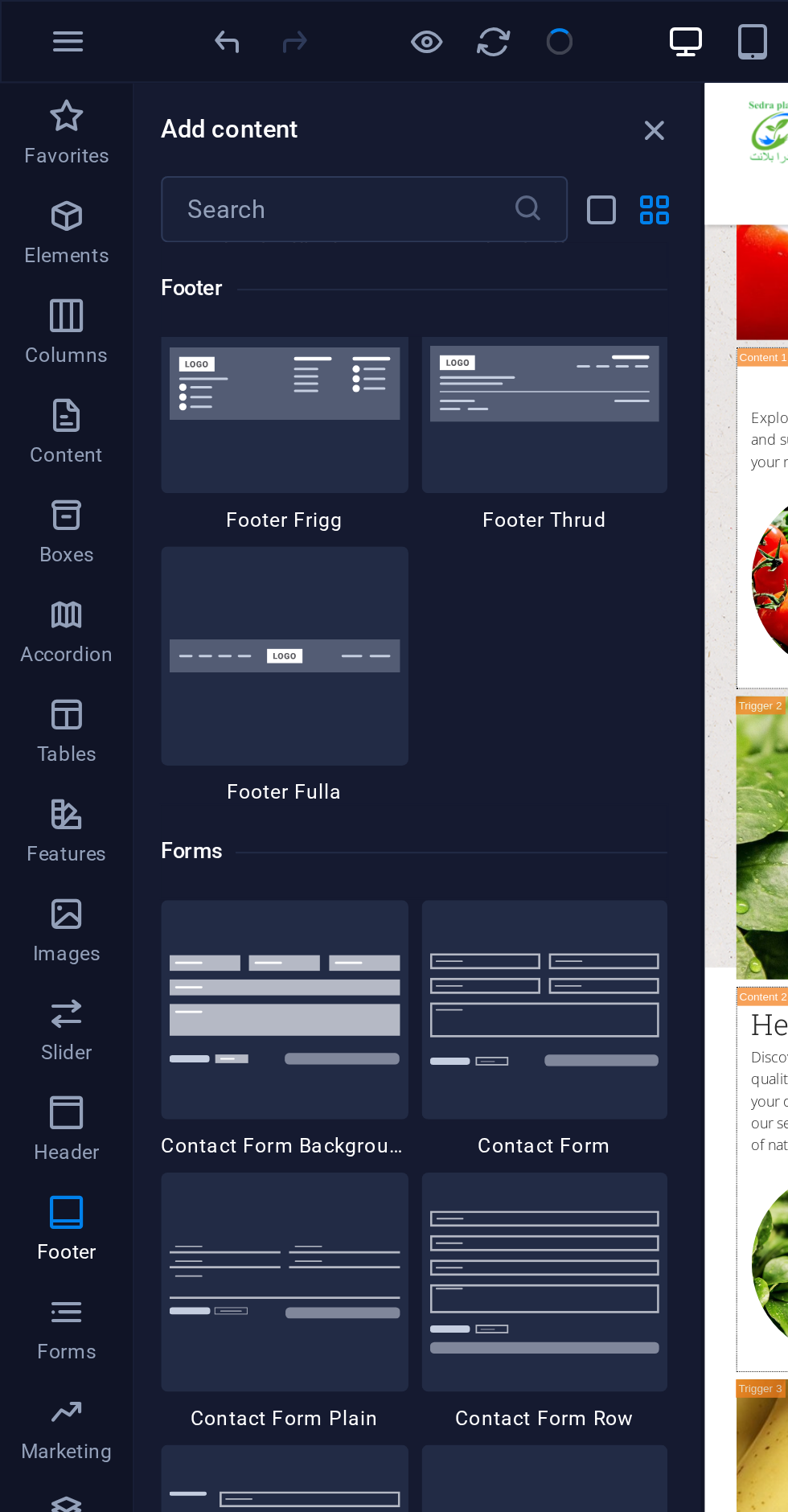
click at [271, 485] on img at bounding box center [265, 488] width 112 height 54
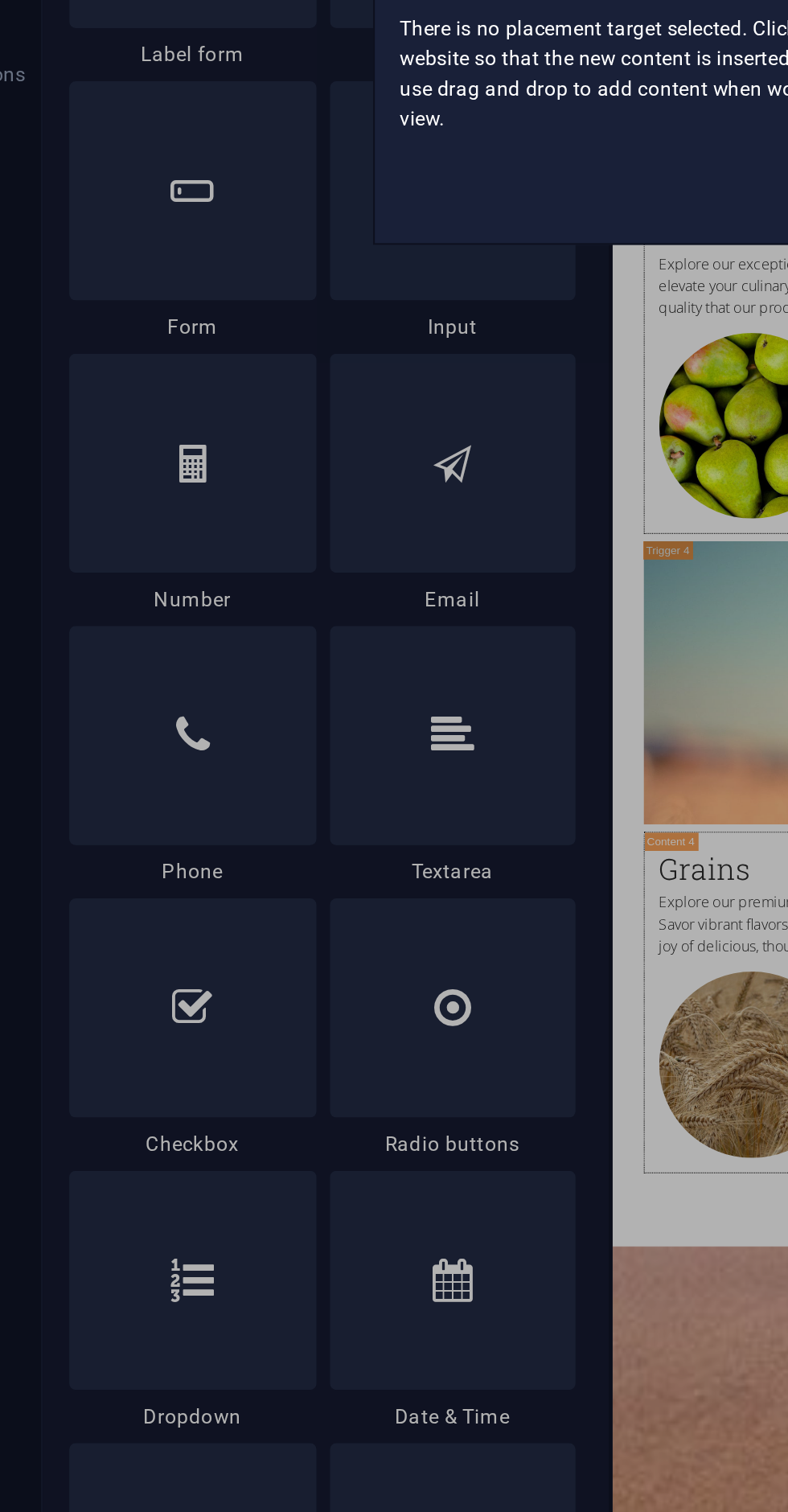
scroll to position [0, 0]
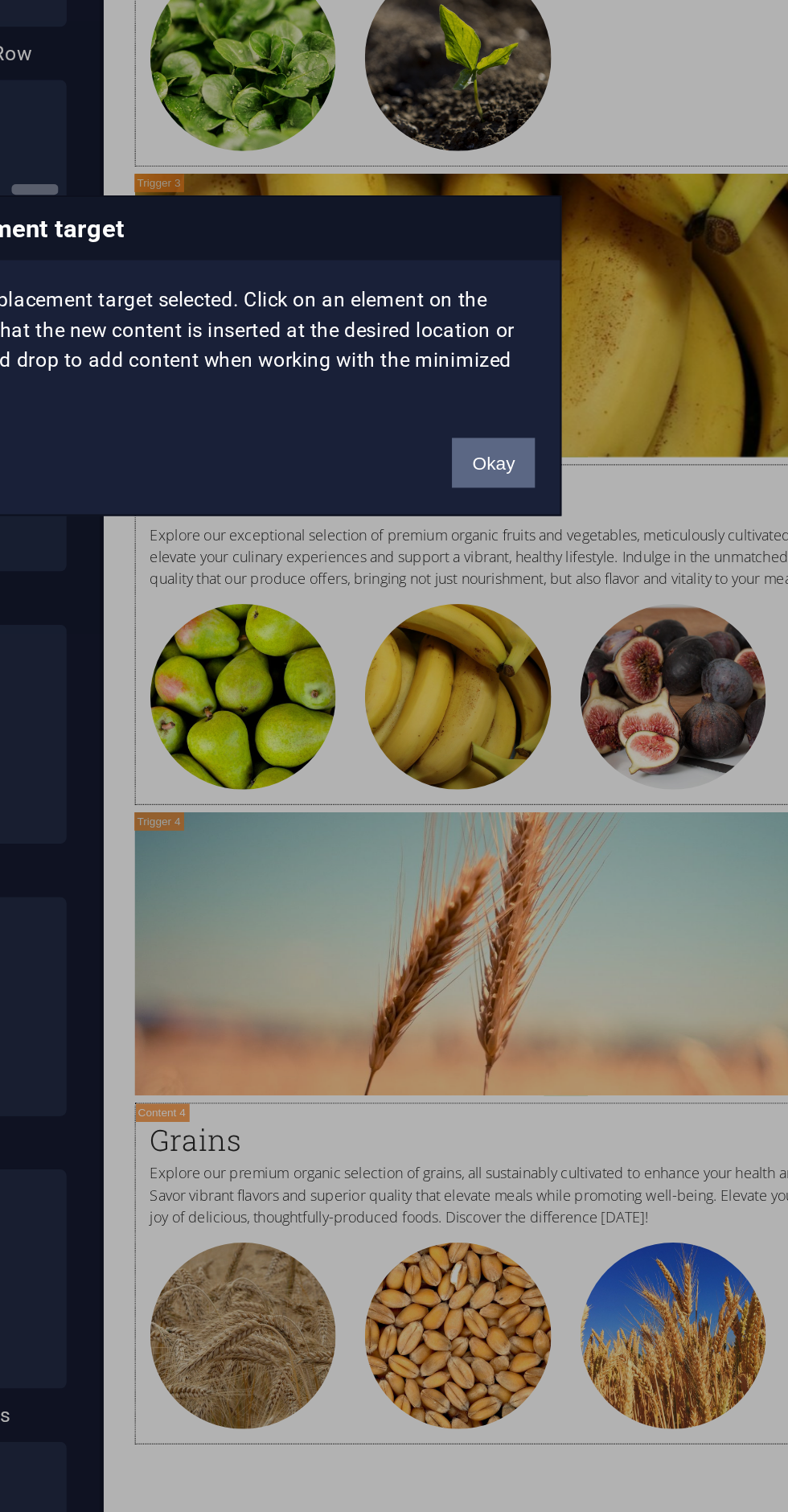
click at [547, 818] on button "Okay" at bounding box center [530, 808] width 40 height 24
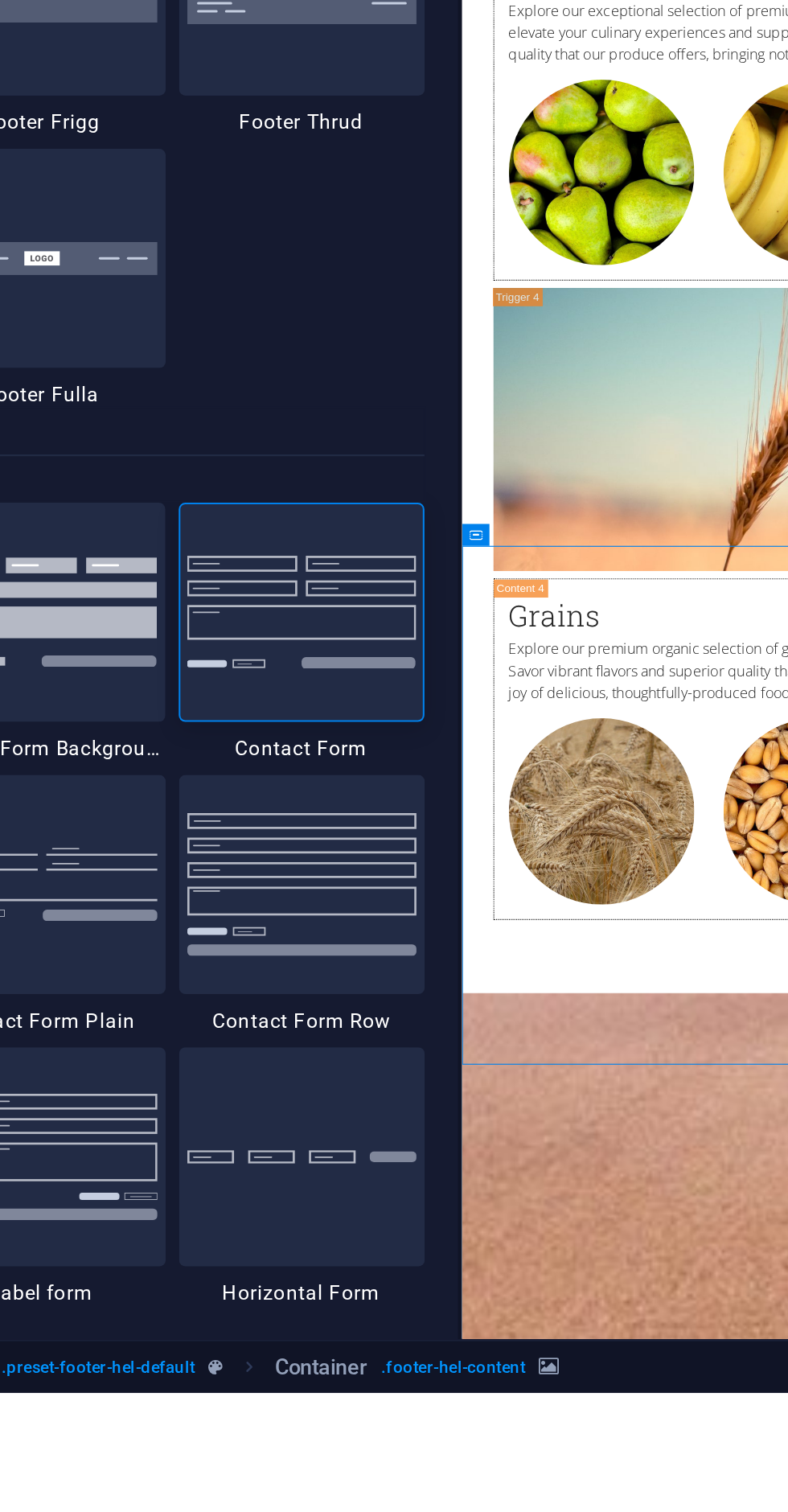
scroll to position [10796, 0]
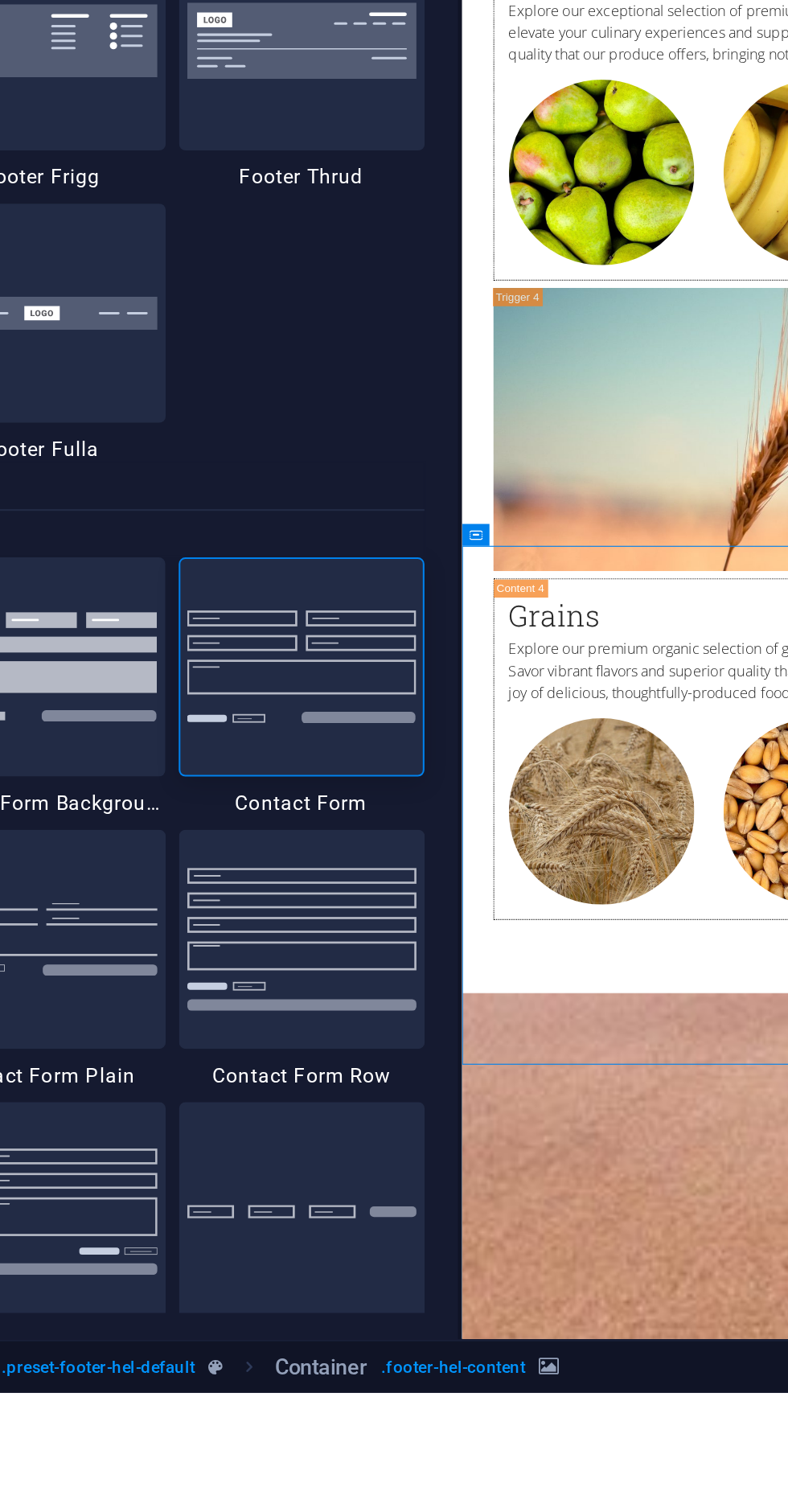
click at [275, 1181] on img at bounding box center [265, 1160] width 112 height 54
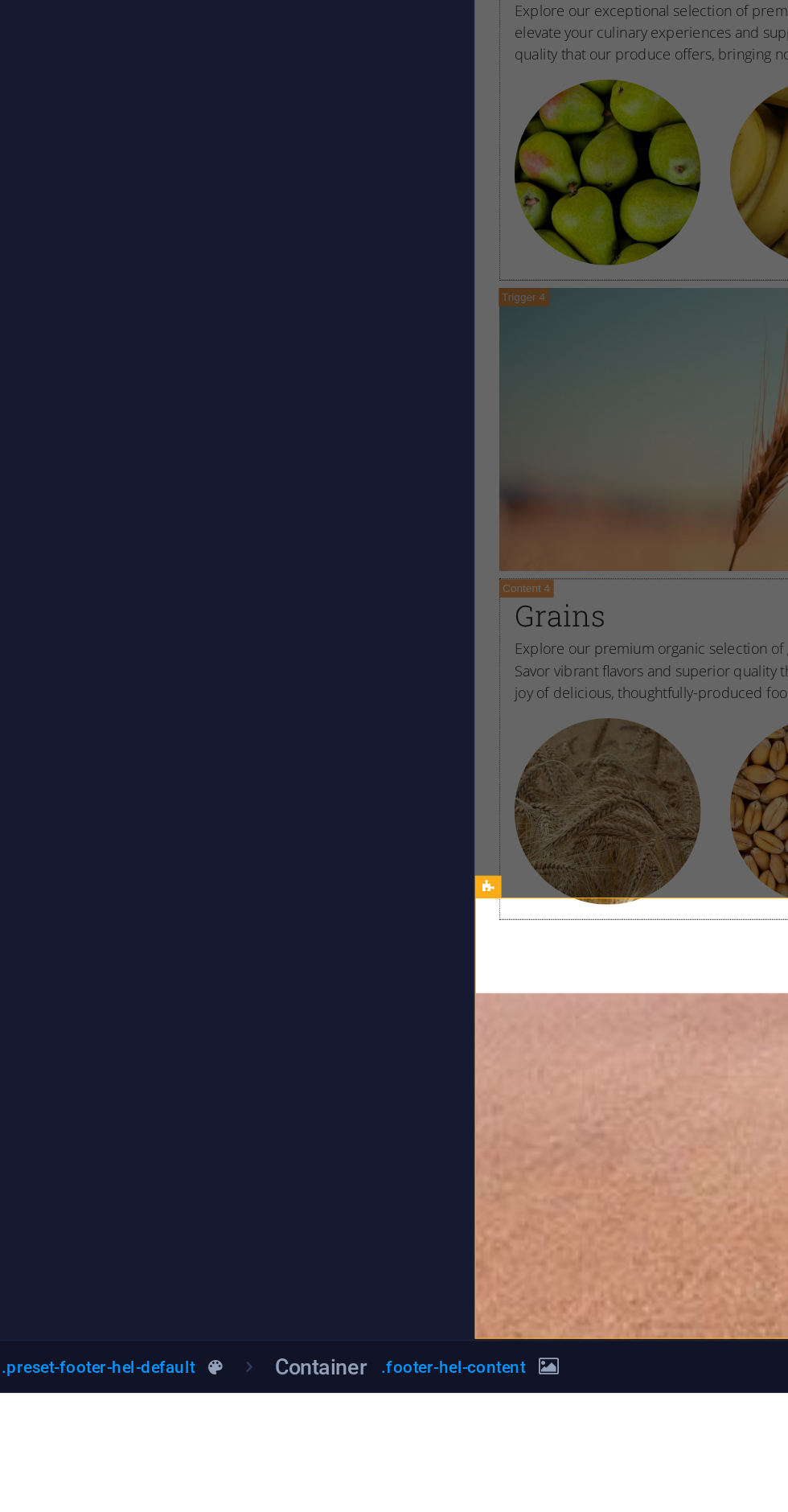
scroll to position [5703, 0]
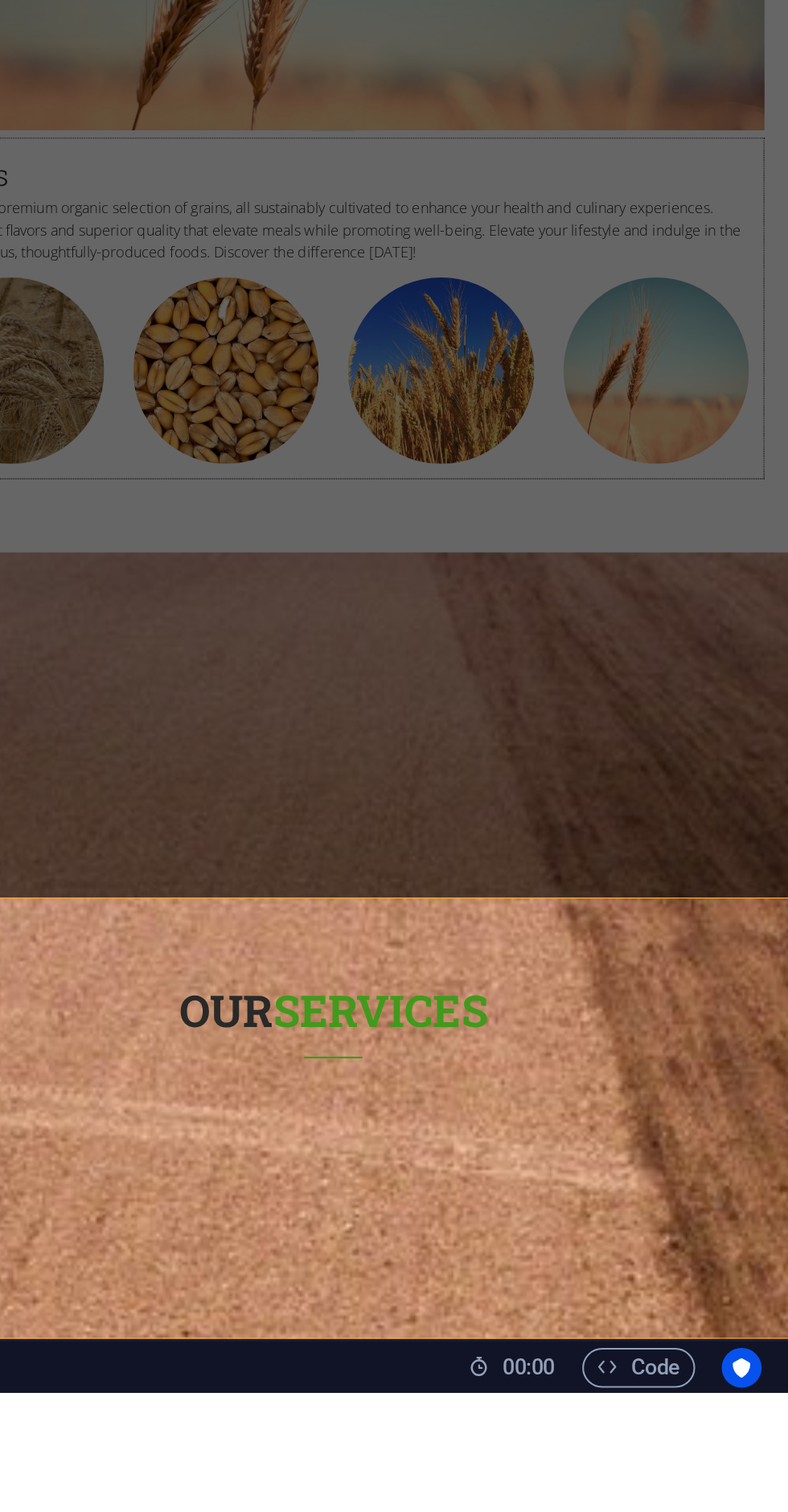
select select "rem"
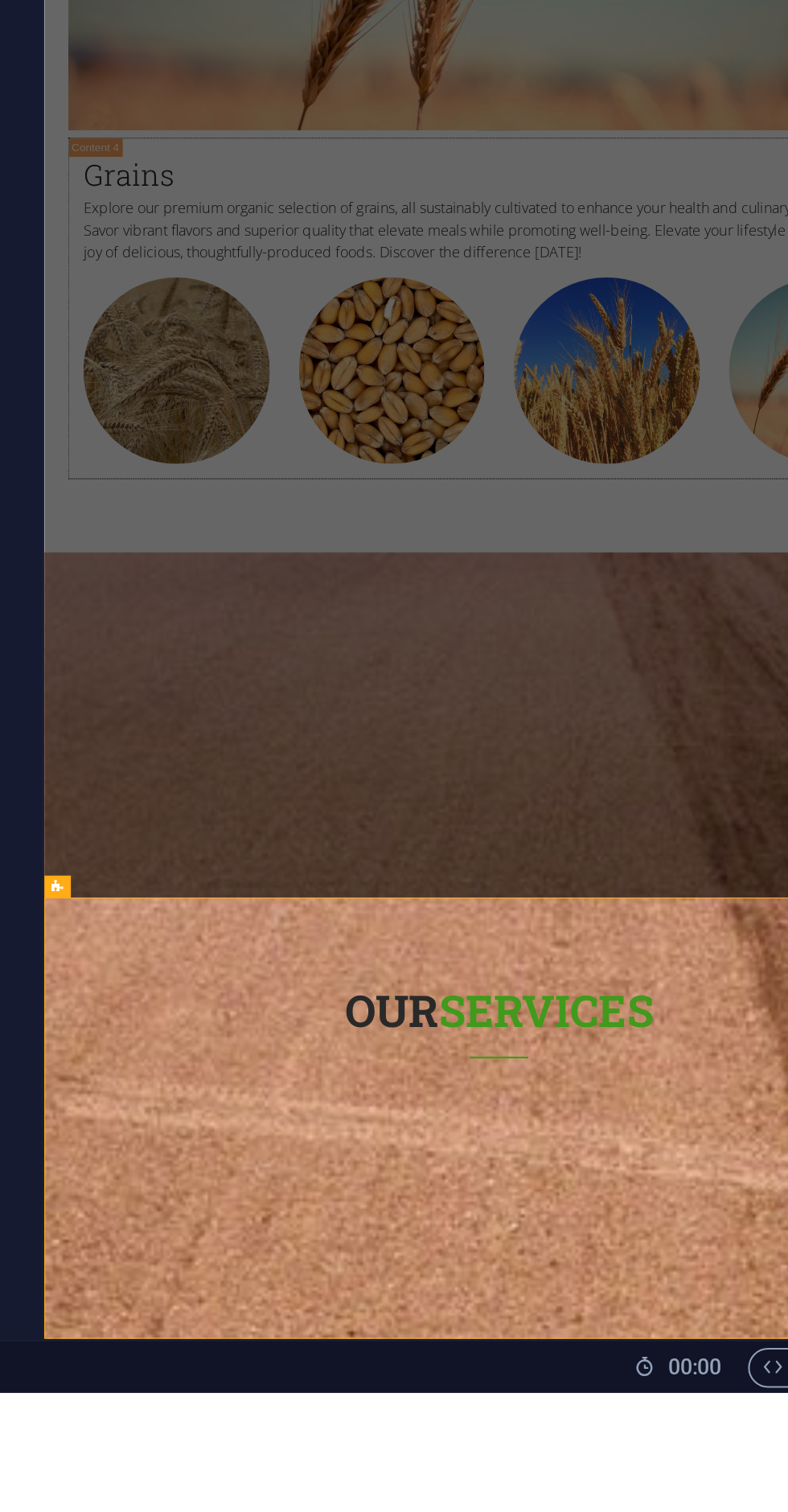
scroll to position [0, 0]
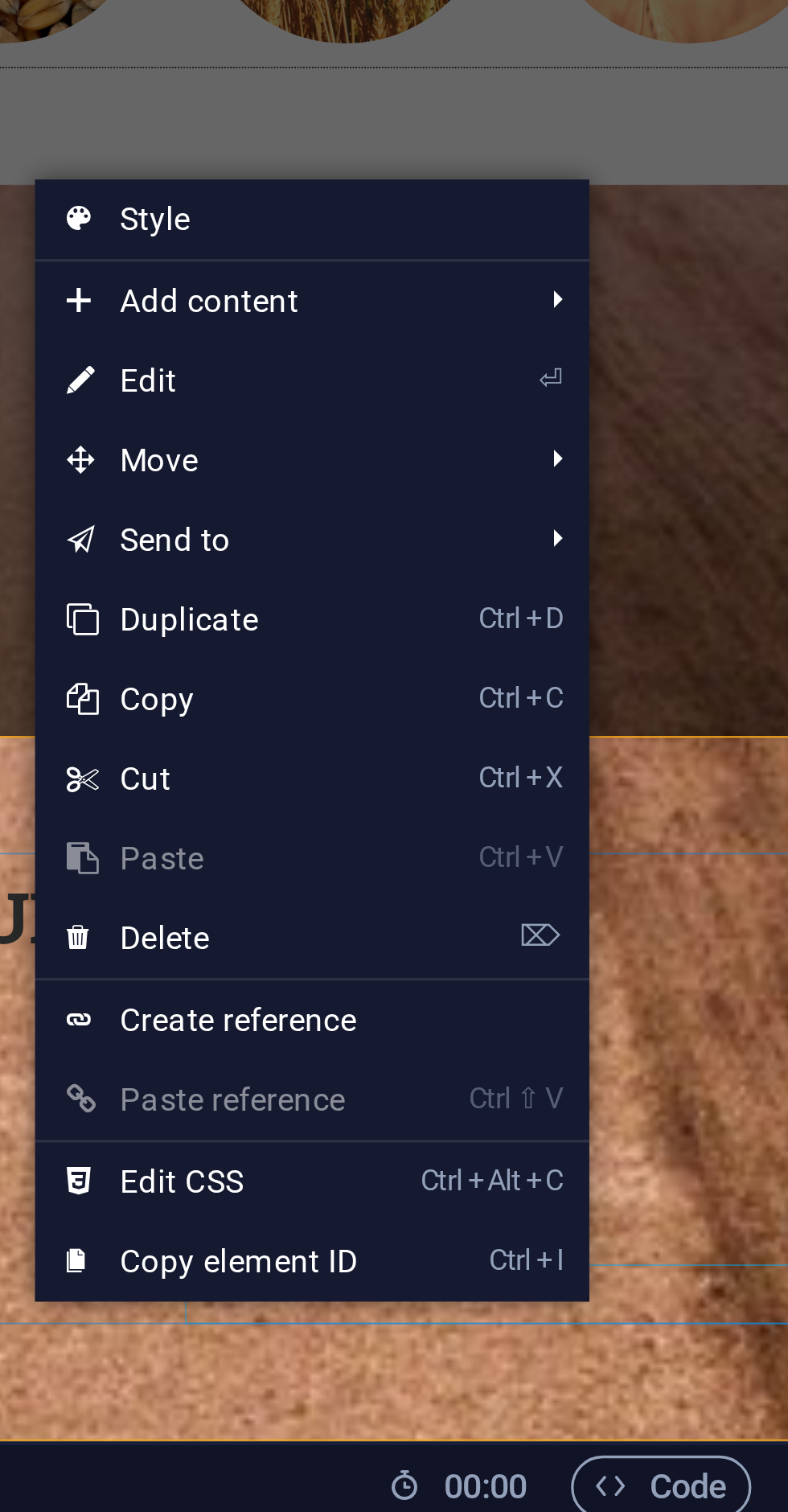
click at [604, 1165] on link "⏎ Edit" at bounding box center [579, 1164] width 108 height 24
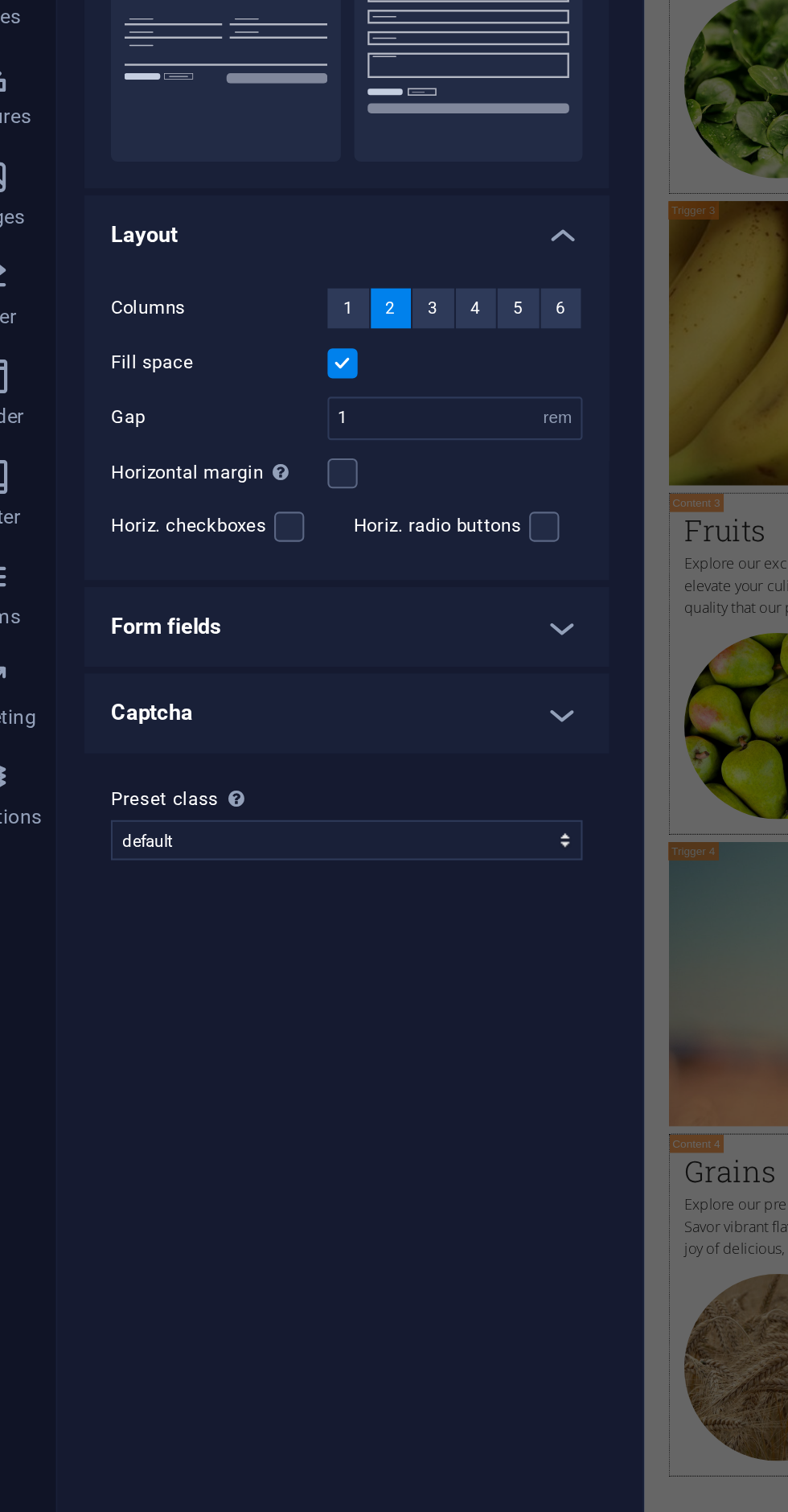
click at [249, 655] on h4 "Form fields" at bounding box center [205, 659] width 254 height 38
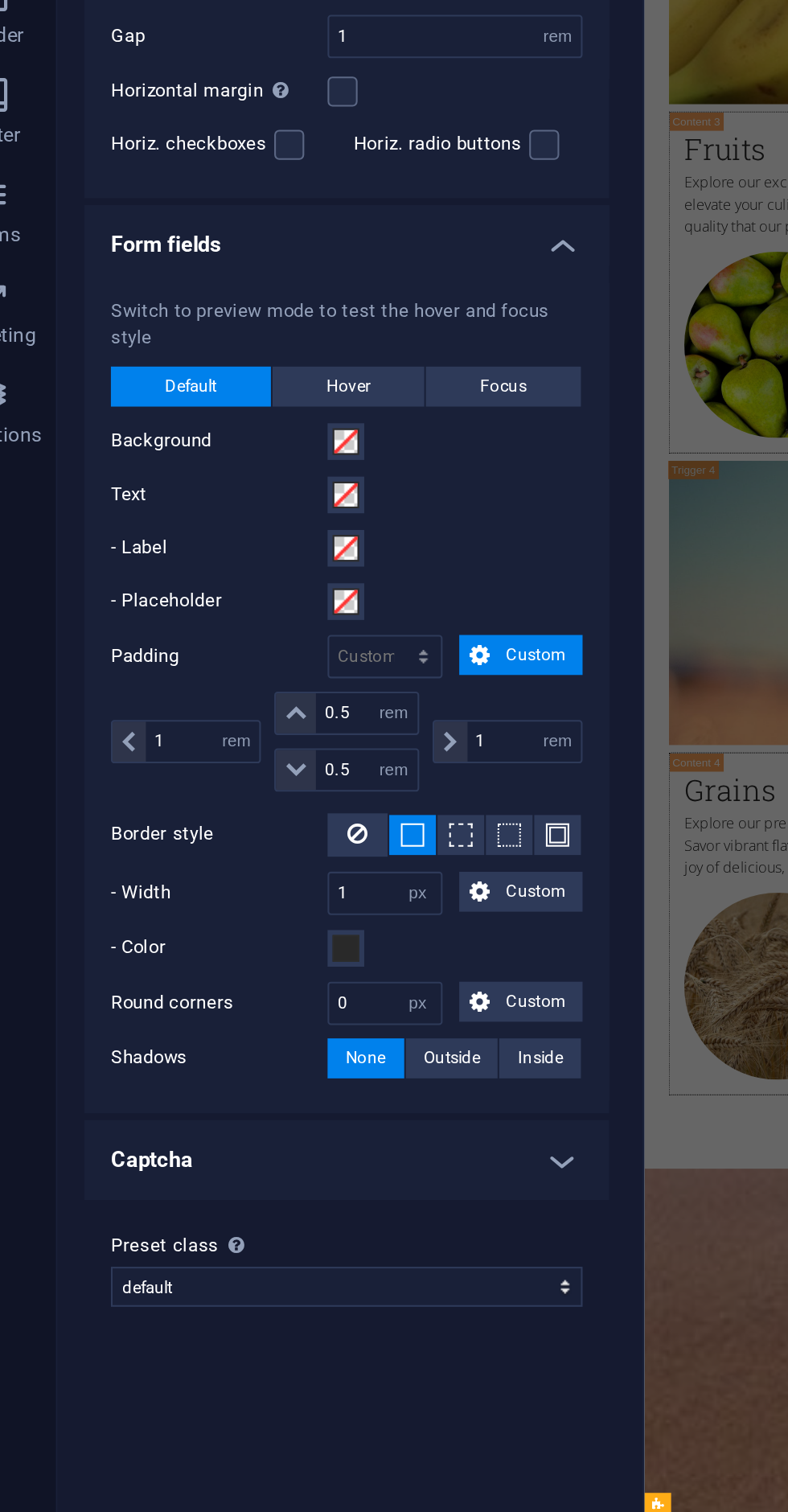
click at [288, 1081] on h4 "Captcha" at bounding box center [205, 1101] width 254 height 38
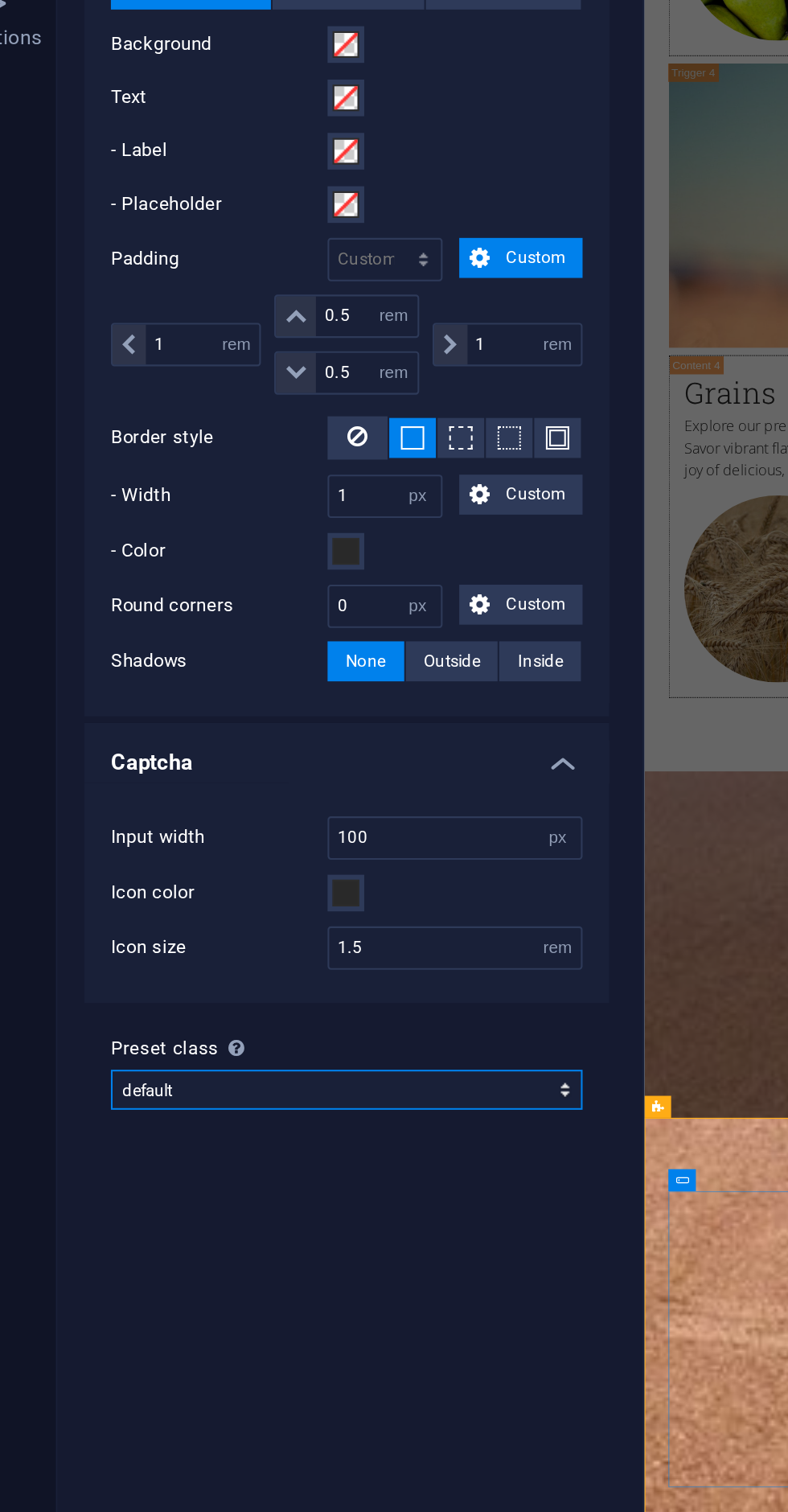
click at [267, 1249] on select "default Add preset class" at bounding box center [204, 1258] width 228 height 19
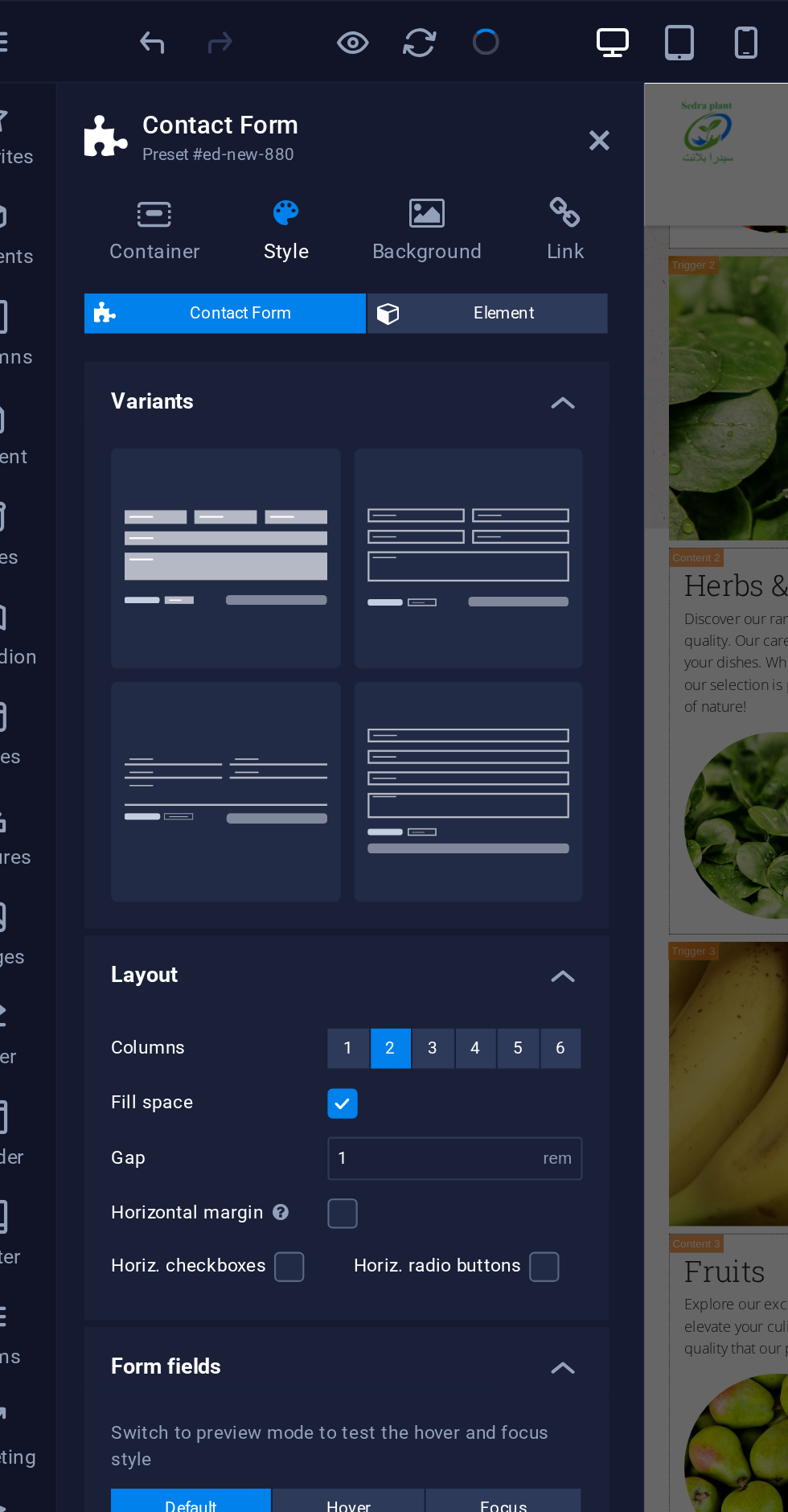
click at [122, 111] on h4 "Container" at bounding box center [115, 112] width 75 height 33
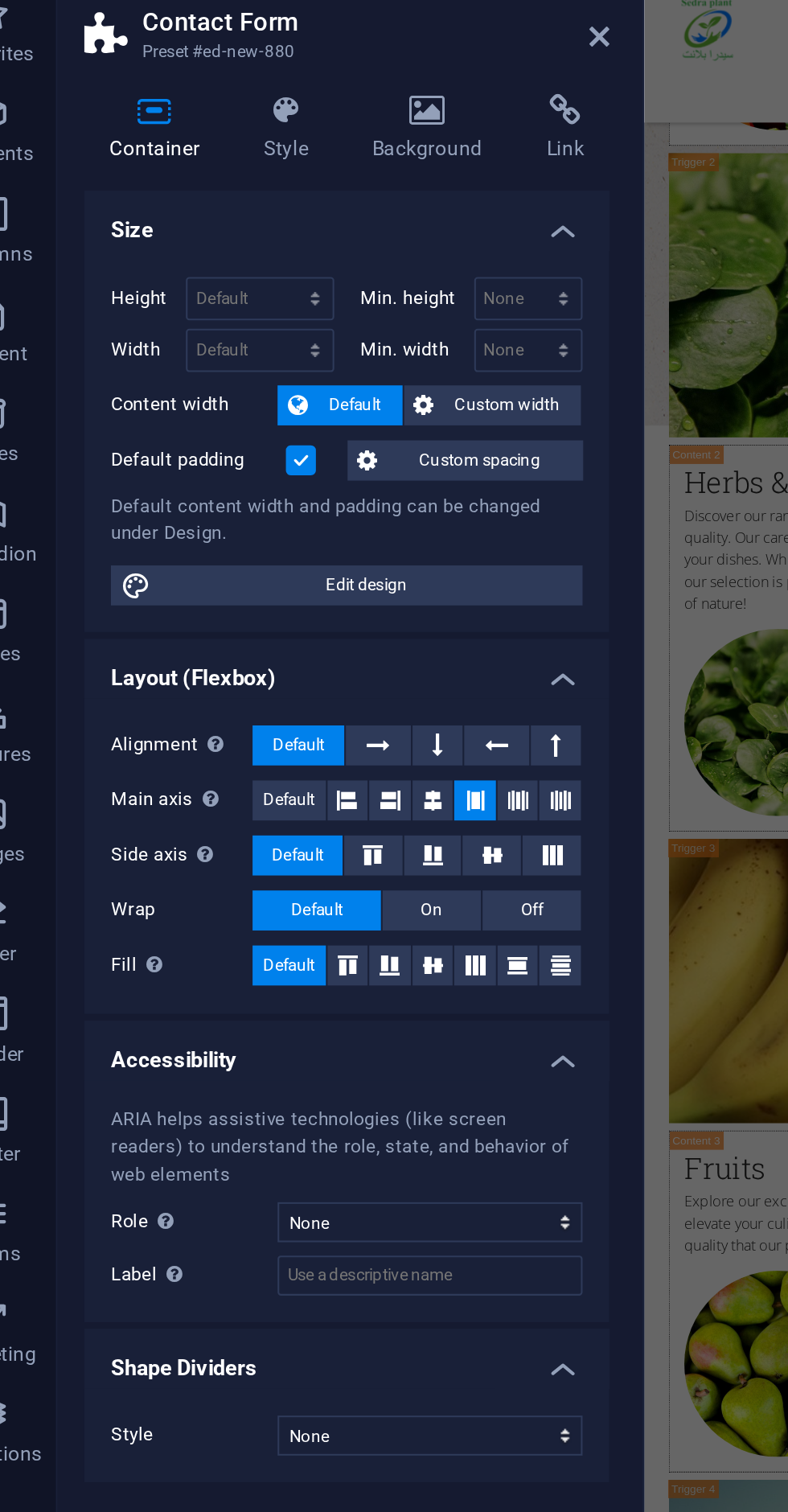
click at [310, 118] on h4 "Link" at bounding box center [309, 112] width 43 height 33
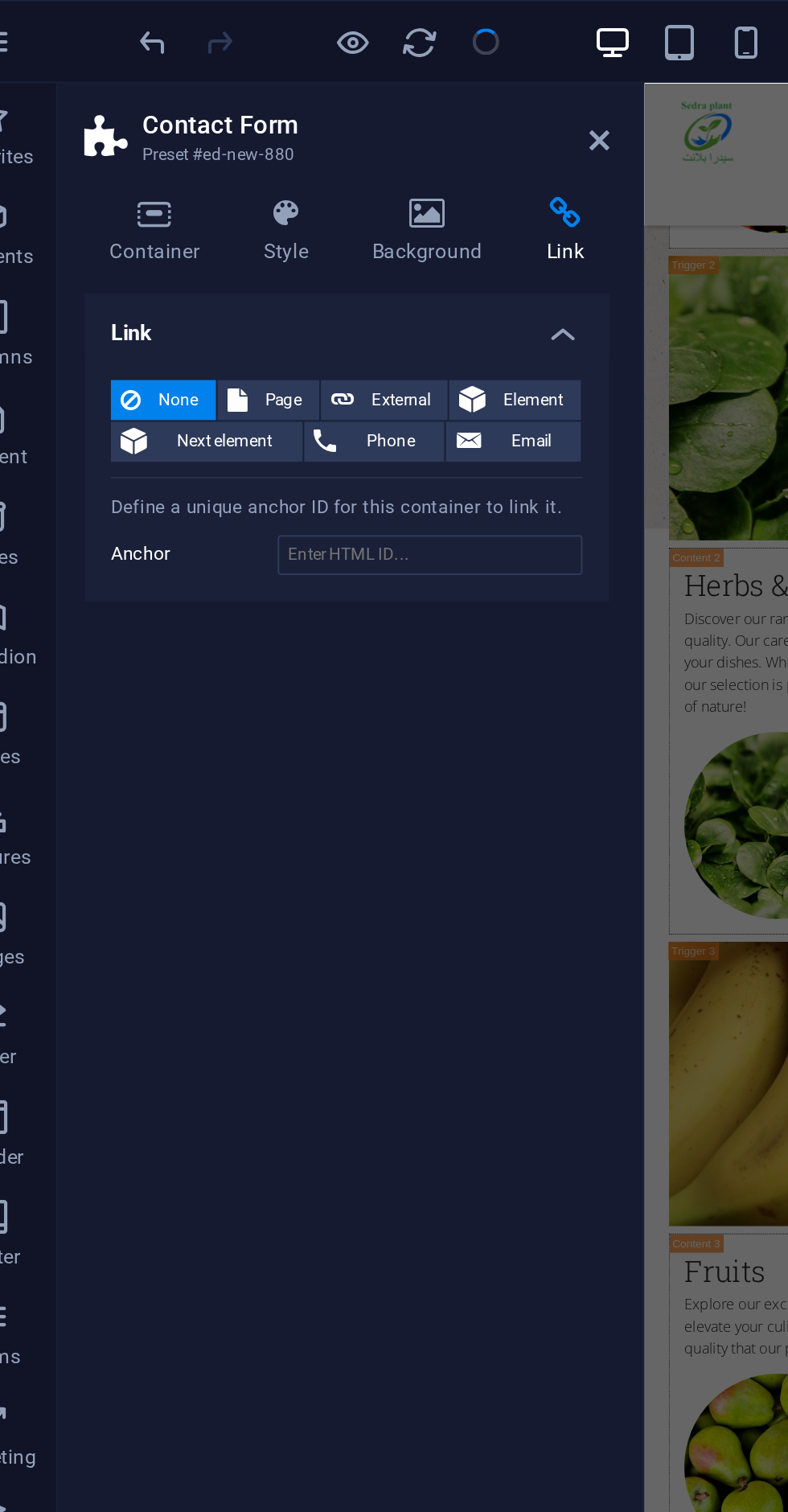
click at [290, 214] on span "Email" at bounding box center [293, 213] width 38 height 19
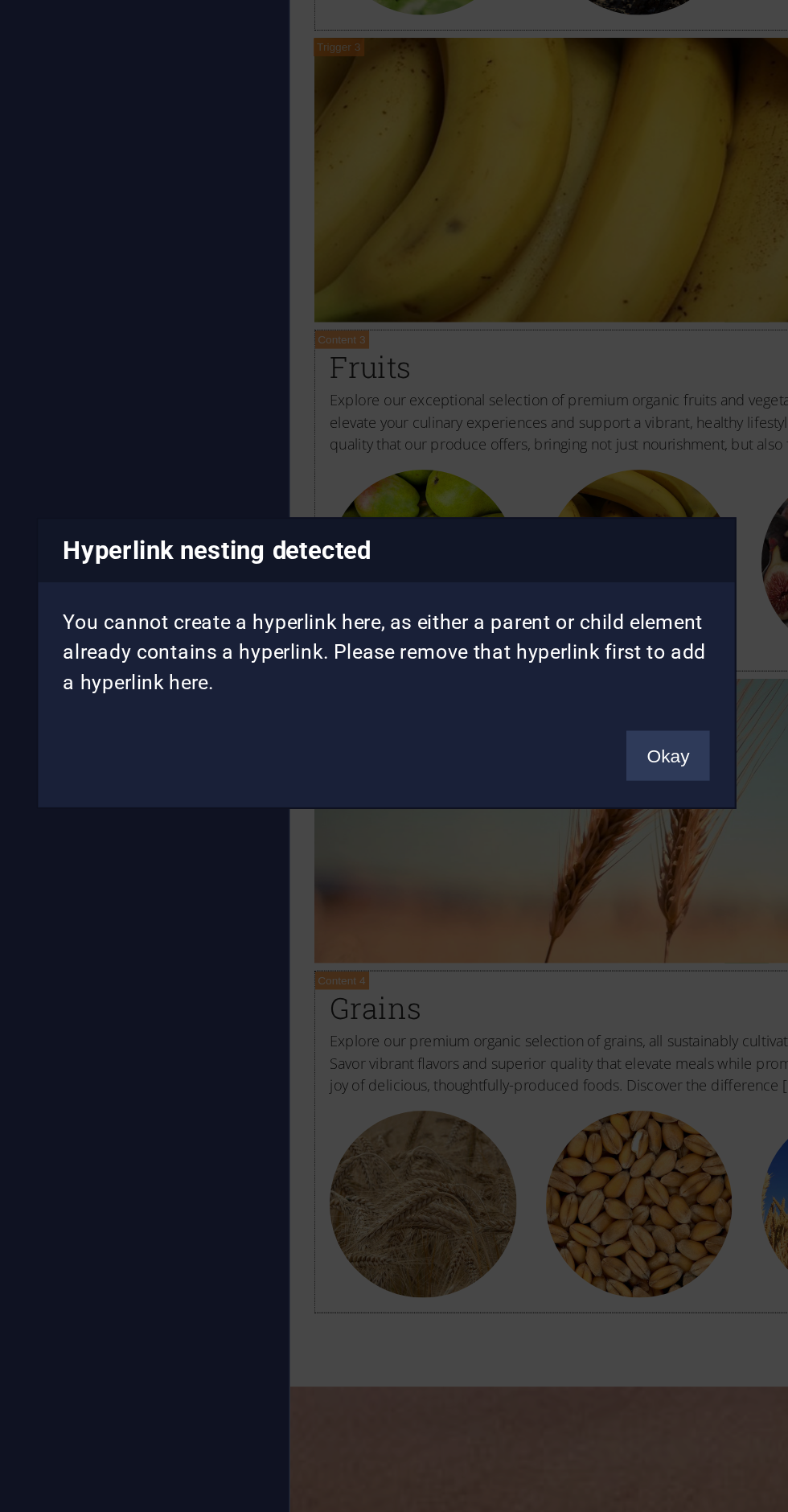
click at [534, 792] on button "Okay" at bounding box center [530, 800] width 40 height 24
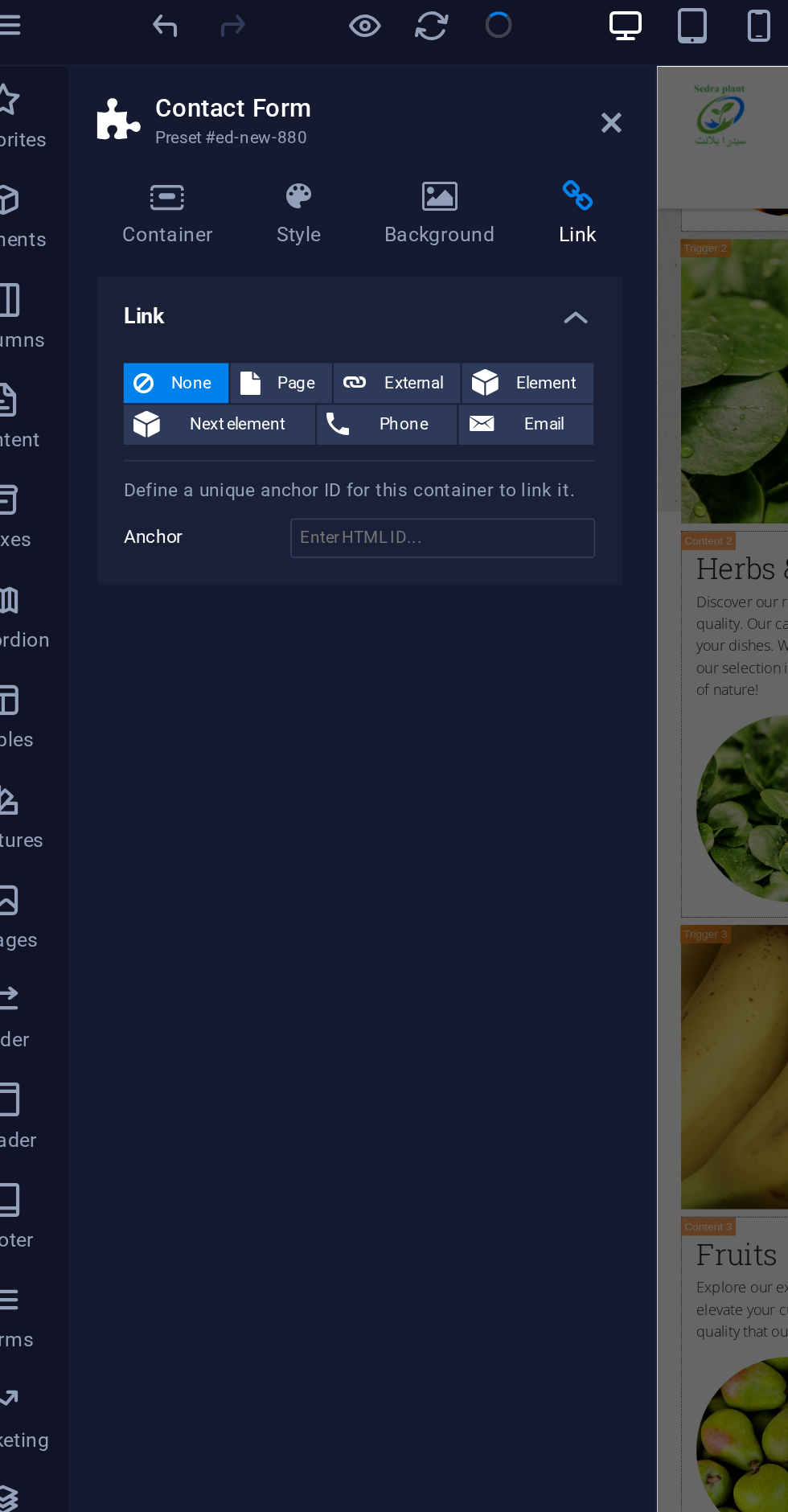
click at [227, 212] on span "Phone" at bounding box center [225, 213] width 43 height 19
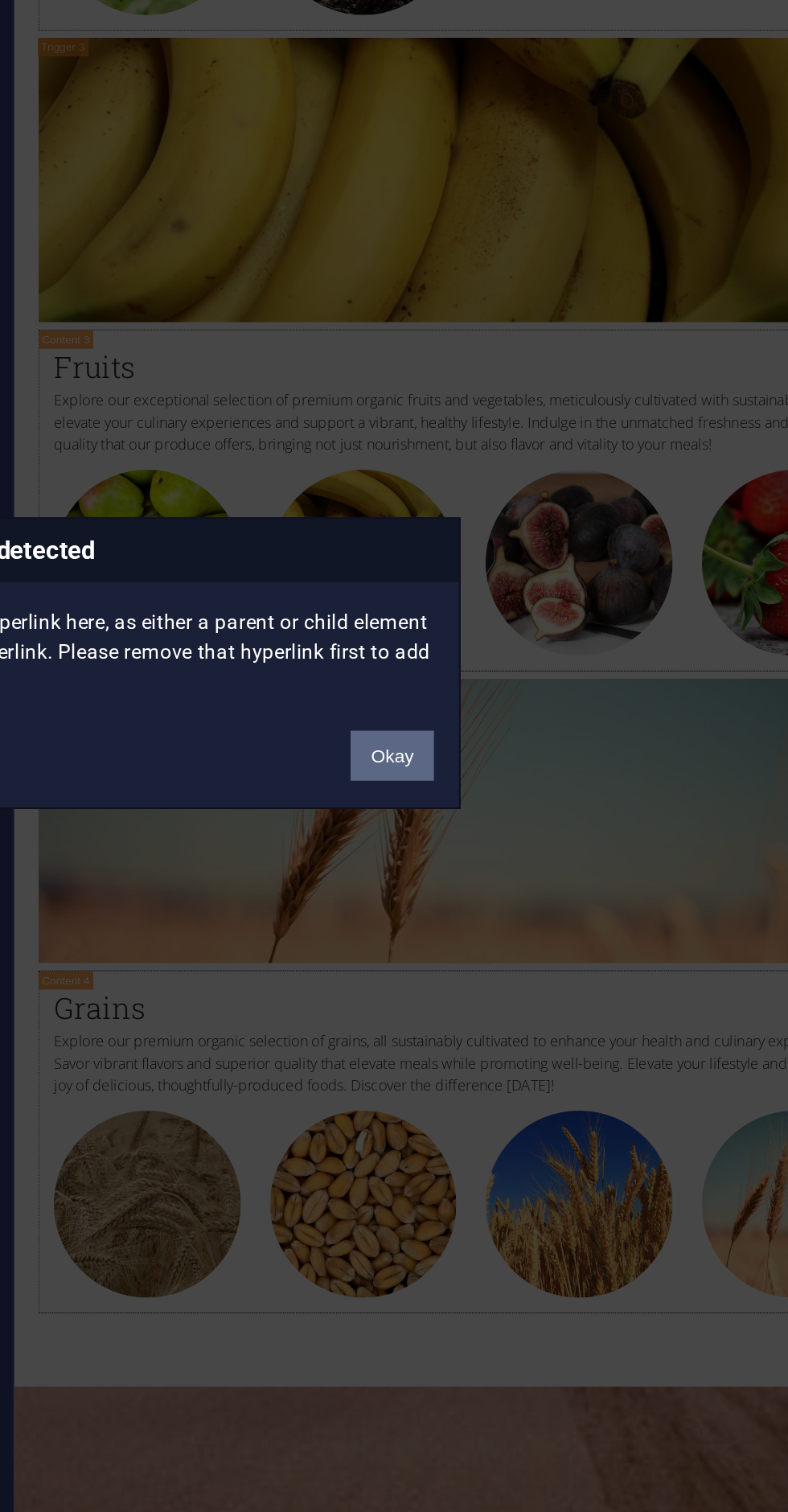
click at [542, 791] on button "Okay" at bounding box center [530, 800] width 40 height 24
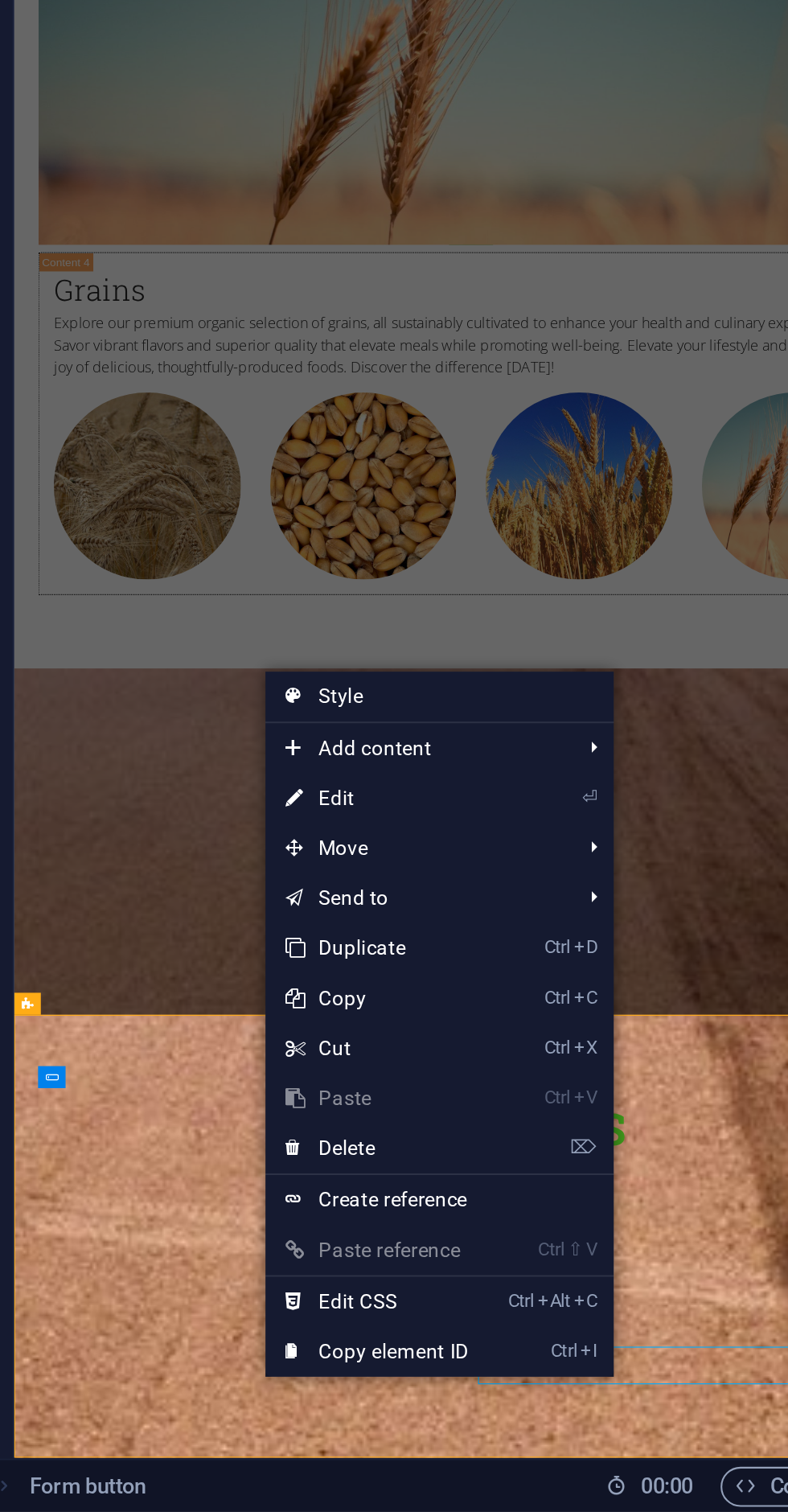
click at [534, 1174] on link "⏎ Edit" at bounding box center [523, 1167] width 108 height 24
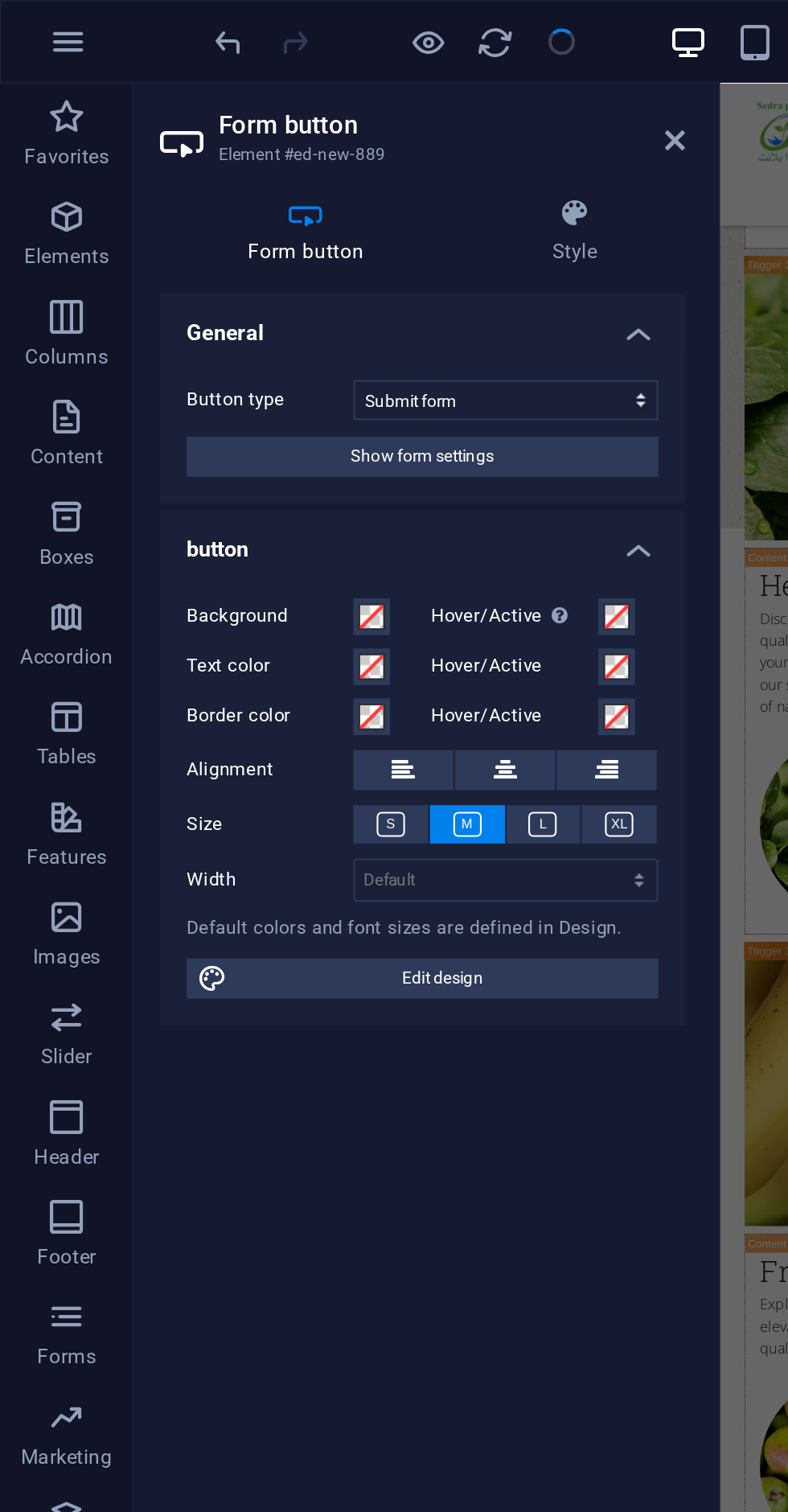
click at [151, 118] on h4 "Form button" at bounding box center [151, 112] width 147 height 33
click at [262, 228] on button "Show form settings" at bounding box center [204, 219] width 228 height 19
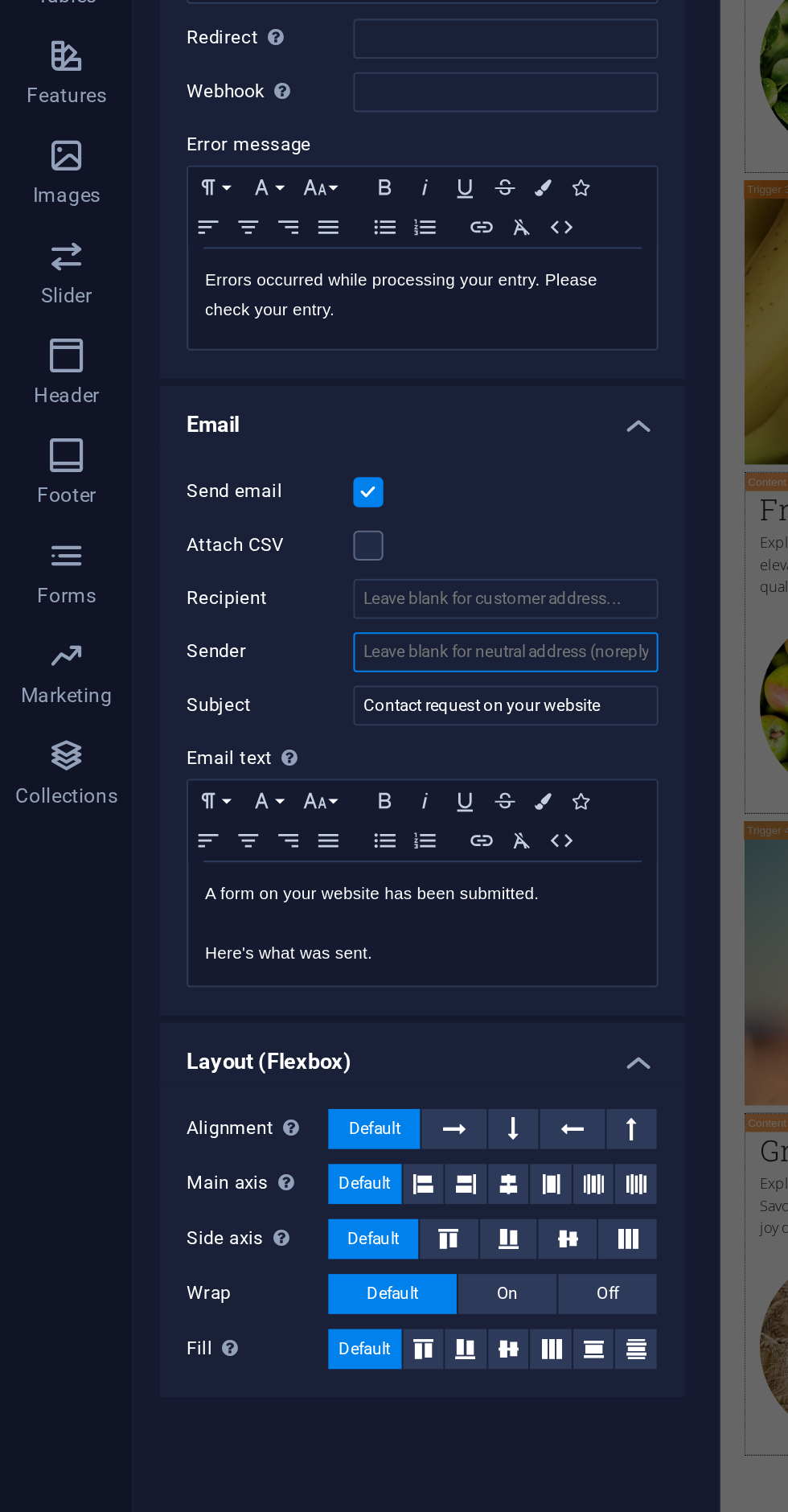
click at [251, 679] on input "Sender" at bounding box center [244, 682] width 147 height 19
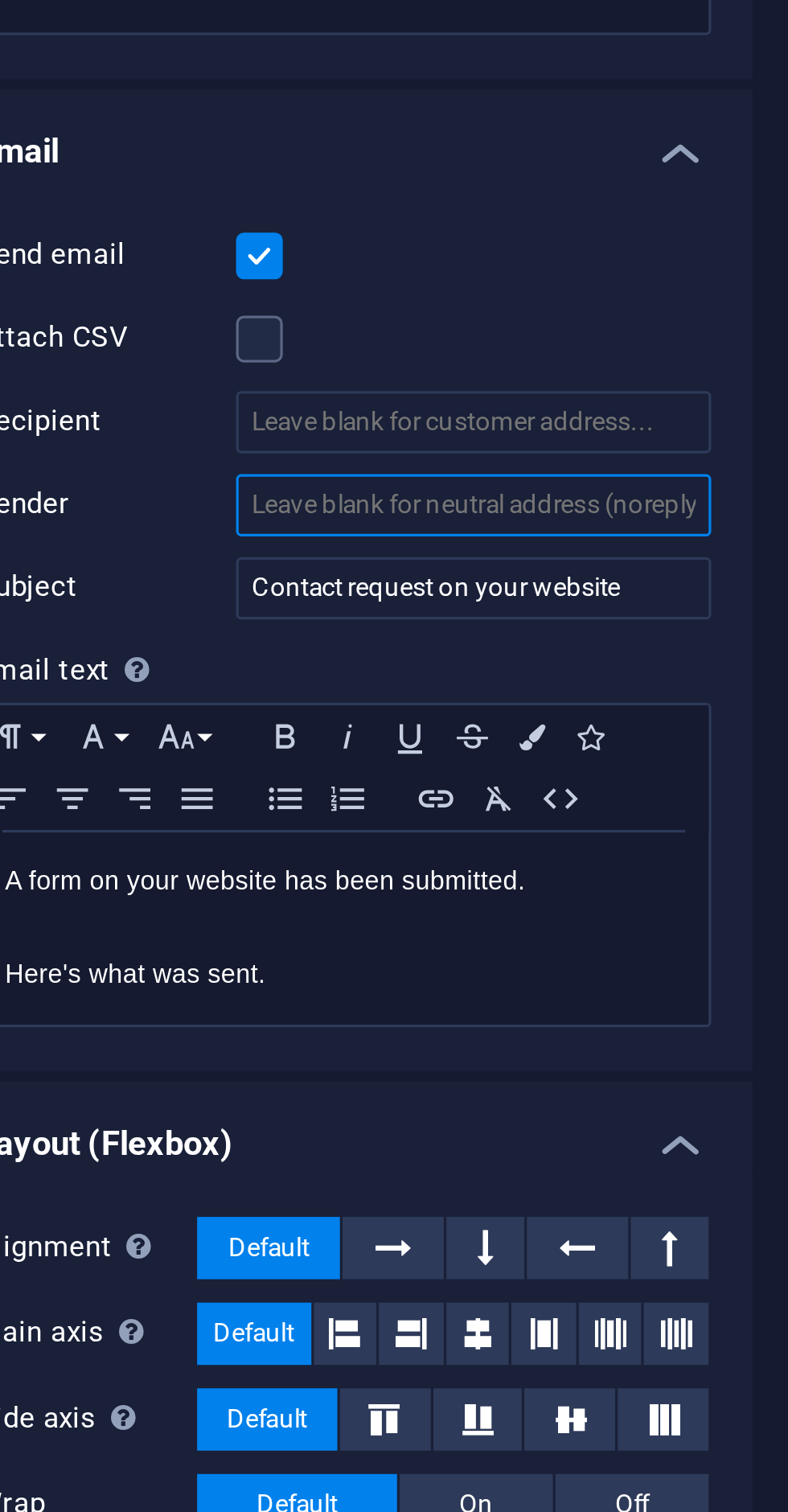
paste input "[EMAIL_ADDRESS][DOMAIN_NAME]"
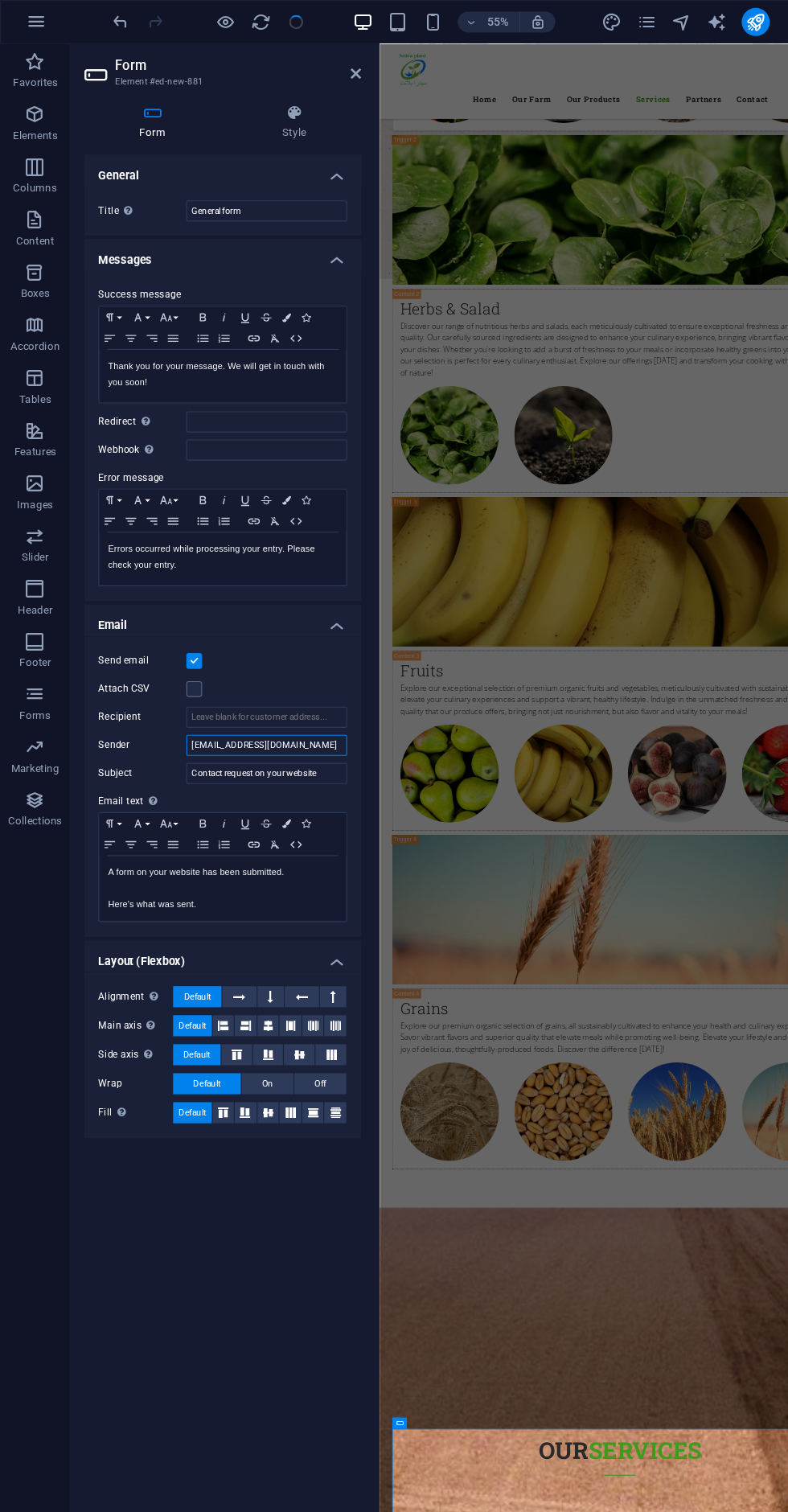
type input "[EMAIL_ADDRESS][DOMAIN_NAME]"
click at [106, 17] on icon "undo" at bounding box center [110, 20] width 18 height 18
click at [118, 27] on icon "undo" at bounding box center [110, 20] width 18 height 18
